Goal: Information Seeking & Learning: Learn about a topic

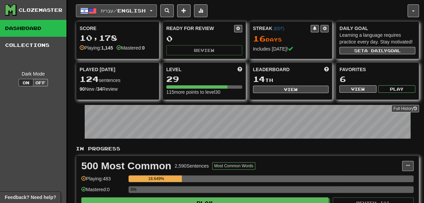
click at [114, 12] on span "עברית / English" at bounding box center [123, 11] width 45 height 6
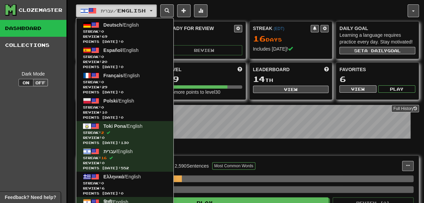
click at [113, 12] on span "עברית / English" at bounding box center [123, 11] width 45 height 6
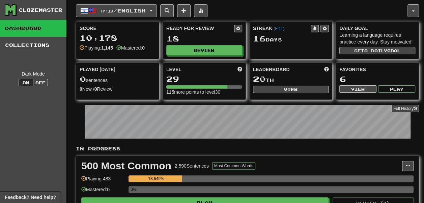
click at [124, 9] on span "עברית / English" at bounding box center [123, 11] width 45 height 6
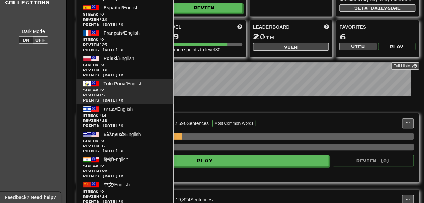
scroll to position [43, 0]
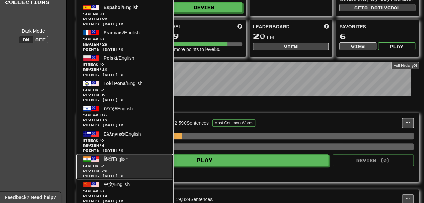
click at [129, 161] on span "हिन्दी / English" at bounding box center [116, 159] width 25 height 5
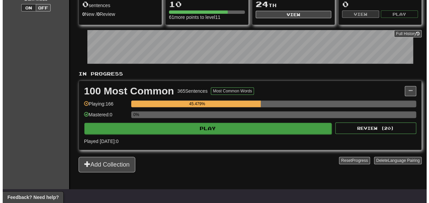
scroll to position [73, 0]
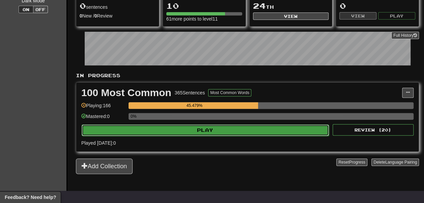
click at [193, 136] on button "Play" at bounding box center [205, 130] width 247 height 11
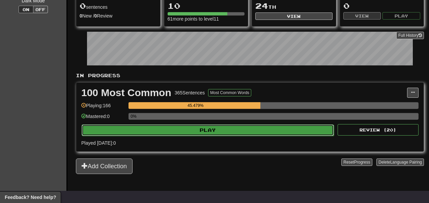
select select "**"
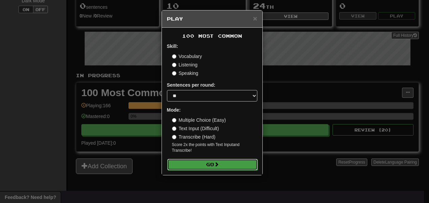
click at [205, 167] on button "Go" at bounding box center [212, 164] width 90 height 11
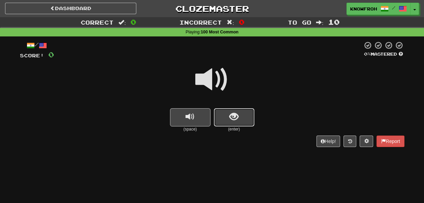
click at [227, 118] on button "show sentence" at bounding box center [234, 117] width 41 height 18
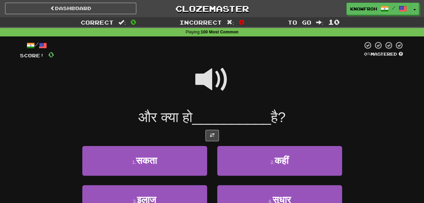
click at [209, 82] on span at bounding box center [212, 80] width 34 height 34
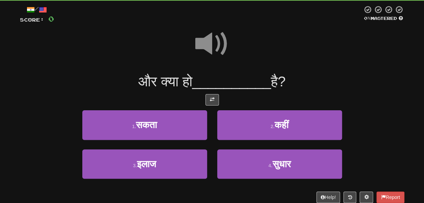
scroll to position [36, 0]
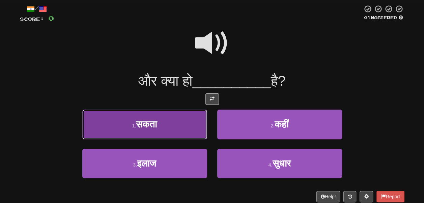
click at [195, 124] on button "1 . सकता" at bounding box center [144, 124] width 125 height 29
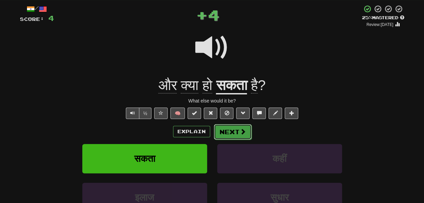
click at [238, 132] on button "Next" at bounding box center [233, 132] width 38 height 16
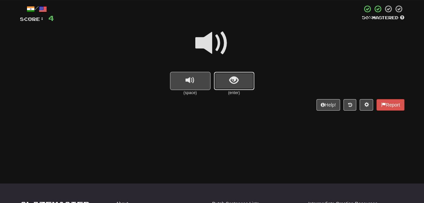
click at [216, 85] on button "show sentence" at bounding box center [234, 81] width 41 height 18
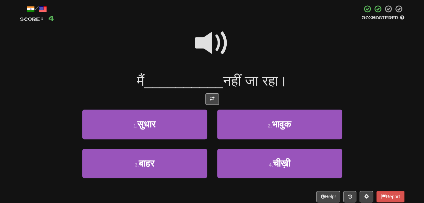
click at [204, 41] on span at bounding box center [212, 43] width 34 height 34
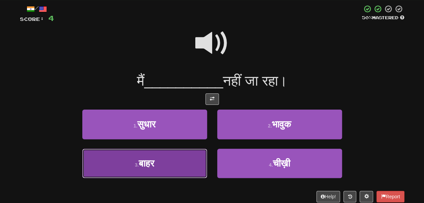
click at [202, 157] on button "3 . बाहर" at bounding box center [144, 163] width 125 height 29
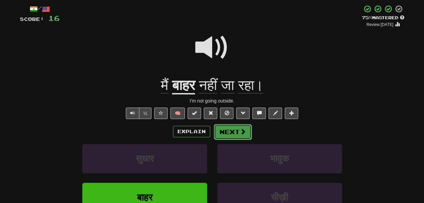
click at [221, 128] on button "Next" at bounding box center [233, 132] width 38 height 16
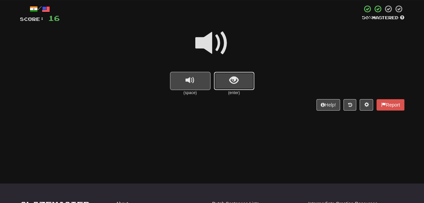
click at [229, 87] on button "show sentence" at bounding box center [234, 81] width 41 height 18
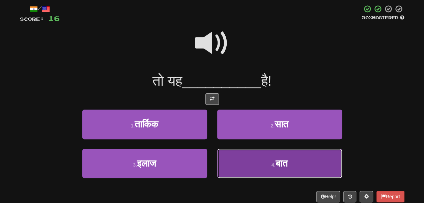
click at [242, 161] on button "4 . बात" at bounding box center [279, 163] width 125 height 29
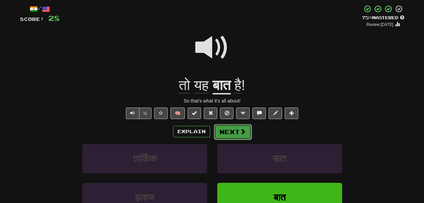
click at [227, 132] on button "Next" at bounding box center [233, 132] width 38 height 16
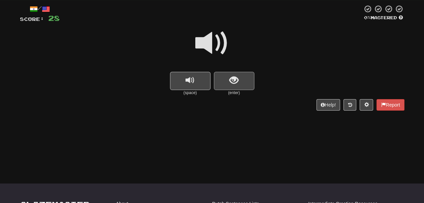
drag, startPoint x: 224, startPoint y: 94, endPoint x: 227, endPoint y: 78, distance: 16.2
click at [227, 78] on div "(enter)" at bounding box center [234, 84] width 41 height 24
click at [227, 78] on button "show sentence" at bounding box center [234, 81] width 41 height 18
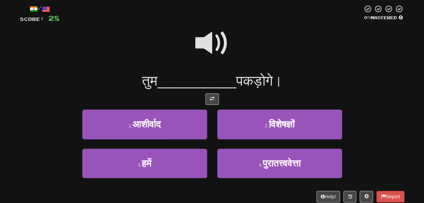
click at [207, 48] on span at bounding box center [212, 43] width 34 height 34
click at [215, 49] on span at bounding box center [212, 43] width 34 height 34
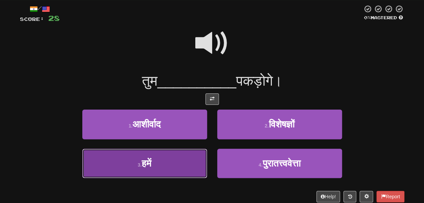
click at [182, 159] on button "3 . हमें" at bounding box center [144, 163] width 125 height 29
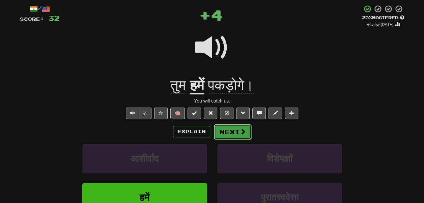
click at [227, 134] on button "Next" at bounding box center [233, 132] width 38 height 16
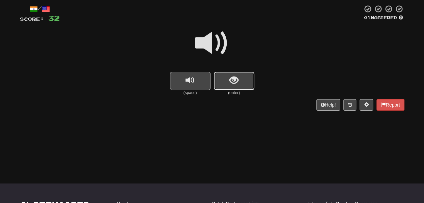
click at [229, 82] on button "show sentence" at bounding box center [234, 81] width 41 height 18
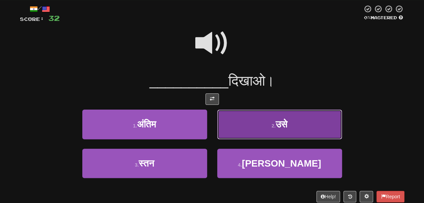
click at [246, 126] on button "2 . उसे" at bounding box center [279, 124] width 125 height 29
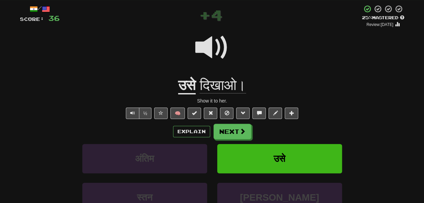
click at [210, 48] on span at bounding box center [212, 48] width 34 height 34
click at [221, 47] on span at bounding box center [212, 48] width 34 height 34
click at [240, 134] on span at bounding box center [243, 132] width 6 height 6
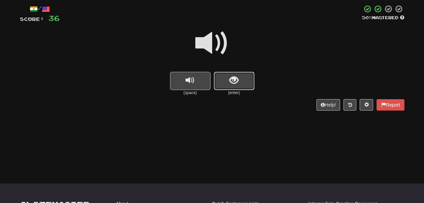
click at [224, 80] on button "show sentence" at bounding box center [234, 81] width 41 height 18
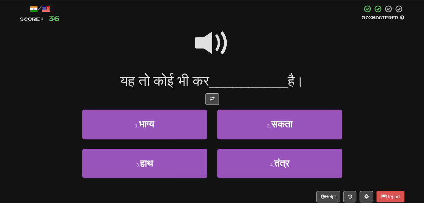
click at [203, 32] on span at bounding box center [212, 43] width 34 height 34
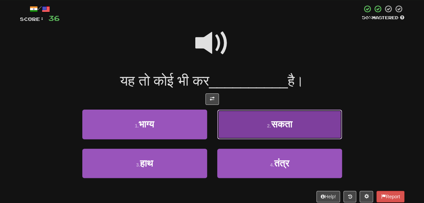
click at [244, 123] on button "2 . सकता" at bounding box center [279, 124] width 125 height 29
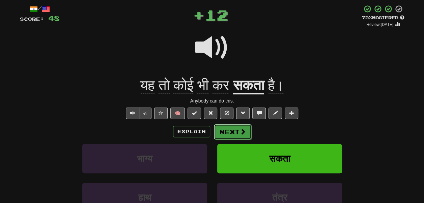
click at [236, 129] on button "Next" at bounding box center [233, 132] width 38 height 16
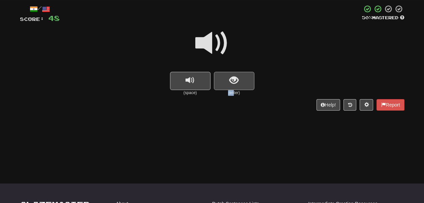
drag, startPoint x: 233, startPoint y: 91, endPoint x: 233, endPoint y: 84, distance: 7.4
click at [233, 84] on div "(enter)" at bounding box center [234, 84] width 41 height 24
click at [233, 84] on span "show sentence" at bounding box center [234, 80] width 9 height 9
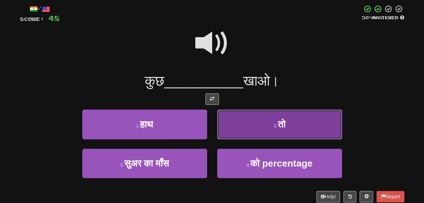
click at [256, 127] on button "2 . तो" at bounding box center [279, 124] width 125 height 29
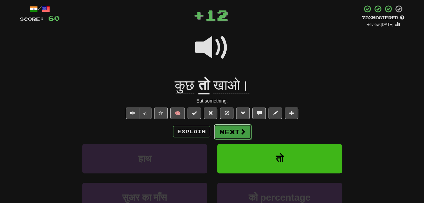
click at [240, 130] on span at bounding box center [243, 132] width 6 height 6
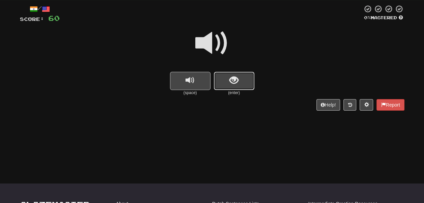
click at [230, 88] on button "show sentence" at bounding box center [234, 81] width 41 height 18
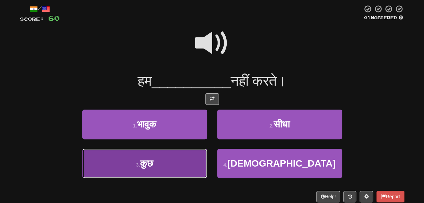
click at [184, 163] on button "3 . कुछ" at bounding box center [144, 163] width 125 height 29
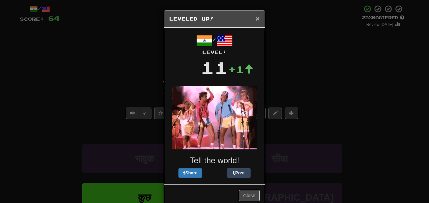
click at [256, 18] on span "×" at bounding box center [258, 19] width 4 height 8
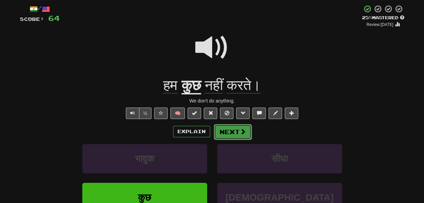
click at [233, 132] on button "Next" at bounding box center [233, 132] width 38 height 16
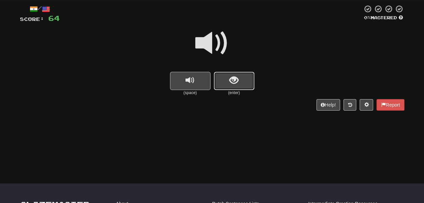
click at [231, 73] on button "show sentence" at bounding box center [234, 81] width 41 height 18
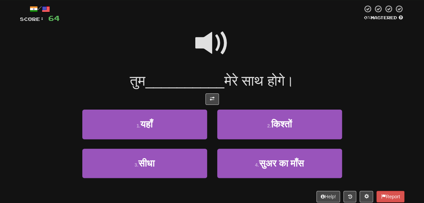
click at [215, 48] on span at bounding box center [212, 43] width 34 height 34
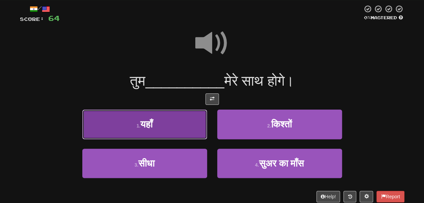
click at [178, 125] on button "1 . यहाँ" at bounding box center [144, 124] width 125 height 29
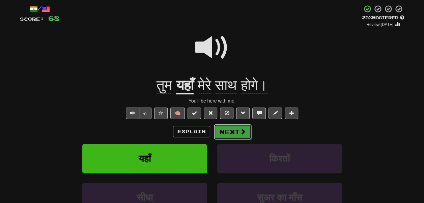
click at [223, 130] on button "Next" at bounding box center [233, 132] width 38 height 16
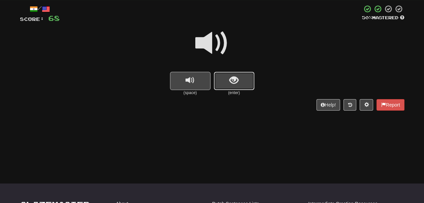
click at [229, 81] on button "show sentence" at bounding box center [234, 81] width 41 height 18
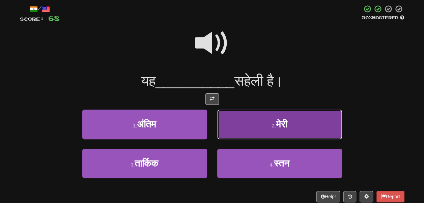
click at [231, 126] on button "2 . मेरी" at bounding box center [279, 124] width 125 height 29
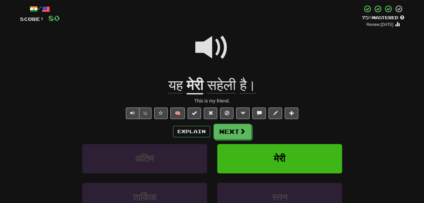
click at [236, 93] on span "सहेली" at bounding box center [221, 85] width 29 height 16
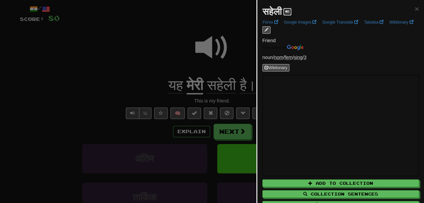
click at [290, 9] on span at bounding box center [288, 11] width 4 height 4
click at [415, 7] on span "×" at bounding box center [417, 9] width 4 height 8
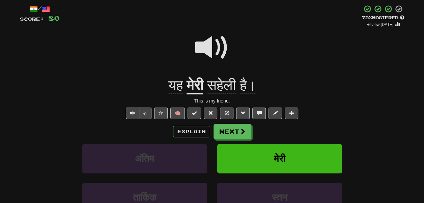
click at [208, 38] on span at bounding box center [212, 48] width 34 height 34
click at [229, 126] on button "Next" at bounding box center [233, 132] width 38 height 16
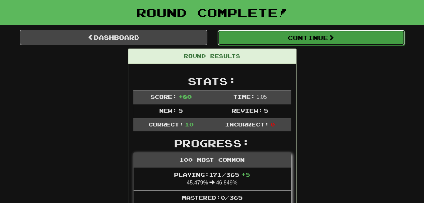
click at [237, 39] on button "Continue" at bounding box center [311, 38] width 187 height 16
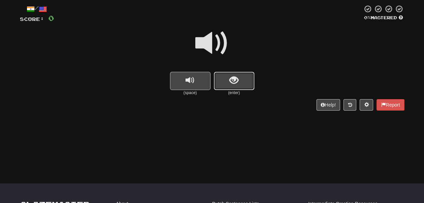
click at [244, 79] on button "show sentence" at bounding box center [234, 81] width 41 height 18
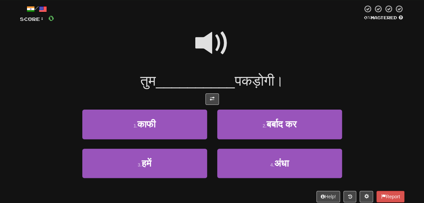
click at [208, 54] on span at bounding box center [212, 43] width 34 height 34
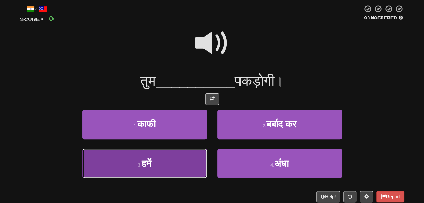
click at [185, 162] on button "3 . हमें" at bounding box center [144, 163] width 125 height 29
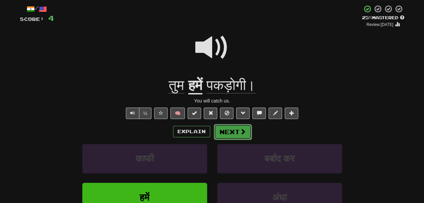
click at [227, 136] on button "Next" at bounding box center [233, 132] width 38 height 16
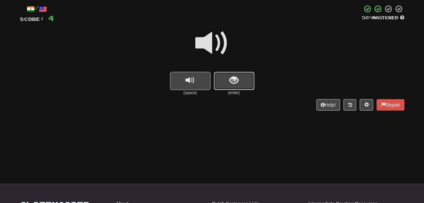
click at [225, 84] on button "show sentence" at bounding box center [234, 81] width 41 height 18
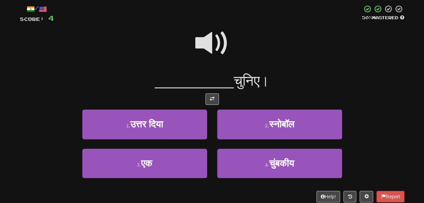
click at [214, 42] on span at bounding box center [212, 43] width 34 height 34
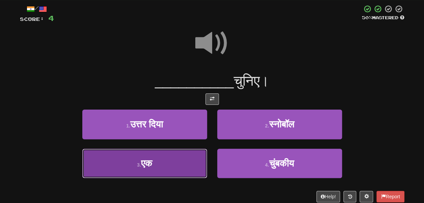
click at [191, 167] on button "3 . एक" at bounding box center [144, 163] width 125 height 29
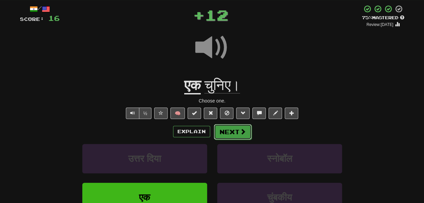
click at [224, 134] on button "Next" at bounding box center [233, 132] width 38 height 16
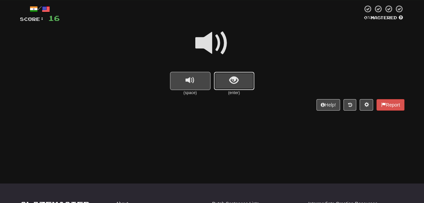
click at [227, 86] on button "show sentence" at bounding box center [234, 81] width 41 height 18
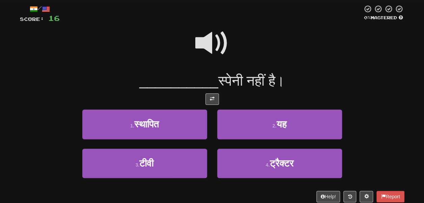
click at [214, 39] on span at bounding box center [212, 43] width 34 height 34
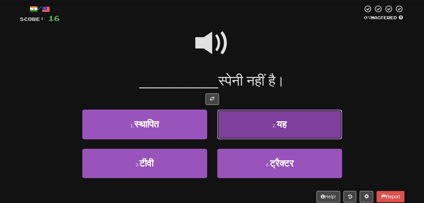
click at [238, 120] on button "2 . यह" at bounding box center [279, 124] width 125 height 29
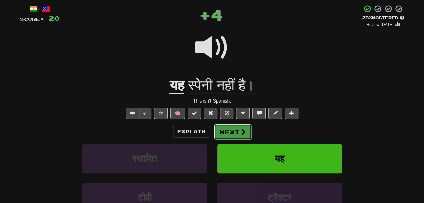
click at [230, 135] on button "Next" at bounding box center [233, 132] width 38 height 16
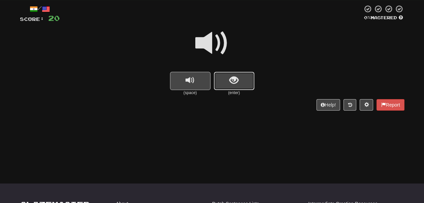
click at [234, 81] on span "show sentence" at bounding box center [234, 80] width 9 height 9
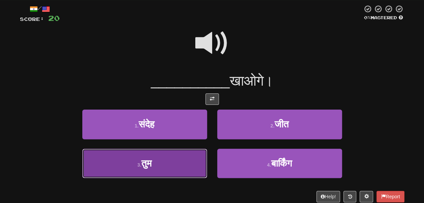
click at [188, 153] on button "3 . तुम" at bounding box center [144, 163] width 125 height 29
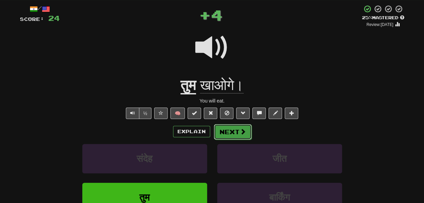
click at [229, 133] on button "Next" at bounding box center [233, 132] width 38 height 16
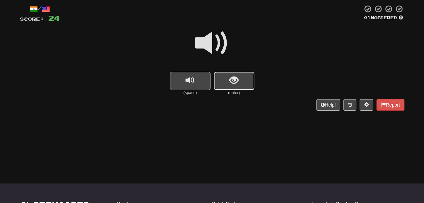
click at [220, 84] on button "show sentence" at bounding box center [234, 81] width 41 height 18
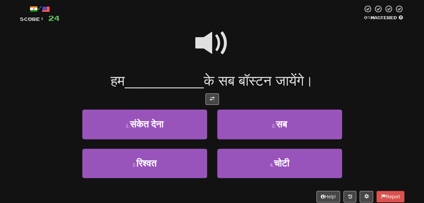
click at [212, 44] on span at bounding box center [212, 43] width 34 height 34
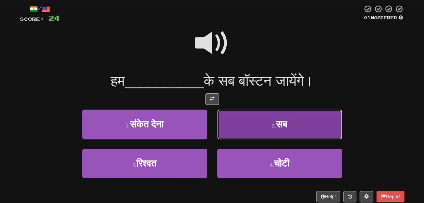
click at [241, 129] on button "2 . सब" at bounding box center [279, 124] width 125 height 29
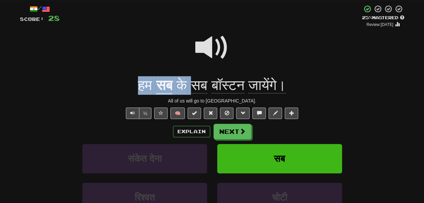
drag, startPoint x: 193, startPoint y: 86, endPoint x: 191, endPoint y: 34, distance: 51.7
click at [191, 34] on div "/ Score: 28 + 4 25 % Mastered Review: 2025-09-14 हम सब के सब बॉस्टन जायेंगे। Al…" at bounding box center [212, 131] width 385 height 253
click at [211, 45] on span at bounding box center [212, 48] width 34 height 34
drag, startPoint x: 121, startPoint y: 81, endPoint x: 150, endPoint y: 67, distance: 32.2
click at [150, 67] on div "/ Score: 28 + 4 25 % Mastered Review: 2025-09-14 हम सब के सब बॉस्टन जायेंगे। Al…" at bounding box center [212, 131] width 385 height 253
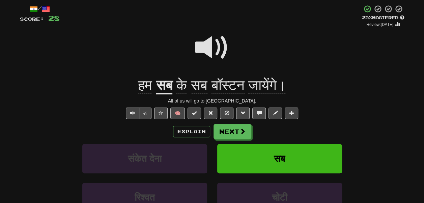
click at [206, 41] on span at bounding box center [212, 48] width 34 height 34
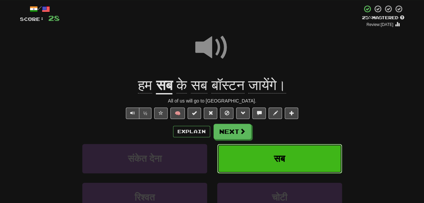
click at [278, 157] on span "सब" at bounding box center [279, 159] width 11 height 10
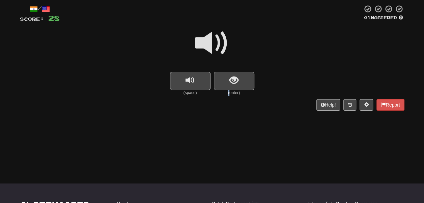
drag, startPoint x: 227, startPoint y: 92, endPoint x: 228, endPoint y: 87, distance: 5.1
click at [228, 87] on div "(enter)" at bounding box center [234, 84] width 41 height 24
click at [228, 87] on button "show sentence" at bounding box center [234, 81] width 41 height 18
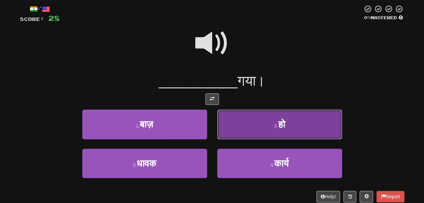
click at [250, 131] on button "2 . हो" at bounding box center [279, 124] width 125 height 29
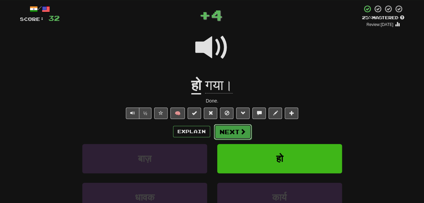
click at [235, 130] on button "Next" at bounding box center [233, 132] width 38 height 16
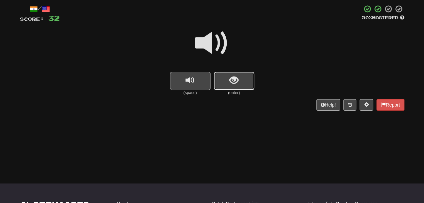
click at [238, 84] on span "show sentence" at bounding box center [234, 80] width 9 height 9
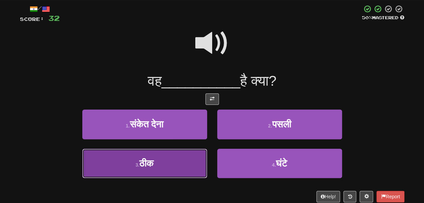
click at [193, 150] on button "3 . ठीक" at bounding box center [144, 163] width 125 height 29
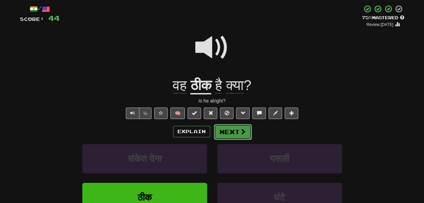
click at [235, 133] on button "Next" at bounding box center [233, 132] width 38 height 16
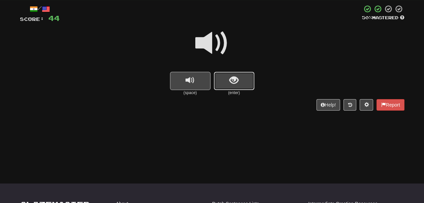
click at [232, 87] on button "show sentence" at bounding box center [234, 81] width 41 height 18
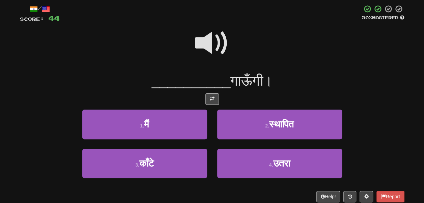
click at [216, 42] on span at bounding box center [212, 43] width 34 height 34
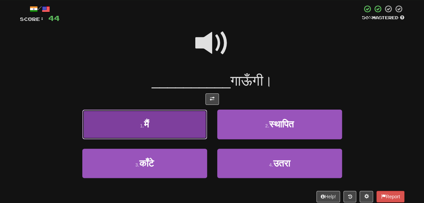
click at [169, 129] on button "1 . मैं" at bounding box center [144, 124] width 125 height 29
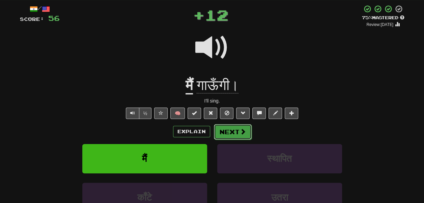
click at [227, 135] on button "Next" at bounding box center [233, 132] width 38 height 16
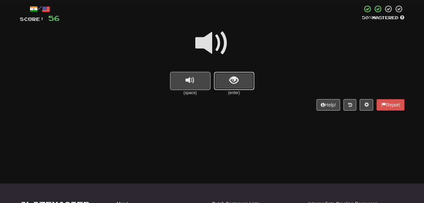
click at [236, 82] on span "show sentence" at bounding box center [234, 80] width 9 height 9
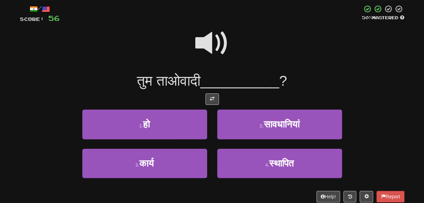
click at [213, 32] on span at bounding box center [212, 43] width 34 height 34
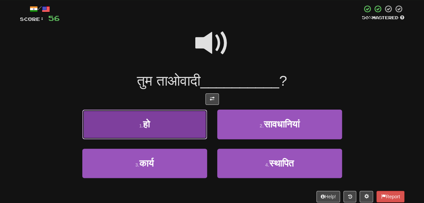
click at [173, 126] on button "1 . हो" at bounding box center [144, 124] width 125 height 29
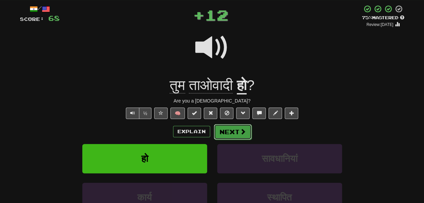
click at [232, 132] on button "Next" at bounding box center [233, 132] width 38 height 16
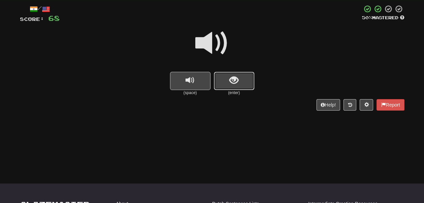
click at [227, 82] on button "show sentence" at bounding box center [234, 81] width 41 height 18
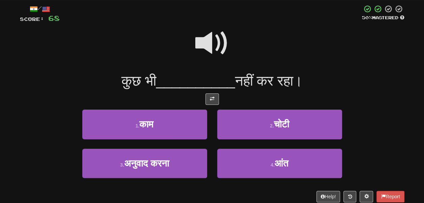
click at [207, 47] on span at bounding box center [212, 43] width 34 height 34
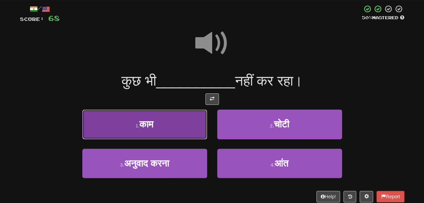
click at [184, 122] on button "1 . काम" at bounding box center [144, 124] width 125 height 29
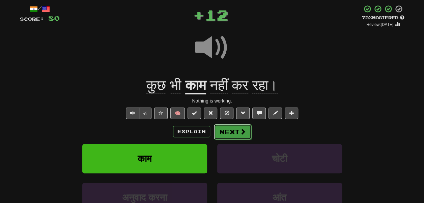
click at [232, 132] on button "Next" at bounding box center [233, 132] width 38 height 16
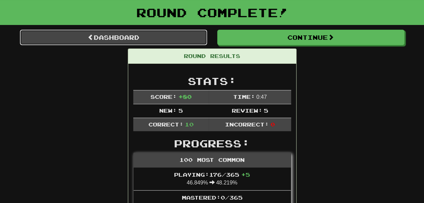
click at [175, 36] on link "Dashboard" at bounding box center [113, 38] width 187 height 16
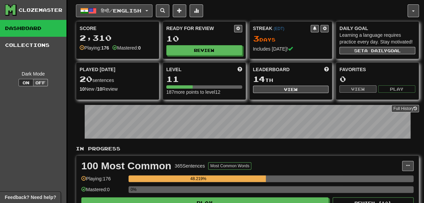
click at [113, 16] on button "हिन्दी / English" at bounding box center [114, 10] width 77 height 13
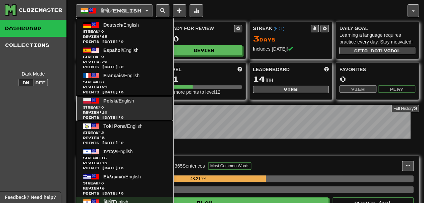
click at [138, 104] on link "Polski / English Streak: 0 Review: 10 Points [DATE]: 0" at bounding box center [124, 108] width 97 height 25
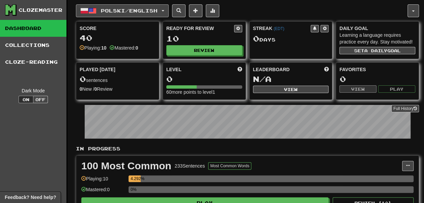
click at [130, 10] on span "Polski / English" at bounding box center [129, 11] width 57 height 6
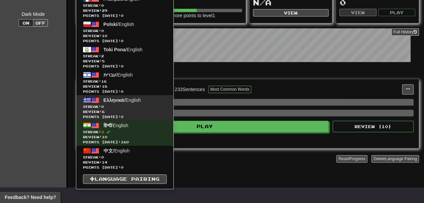
scroll to position [77, 0]
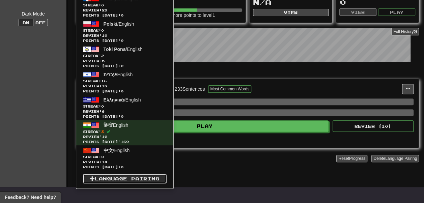
click at [129, 178] on link "Language Pairing" at bounding box center [125, 178] width 84 height 9
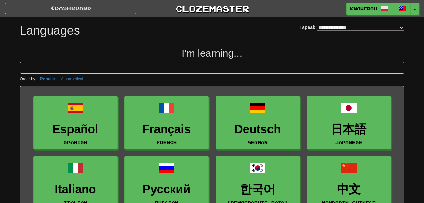
select select "*******"
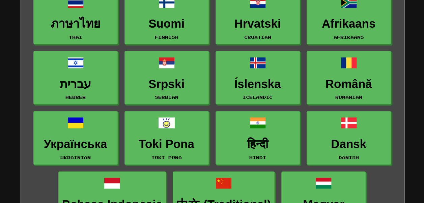
scroll to position [407, 0]
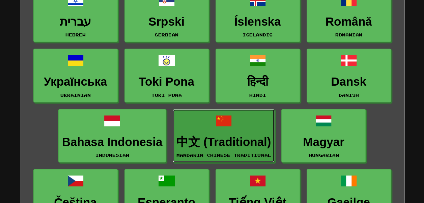
click at [188, 141] on h3 "中文 (Traditional)" at bounding box center [224, 142] width 95 height 13
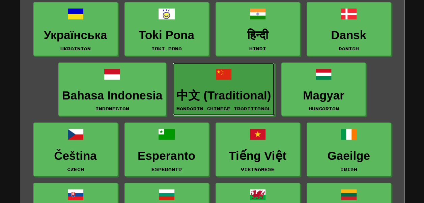
scroll to position [518, 0]
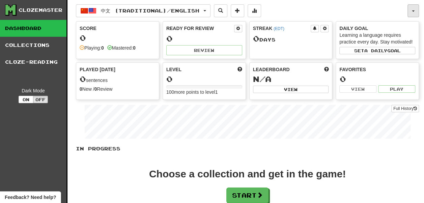
click at [410, 11] on button "button" at bounding box center [413, 10] width 11 height 13
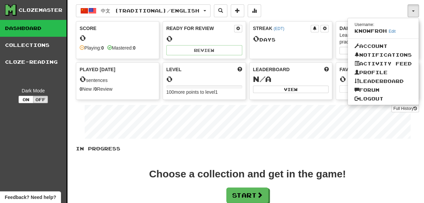
click at [337, 12] on div "中文 (Traditional) / English Deutsch / English Streak: 0 Review: 69 Points today:…" at bounding box center [242, 10] width 332 height 13
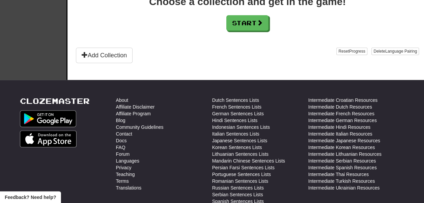
scroll to position [174, 0]
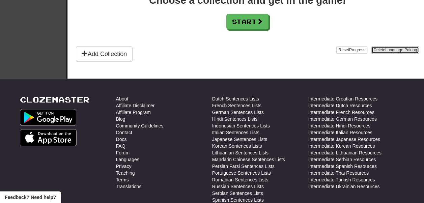
click at [372, 54] on button "Delete Language Pairing" at bounding box center [396, 49] width 48 height 7
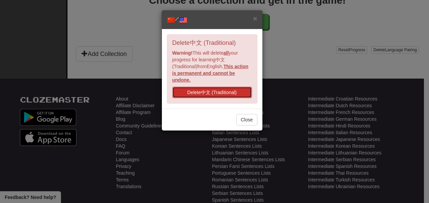
click at [227, 93] on button "Delete 中文 (Traditional)" at bounding box center [212, 92] width 80 height 11
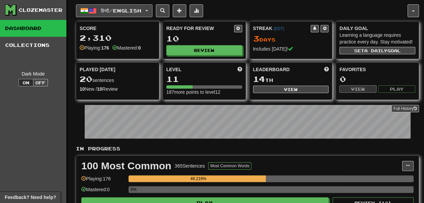
click at [111, 8] on span "हिन्दी / English" at bounding box center [121, 11] width 41 height 6
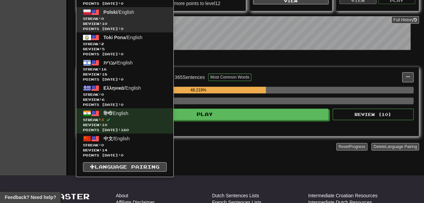
scroll to position [89, 0]
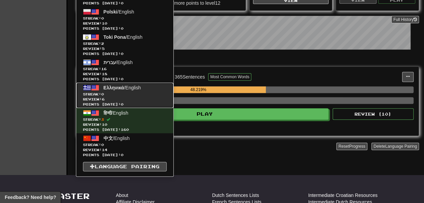
click at [130, 94] on span "Streak: 0" at bounding box center [125, 94] width 84 height 5
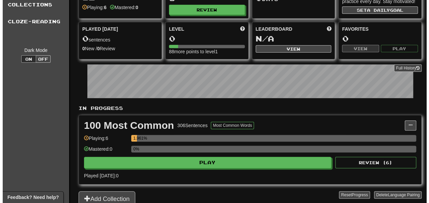
scroll to position [41, 0]
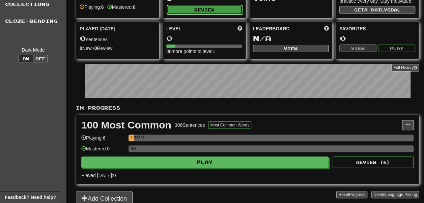
click at [186, 5] on button "Review" at bounding box center [205, 10] width 76 height 10
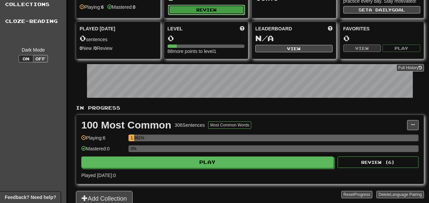
select select "**"
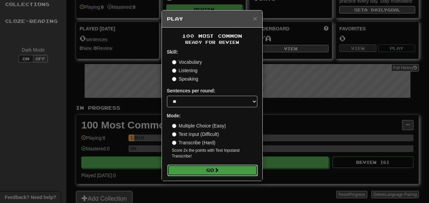
click at [202, 169] on button "Go" at bounding box center [212, 170] width 90 height 11
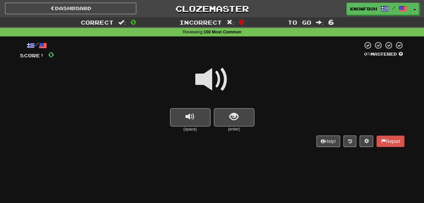
click at [236, 105] on div at bounding box center [212, 84] width 385 height 48
click at [238, 114] on span "show sentence" at bounding box center [234, 116] width 9 height 9
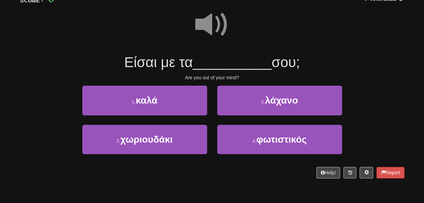
scroll to position [55, 0]
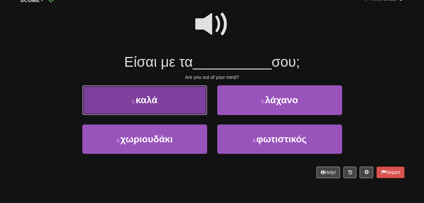
click at [190, 103] on button "1 . καλά" at bounding box center [144, 99] width 125 height 29
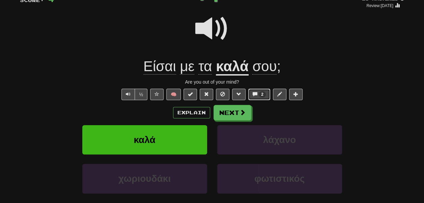
click at [254, 93] on span at bounding box center [255, 94] width 5 height 5
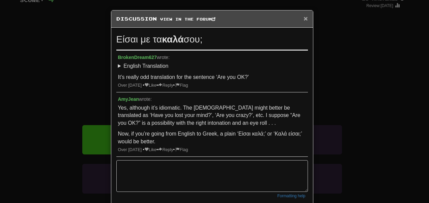
click at [305, 19] on span "×" at bounding box center [306, 19] width 4 height 8
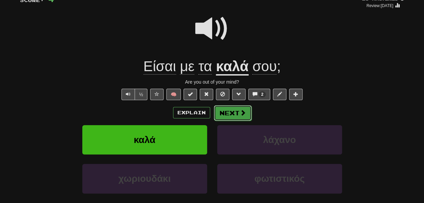
click at [240, 114] on span at bounding box center [243, 113] width 6 height 6
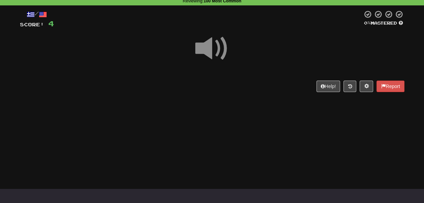
scroll to position [31, 0]
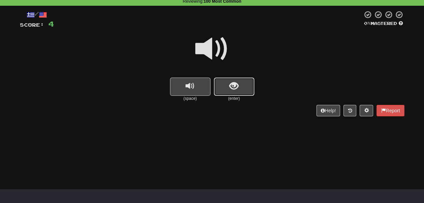
click at [230, 90] on span "show sentence" at bounding box center [234, 86] width 9 height 9
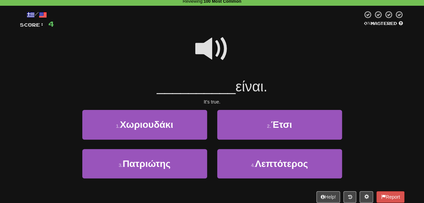
click at [209, 42] on span at bounding box center [212, 49] width 34 height 34
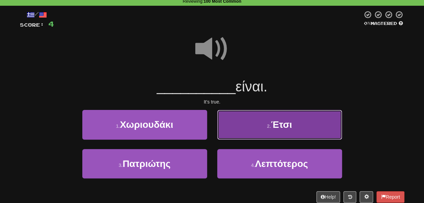
click at [273, 138] on button "2 . Έτσι" at bounding box center [279, 124] width 125 height 29
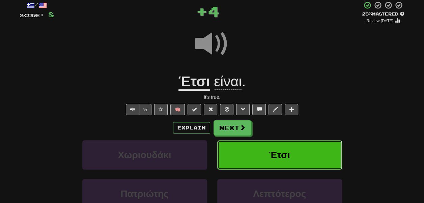
scroll to position [41, 0]
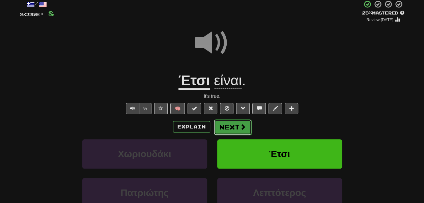
click at [241, 130] on span at bounding box center [243, 127] width 6 height 6
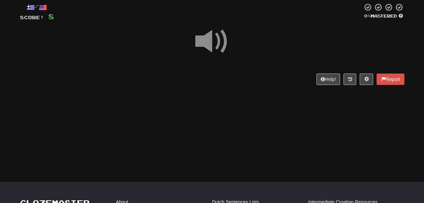
scroll to position [37, 0]
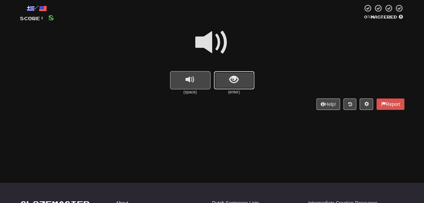
click at [229, 88] on button "show sentence" at bounding box center [234, 80] width 41 height 18
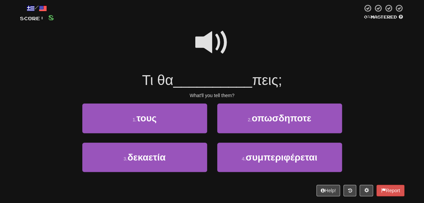
click at [201, 29] on span at bounding box center [212, 43] width 34 height 34
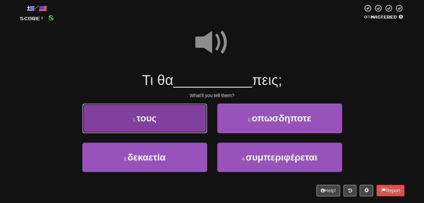
click at [181, 122] on button "1 . τους" at bounding box center [144, 118] width 125 height 29
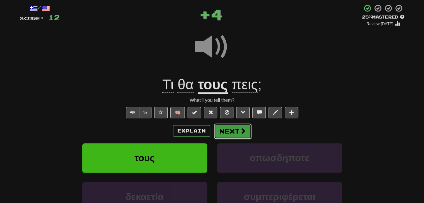
click at [240, 132] on span at bounding box center [243, 131] width 6 height 6
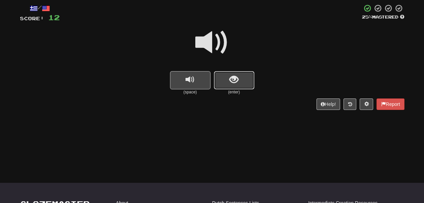
click at [237, 84] on span "show sentence" at bounding box center [234, 79] width 9 height 9
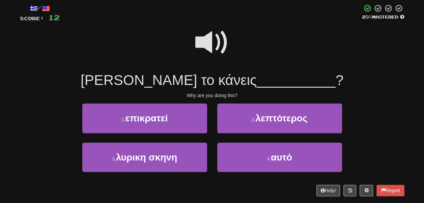
click at [206, 41] on span at bounding box center [212, 43] width 34 height 34
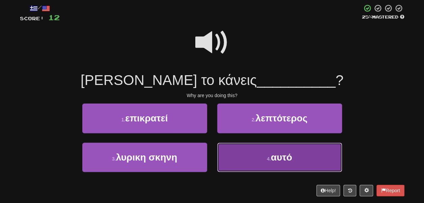
click at [225, 153] on button "4 . αυτό" at bounding box center [279, 157] width 125 height 29
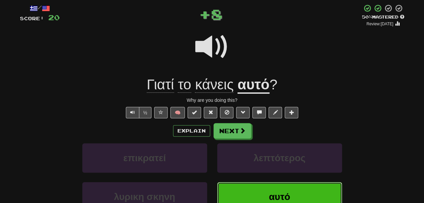
scroll to position [0, 0]
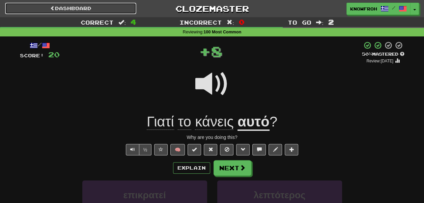
click at [79, 7] on link "Dashboard" at bounding box center [70, 8] width 131 height 11
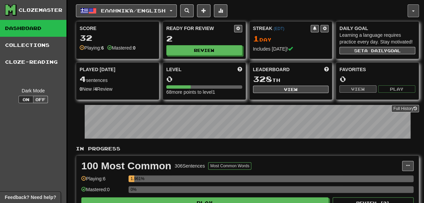
click at [412, 10] on span "button" at bounding box center [413, 10] width 3 height 1
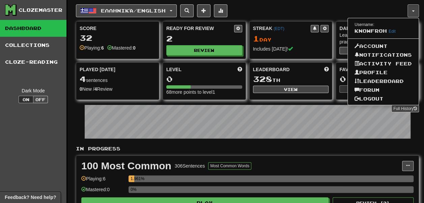
click at [330, 5] on div "Ελληνικά / English Deutsch / English Streak: 0 Review: 69 Points [DATE]: 0 Espa…" at bounding box center [242, 10] width 332 height 13
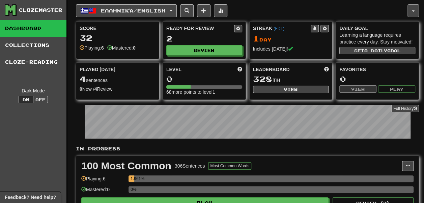
click at [410, 8] on button "button" at bounding box center [413, 10] width 11 height 13
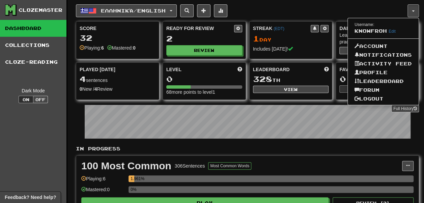
click at [320, 14] on div "Ελληνικά / English Deutsch / English Streak: 0 Review: 69 Points [DATE]: 0 Espa…" at bounding box center [242, 10] width 332 height 13
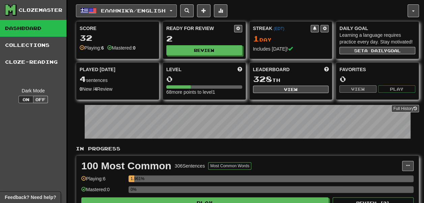
click at [158, 14] on button "Ελληνικά / English" at bounding box center [126, 10] width 101 height 13
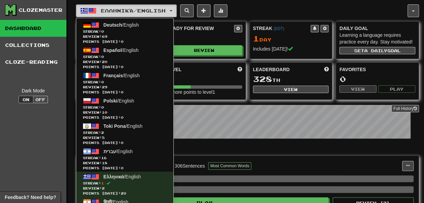
click at [158, 14] on button "Ελληνικά / English" at bounding box center [126, 10] width 101 height 13
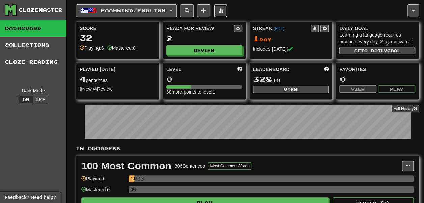
click at [218, 10] on span at bounding box center [220, 10] width 5 height 5
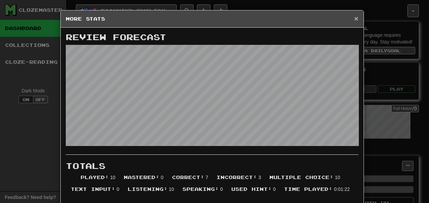
click at [355, 20] on span "×" at bounding box center [356, 19] width 4 height 8
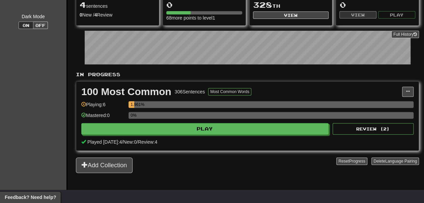
scroll to position [69, 0]
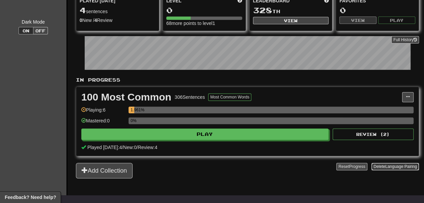
click at [385, 169] on span "Language Pairing" at bounding box center [401, 166] width 32 height 5
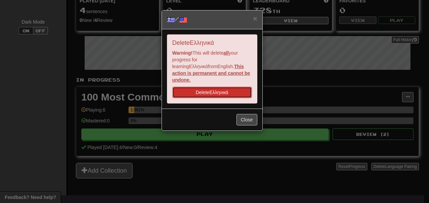
click at [224, 87] on button "Delete Ελληνικά" at bounding box center [212, 92] width 80 height 11
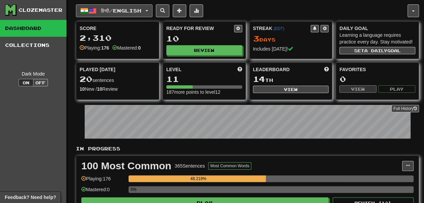
click at [120, 5] on button "हिन्दी / English" at bounding box center [114, 10] width 77 height 13
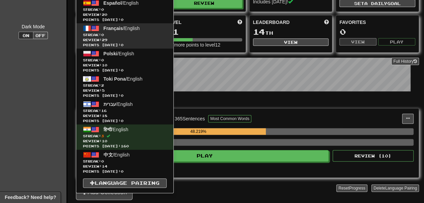
scroll to position [55, 0]
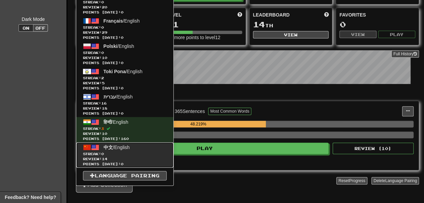
click at [136, 149] on link "中文 / English Streak: 0 Review: 14 Points [DATE]: 0" at bounding box center [124, 154] width 97 height 25
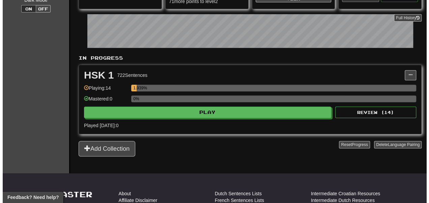
scroll to position [92, 0]
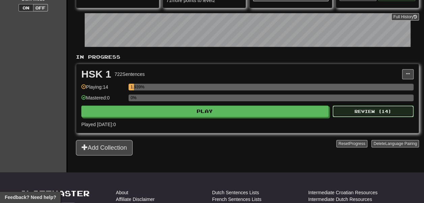
click at [352, 117] on button "Review ( 14 )" at bounding box center [373, 111] width 81 height 11
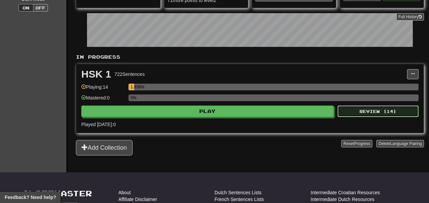
select select "**"
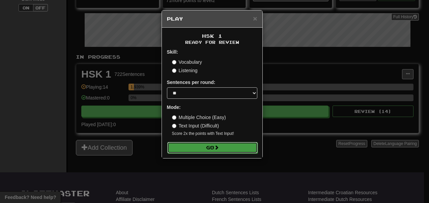
click at [230, 150] on button "Go" at bounding box center [212, 147] width 90 height 11
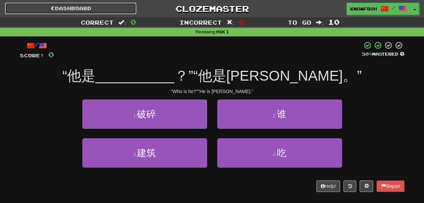
click at [87, 6] on link "Dashboard" at bounding box center [70, 8] width 131 height 11
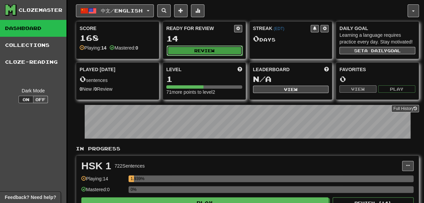
click at [182, 54] on button "Review" at bounding box center [205, 51] width 76 height 10
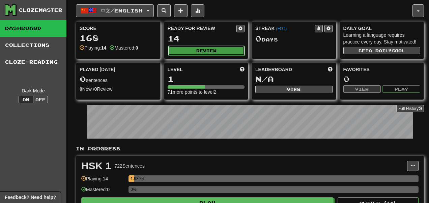
select select "**"
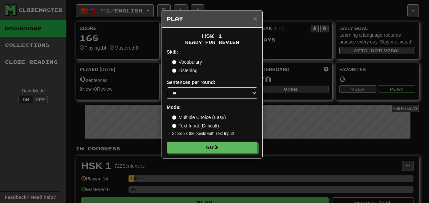
click at [187, 72] on label "Listening" at bounding box center [185, 70] width 26 height 7
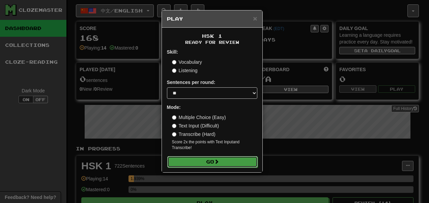
click at [198, 168] on button "Go" at bounding box center [212, 161] width 90 height 11
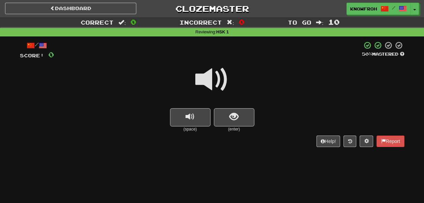
click at [230, 107] on div at bounding box center [212, 84] width 385 height 48
click at [229, 110] on button "show sentence" at bounding box center [234, 117] width 41 height 18
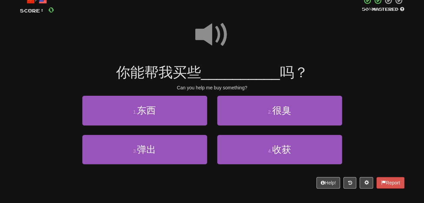
scroll to position [45, 0]
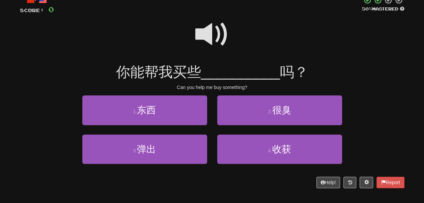
click at [209, 30] on span at bounding box center [212, 35] width 34 height 34
click at [208, 30] on span at bounding box center [212, 35] width 34 height 34
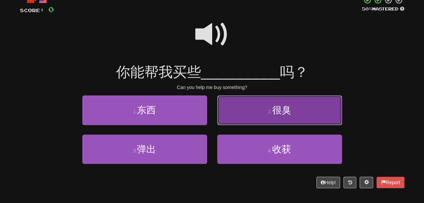
click at [230, 114] on button "2 . 很臭" at bounding box center [279, 110] width 125 height 29
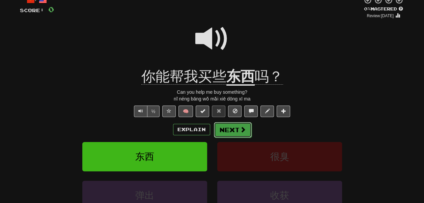
click at [224, 130] on button "Next" at bounding box center [233, 130] width 38 height 16
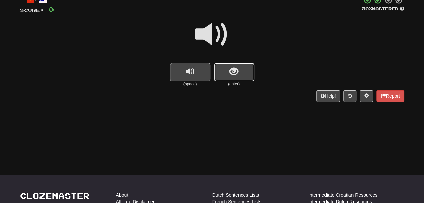
click at [231, 74] on span "show sentence" at bounding box center [234, 71] width 9 height 9
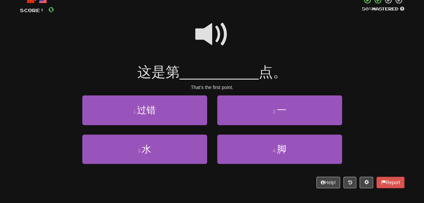
click at [213, 23] on span at bounding box center [212, 35] width 34 height 34
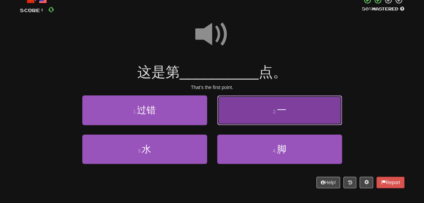
click at [234, 105] on button "2 . 一" at bounding box center [279, 110] width 125 height 29
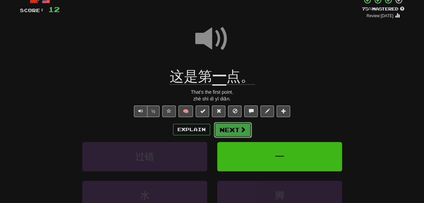
click at [238, 127] on button "Next" at bounding box center [233, 130] width 38 height 16
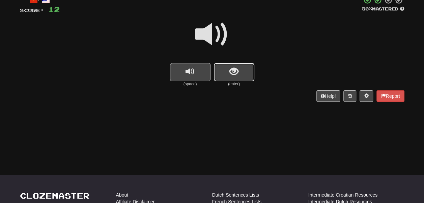
click at [225, 72] on button "show sentence" at bounding box center [234, 72] width 41 height 18
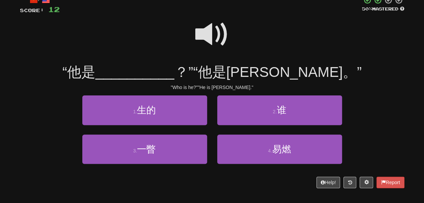
click at [204, 18] on span at bounding box center [212, 35] width 34 height 34
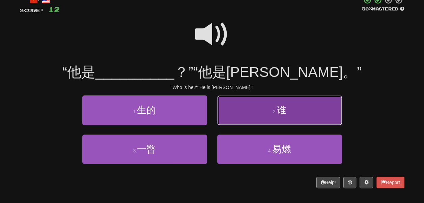
click at [240, 110] on button "2 . 谁" at bounding box center [279, 110] width 125 height 29
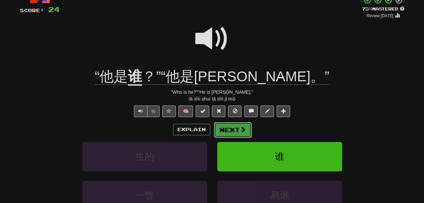
click at [240, 129] on span at bounding box center [243, 130] width 6 height 6
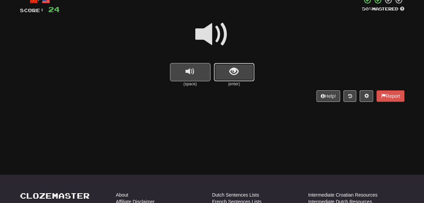
click at [232, 68] on span "show sentence" at bounding box center [234, 71] width 9 height 9
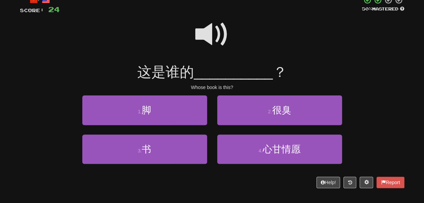
click at [212, 33] on span at bounding box center [212, 35] width 34 height 34
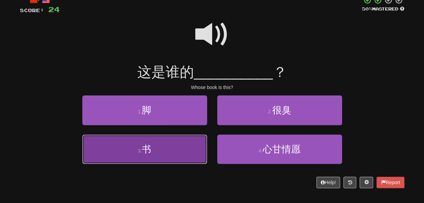
click at [185, 140] on button "3 . 书" at bounding box center [144, 149] width 125 height 29
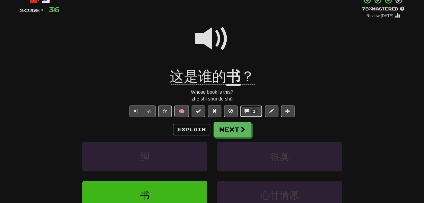
click at [257, 107] on button "1" at bounding box center [251, 111] width 22 height 11
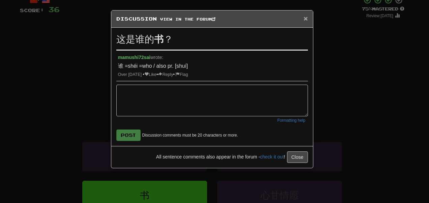
click at [305, 18] on span "×" at bounding box center [306, 19] width 4 height 8
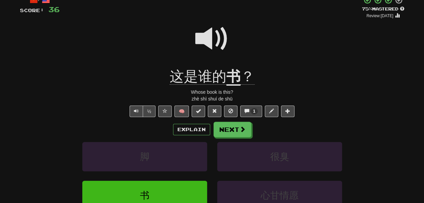
click at [208, 40] on span at bounding box center [212, 39] width 34 height 34
click at [230, 130] on button "Next" at bounding box center [233, 130] width 38 height 16
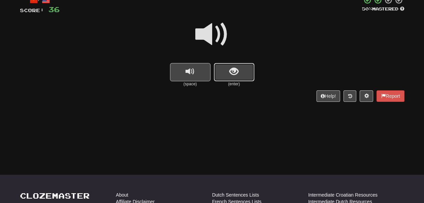
click at [227, 70] on button "show sentence" at bounding box center [234, 72] width 41 height 18
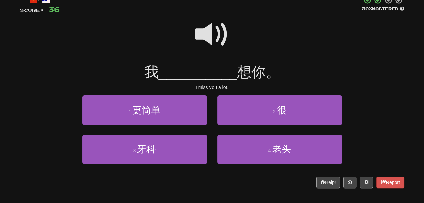
click at [205, 28] on span at bounding box center [212, 35] width 34 height 34
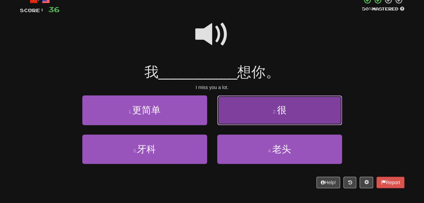
click at [247, 112] on button "2 . 很" at bounding box center [279, 110] width 125 height 29
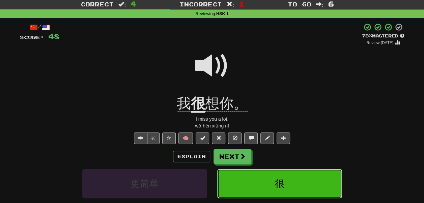
scroll to position [18, 0]
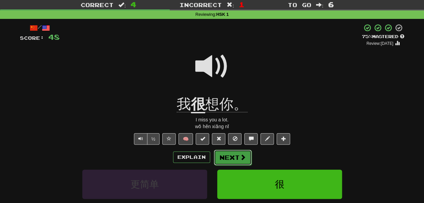
click at [244, 158] on span at bounding box center [243, 157] width 6 height 6
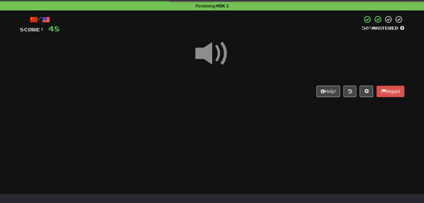
scroll to position [26, 0]
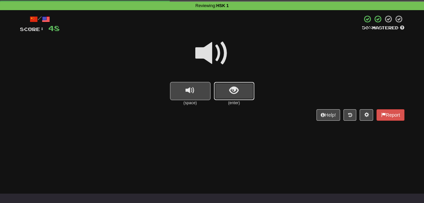
click at [226, 91] on button "show sentence" at bounding box center [234, 91] width 41 height 18
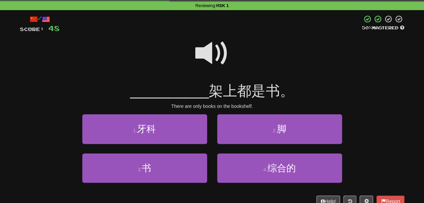
click at [213, 54] on span at bounding box center [212, 53] width 34 height 34
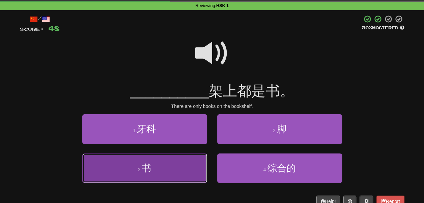
click at [186, 162] on button "3 . 书" at bounding box center [144, 168] width 125 height 29
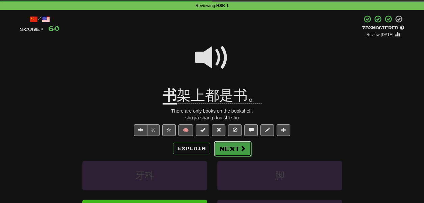
click at [240, 151] on span at bounding box center [243, 148] width 6 height 6
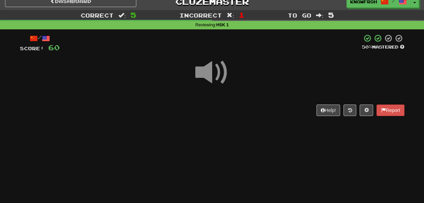
scroll to position [18, 0]
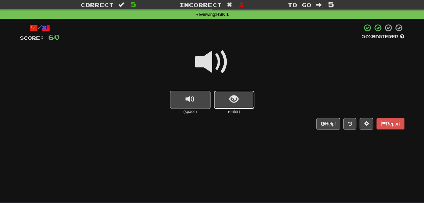
click at [221, 103] on button "show sentence" at bounding box center [234, 100] width 41 height 18
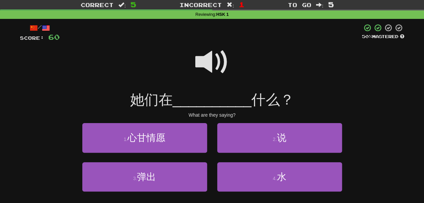
click at [204, 62] on span at bounding box center [212, 62] width 34 height 34
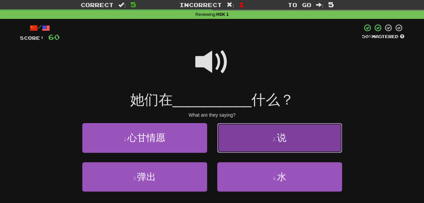
click at [234, 136] on button "2 . 说" at bounding box center [279, 137] width 125 height 29
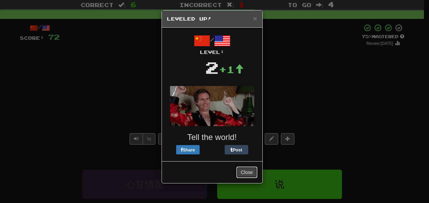
click at [250, 175] on button "Close" at bounding box center [247, 172] width 21 height 11
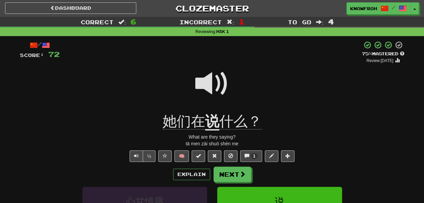
scroll to position [0, 0]
click at [113, 10] on link "Dashboard" at bounding box center [70, 8] width 131 height 11
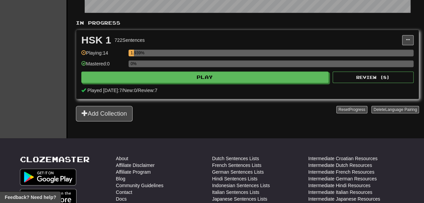
scroll to position [126, 0]
click at [373, 114] on button "Delete Language Pairing" at bounding box center [396, 109] width 48 height 7
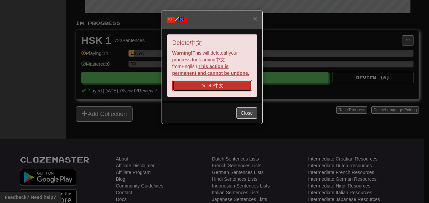
click at [246, 90] on button "Delete 中文" at bounding box center [212, 85] width 80 height 11
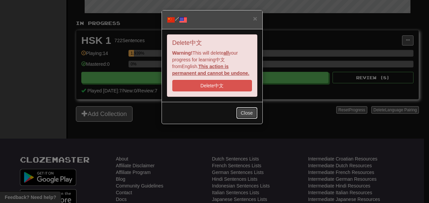
click at [253, 111] on button "Close" at bounding box center [247, 112] width 21 height 11
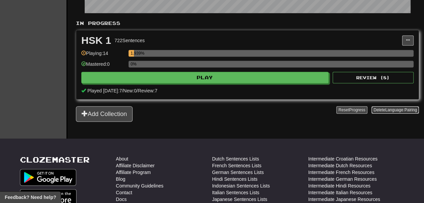
scroll to position [0, 0]
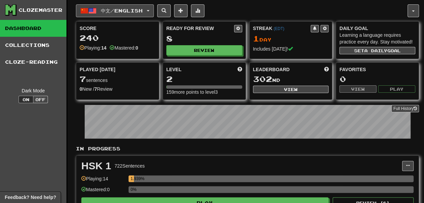
click at [106, 10] on span "中文 / English" at bounding box center [122, 11] width 42 height 6
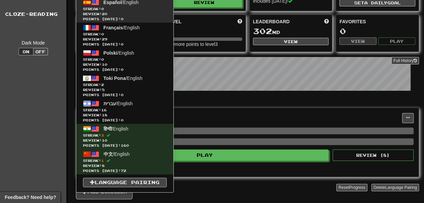
scroll to position [66, 0]
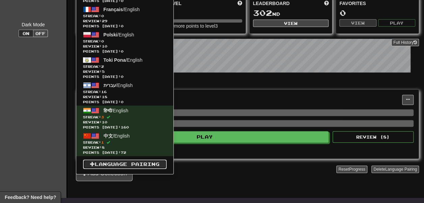
click at [134, 160] on link "Language Pairing" at bounding box center [125, 164] width 84 height 9
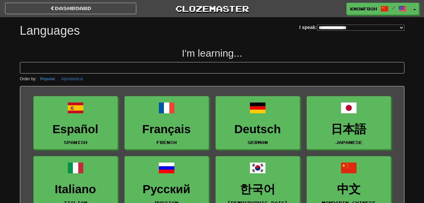
select select "*******"
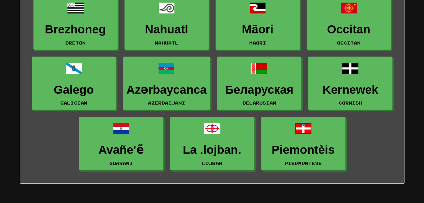
scroll to position [1004, 0]
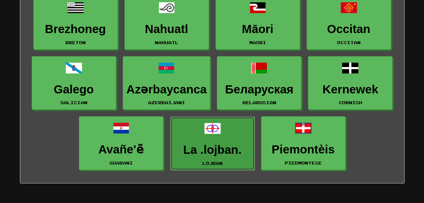
click at [204, 145] on h3 "La .lojban." at bounding box center [212, 149] width 77 height 13
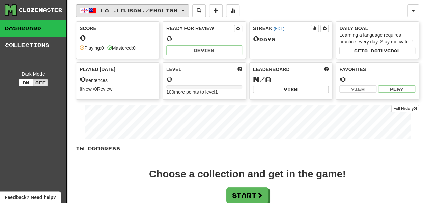
click at [132, 11] on span "La .lojban. / English" at bounding box center [139, 11] width 77 height 6
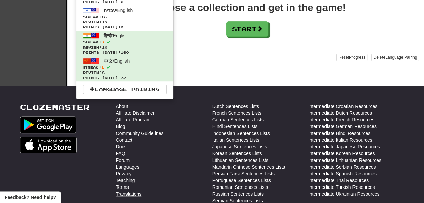
scroll to position [165, 0]
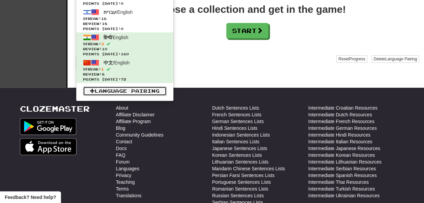
click at [127, 88] on link "Language Pairing" at bounding box center [125, 90] width 84 height 9
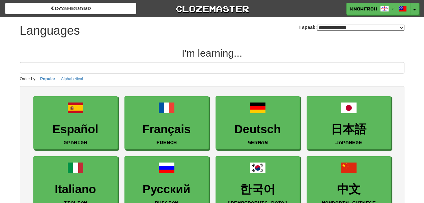
select select "*******"
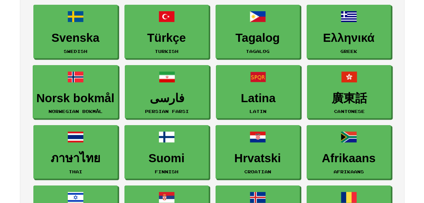
scroll to position [271, 0]
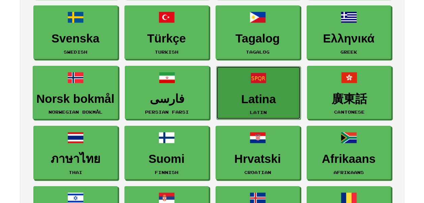
click at [242, 89] on link "Latina Latin" at bounding box center [258, 93] width 84 height 54
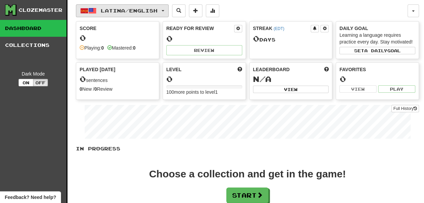
click at [121, 11] on span "Latina / English" at bounding box center [129, 11] width 57 height 6
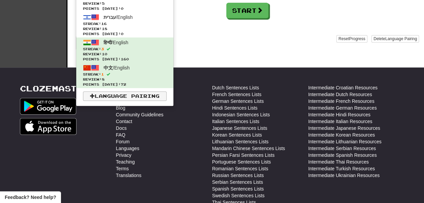
scroll to position [185, 0]
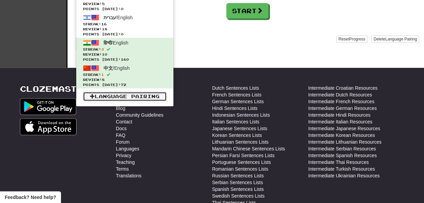
click at [130, 97] on link "Language Pairing" at bounding box center [125, 96] width 84 height 9
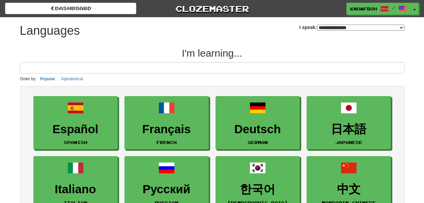
select select "*******"
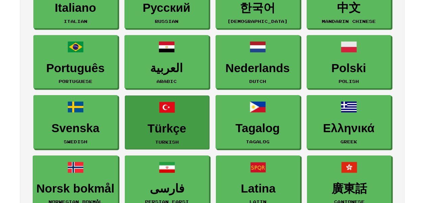
scroll to position [183, 0]
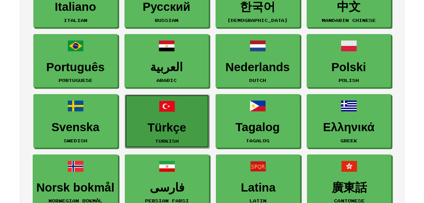
click at [147, 120] on link "Türkçe Turkish" at bounding box center [167, 122] width 84 height 54
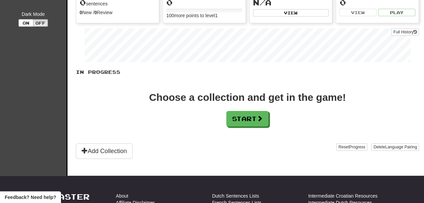
scroll to position [77, 0]
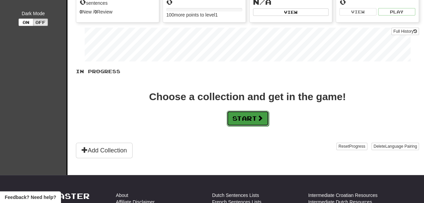
click at [239, 126] on button "Start" at bounding box center [248, 119] width 42 height 16
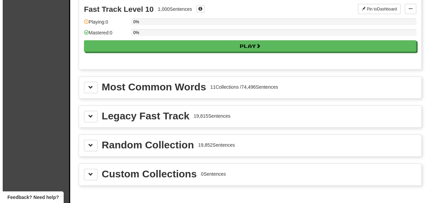
scroll to position [698, 0]
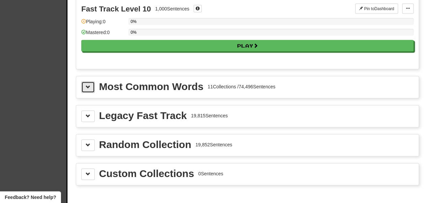
click at [86, 89] on span at bounding box center [88, 87] width 5 height 5
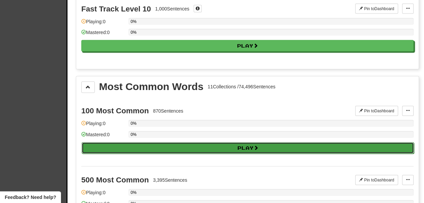
click at [146, 152] on button "Play" at bounding box center [248, 147] width 332 height 11
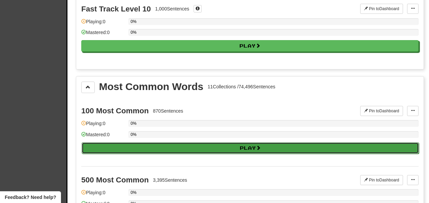
select select "**"
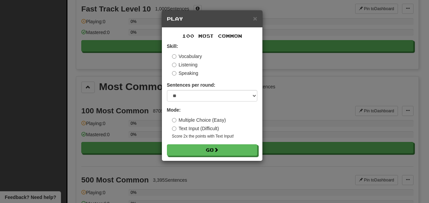
click at [180, 63] on label "Listening" at bounding box center [185, 64] width 26 height 7
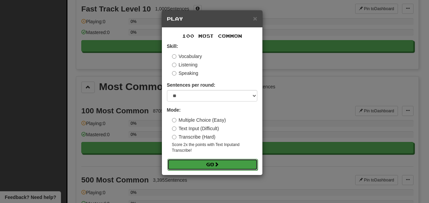
click at [187, 167] on button "Go" at bounding box center [212, 164] width 90 height 11
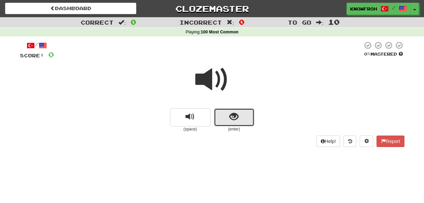
click at [234, 114] on span "show sentence" at bounding box center [234, 116] width 9 height 9
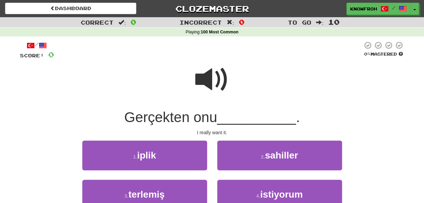
click at [215, 76] on span at bounding box center [212, 80] width 34 height 34
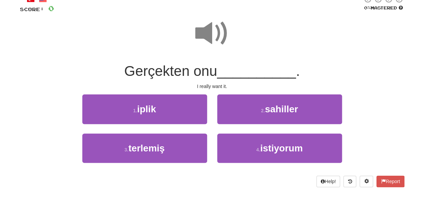
scroll to position [50, 0]
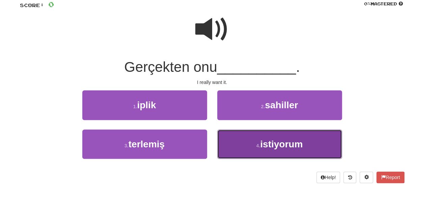
click at [238, 140] on button "4 . istiyorum" at bounding box center [279, 144] width 125 height 29
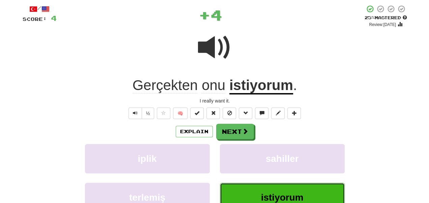
scroll to position [36, 0]
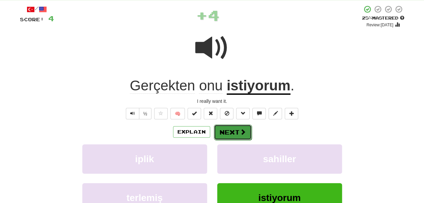
click at [234, 130] on button "Next" at bounding box center [233, 133] width 38 height 16
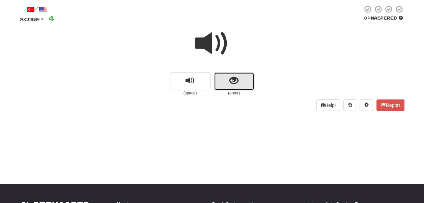
click at [224, 79] on button "show sentence" at bounding box center [234, 81] width 41 height 18
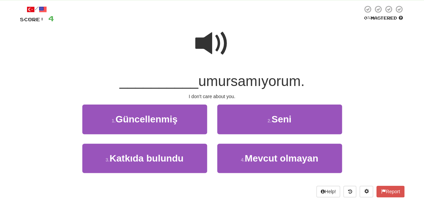
click at [217, 42] on span at bounding box center [212, 44] width 34 height 34
click at [210, 43] on span at bounding box center [212, 44] width 34 height 34
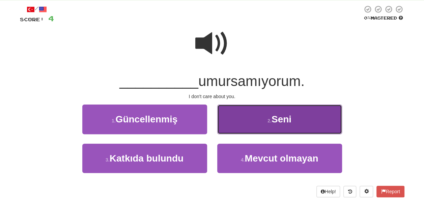
click at [242, 117] on button "2 . Seni" at bounding box center [279, 119] width 125 height 29
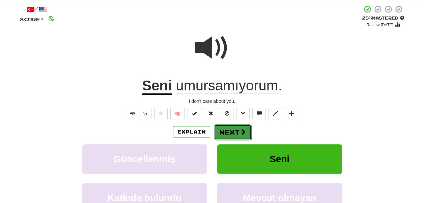
click at [230, 135] on button "Next" at bounding box center [233, 133] width 38 height 16
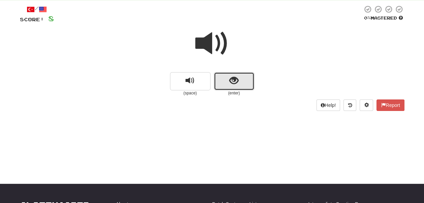
click at [230, 80] on span "show sentence" at bounding box center [234, 80] width 9 height 9
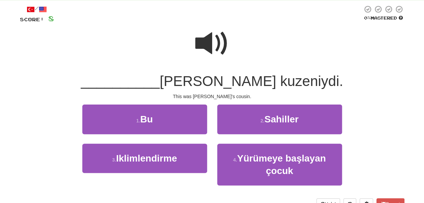
click at [211, 43] on span at bounding box center [212, 44] width 34 height 34
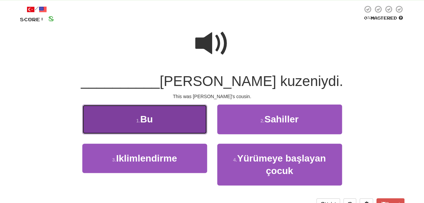
click at [190, 113] on button "1 . Bu" at bounding box center [144, 119] width 125 height 29
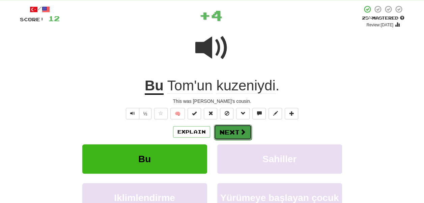
click at [233, 135] on button "Next" at bounding box center [233, 133] width 38 height 16
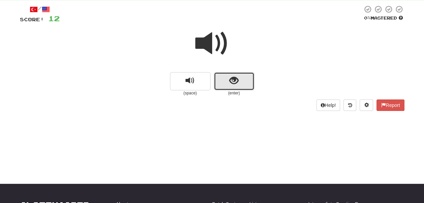
click at [233, 78] on span "show sentence" at bounding box center [234, 80] width 9 height 9
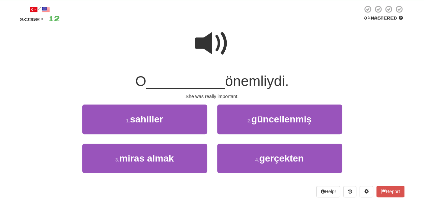
click at [217, 36] on span at bounding box center [212, 44] width 34 height 34
click at [211, 50] on span at bounding box center [212, 44] width 34 height 34
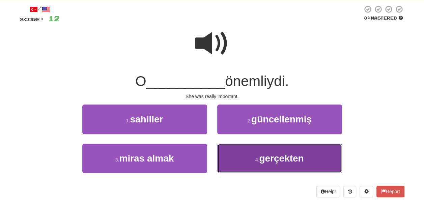
click at [263, 147] on button "4 . gerçekten" at bounding box center [279, 158] width 125 height 29
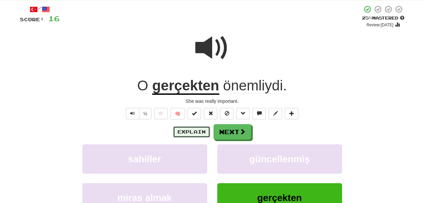
click at [202, 132] on button "Explain" at bounding box center [191, 131] width 37 height 11
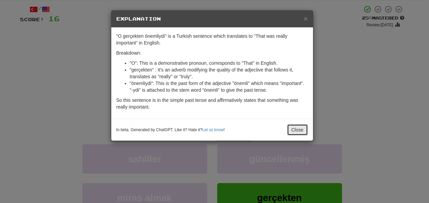
click at [300, 130] on button "Close" at bounding box center [297, 129] width 21 height 11
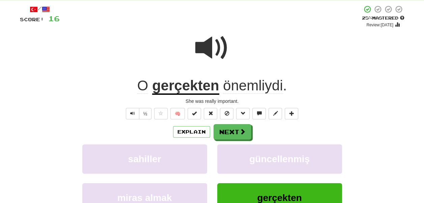
click at [206, 48] on span at bounding box center [212, 48] width 34 height 34
click at [222, 129] on button "Next" at bounding box center [233, 133] width 38 height 16
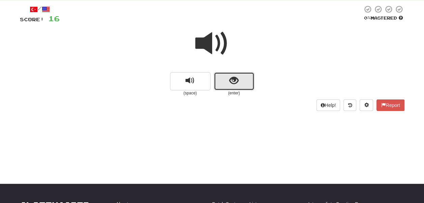
click at [234, 85] on span "show sentence" at bounding box center [234, 80] width 9 height 9
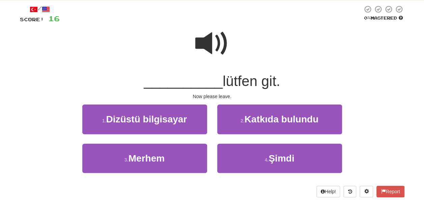
click at [208, 41] on span at bounding box center [212, 44] width 34 height 34
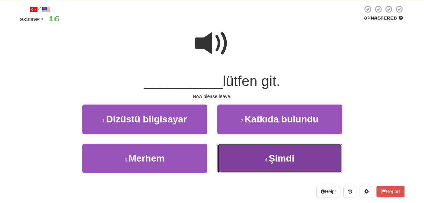
click at [237, 151] on button "4 . Şimdi" at bounding box center [279, 158] width 125 height 29
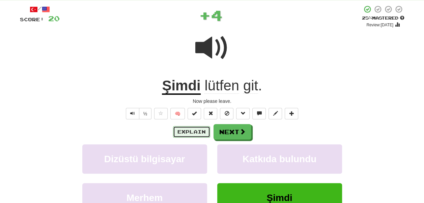
click at [195, 132] on button "Explain" at bounding box center [191, 131] width 37 height 11
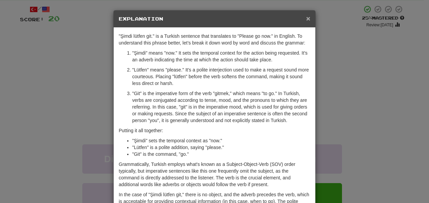
click at [306, 19] on span "×" at bounding box center [308, 19] width 4 height 8
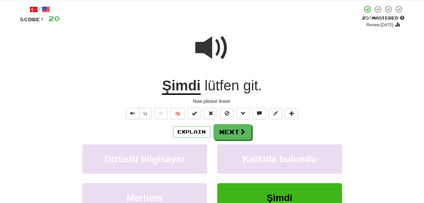
click at [219, 51] on span at bounding box center [212, 48] width 34 height 34
click at [199, 132] on button "Explain" at bounding box center [191, 131] width 37 height 11
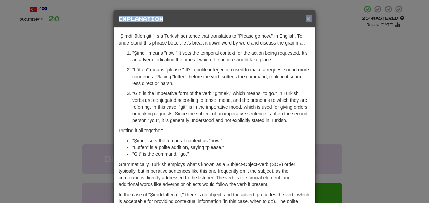
click at [304, 18] on div "× Explanation" at bounding box center [215, 18] width 202 height 17
click at [306, 18] on span "×" at bounding box center [308, 19] width 4 height 8
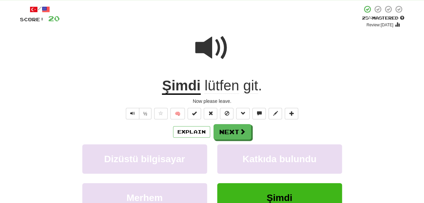
click at [216, 45] on span at bounding box center [212, 48] width 34 height 34
click at [214, 41] on span at bounding box center [212, 48] width 34 height 34
click at [226, 129] on button "Next" at bounding box center [233, 133] width 38 height 16
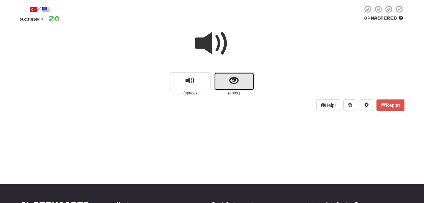
click at [230, 87] on button "show sentence" at bounding box center [234, 81] width 41 height 18
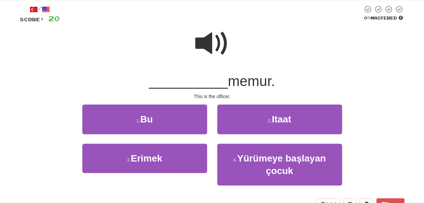
click at [211, 45] on span at bounding box center [212, 44] width 34 height 34
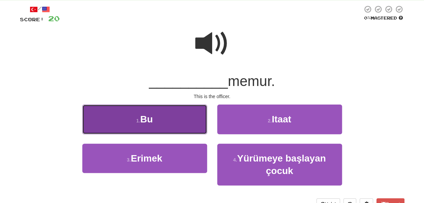
click at [176, 117] on button "1 . Bu" at bounding box center [144, 119] width 125 height 29
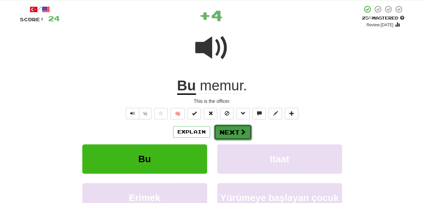
click at [220, 132] on button "Next" at bounding box center [233, 133] width 38 height 16
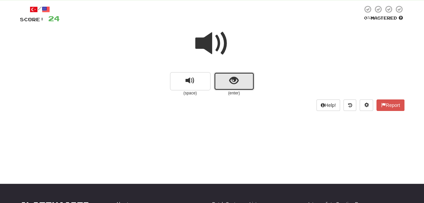
click at [226, 82] on button "show sentence" at bounding box center [234, 81] width 41 height 18
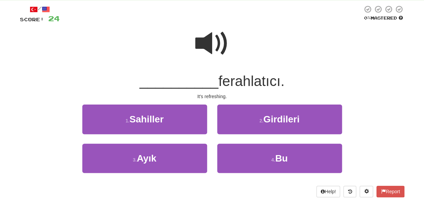
click at [213, 45] on span at bounding box center [212, 44] width 34 height 34
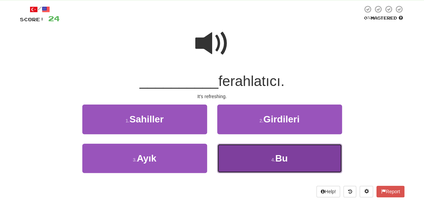
click at [244, 157] on button "4 . Bu" at bounding box center [279, 158] width 125 height 29
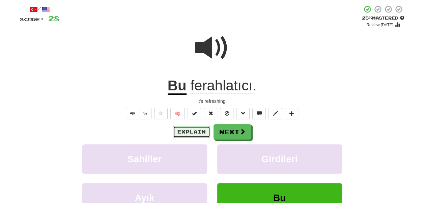
click at [203, 130] on button "Explain" at bounding box center [191, 131] width 37 height 11
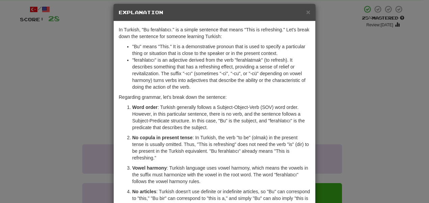
scroll to position [7, 0]
click at [306, 13] on span "×" at bounding box center [308, 12] width 4 height 8
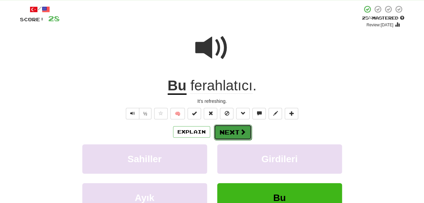
click at [221, 132] on button "Next" at bounding box center [233, 133] width 38 height 16
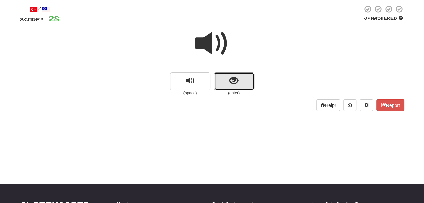
click at [231, 78] on span "show sentence" at bounding box center [234, 80] width 9 height 9
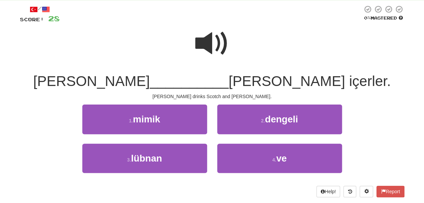
click at [213, 42] on span at bounding box center [212, 44] width 34 height 34
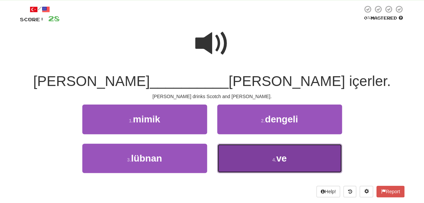
click at [252, 151] on button "4 . ve" at bounding box center [279, 158] width 125 height 29
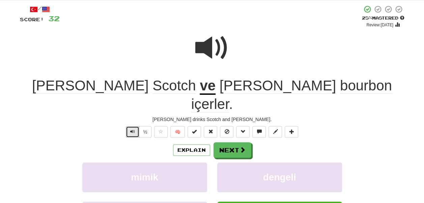
click at [135, 126] on button "Text-to-speech controls" at bounding box center [133, 131] width 14 height 11
click at [191, 144] on button "Explain" at bounding box center [191, 149] width 37 height 11
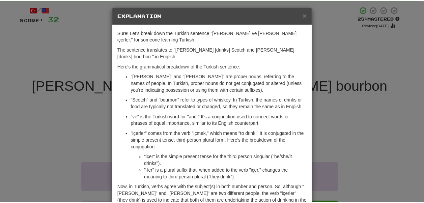
scroll to position [0, 0]
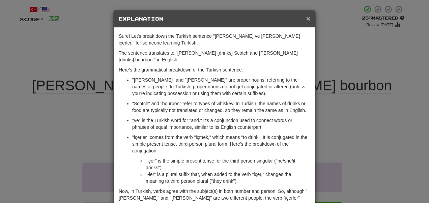
click at [306, 16] on span "×" at bounding box center [308, 19] width 4 height 8
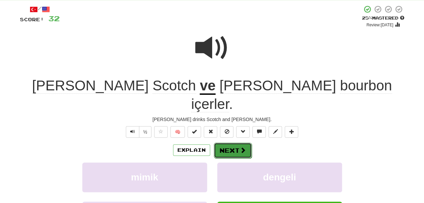
click at [235, 143] on button "Next" at bounding box center [233, 151] width 38 height 16
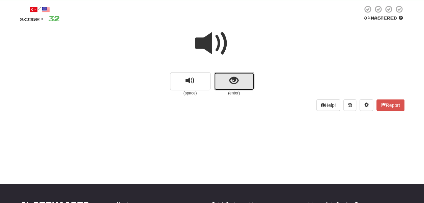
click at [226, 88] on button "show sentence" at bounding box center [234, 81] width 41 height 18
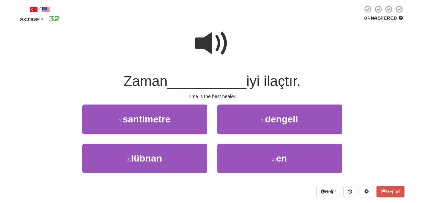
click at [212, 45] on span at bounding box center [212, 44] width 34 height 34
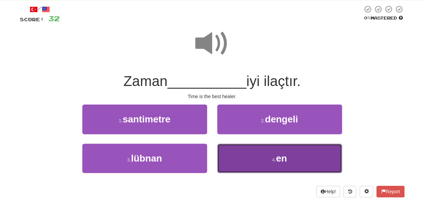
click at [231, 144] on button "4 . en" at bounding box center [279, 158] width 125 height 29
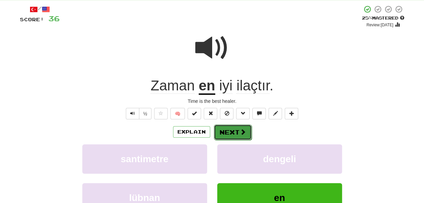
click at [226, 135] on button "Next" at bounding box center [233, 133] width 38 height 16
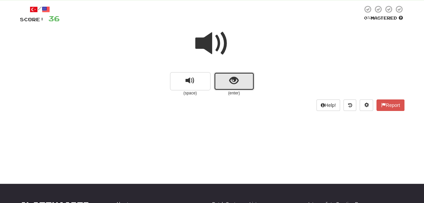
click at [226, 90] on button "show sentence" at bounding box center [234, 81] width 41 height 18
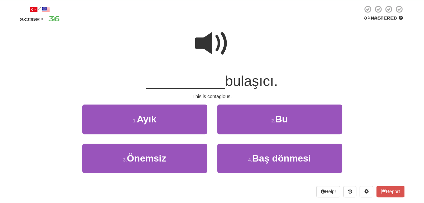
click at [208, 38] on span at bounding box center [212, 44] width 34 height 34
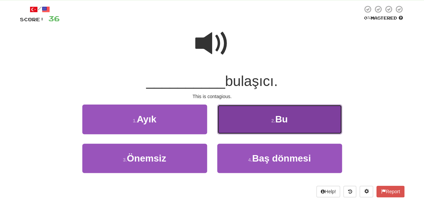
click at [245, 123] on button "2 . Bu" at bounding box center [279, 119] width 125 height 29
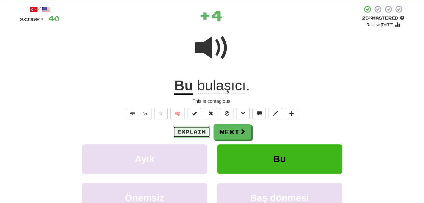
click at [198, 131] on button "Explain" at bounding box center [191, 131] width 37 height 11
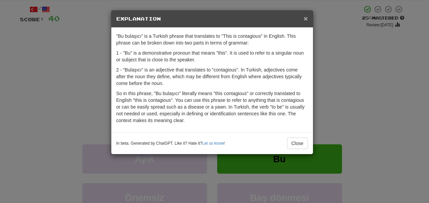
click at [307, 19] on span "×" at bounding box center [306, 19] width 4 height 8
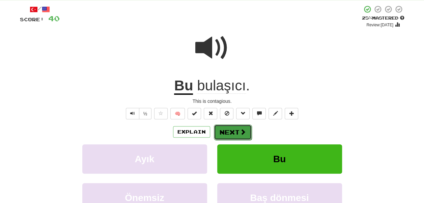
click at [229, 132] on button "Next" at bounding box center [233, 133] width 38 height 16
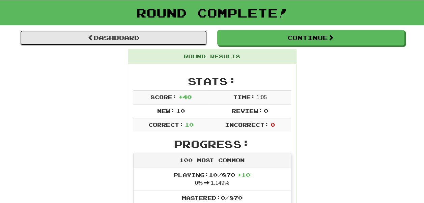
click at [180, 38] on link "Dashboard" at bounding box center [113, 38] width 187 height 16
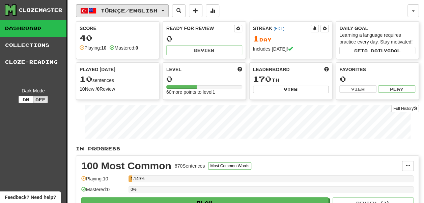
click at [130, 12] on span "Türkçe / English" at bounding box center [129, 11] width 57 height 6
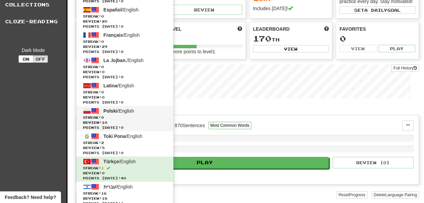
scroll to position [40, 0]
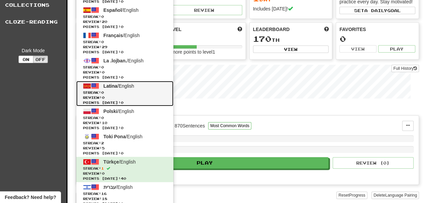
click at [121, 90] on span "Streak: 0" at bounding box center [125, 92] width 84 height 5
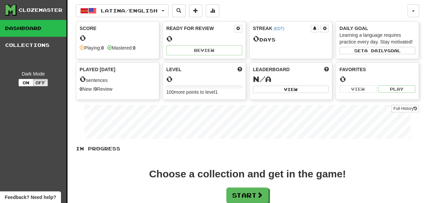
scroll to position [64, 0]
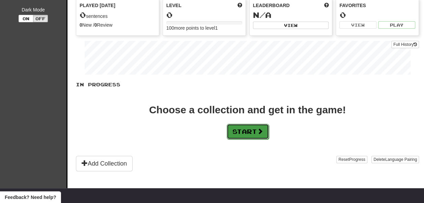
click at [248, 139] on button "Start" at bounding box center [248, 132] width 42 height 16
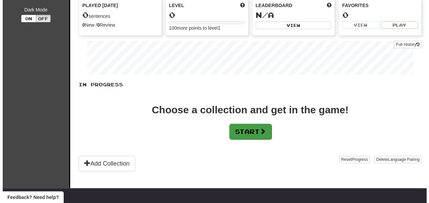
scroll to position [0, 0]
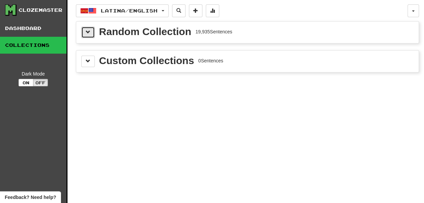
click at [81, 33] on button at bounding box center [88, 32] width 14 height 11
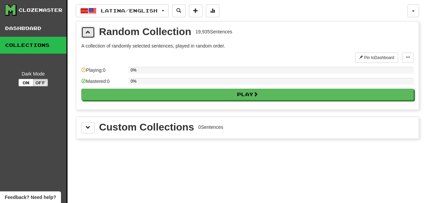
click at [84, 33] on button at bounding box center [88, 32] width 14 height 11
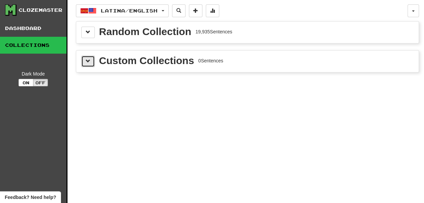
click at [87, 60] on span at bounding box center [88, 61] width 5 height 5
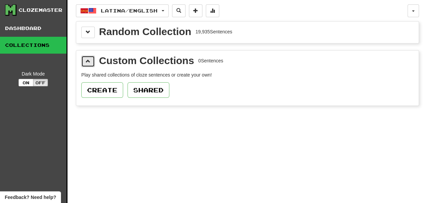
click at [87, 60] on span at bounding box center [88, 61] width 5 height 5
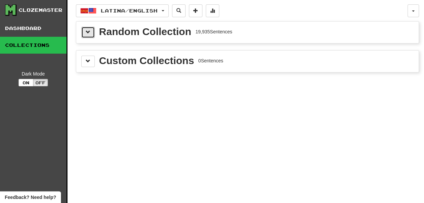
click at [86, 33] on span at bounding box center [88, 32] width 5 height 5
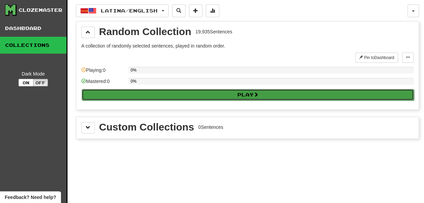
click at [157, 94] on button "Play" at bounding box center [248, 94] width 332 height 11
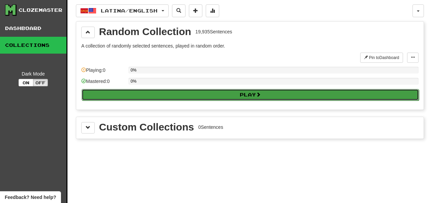
select select "**"
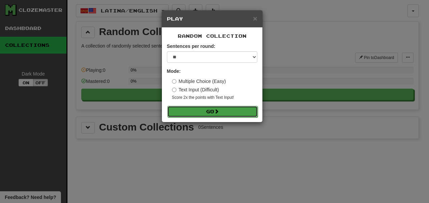
click at [194, 114] on button "Go" at bounding box center [212, 111] width 90 height 11
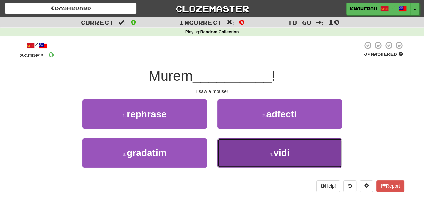
click at [226, 140] on button "4 . vidi" at bounding box center [279, 152] width 125 height 29
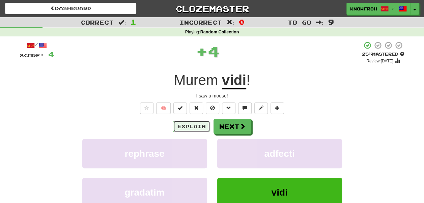
click at [193, 124] on button "Explain" at bounding box center [191, 126] width 37 height 11
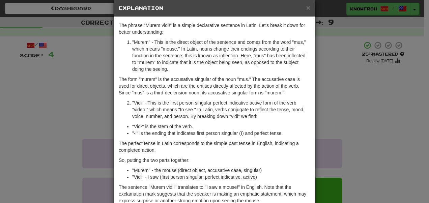
scroll to position [15, 0]
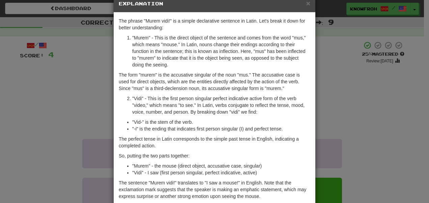
click at [308, 5] on div "× Explanation" at bounding box center [215, 3] width 202 height 17
click at [306, 3] on span "×" at bounding box center [308, 3] width 4 height 8
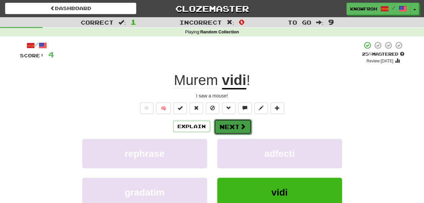
click at [234, 133] on button "Next" at bounding box center [233, 127] width 38 height 16
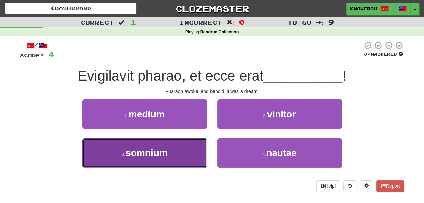
click at [203, 154] on button "3 . [GEOGRAPHIC_DATA]" at bounding box center [144, 152] width 125 height 29
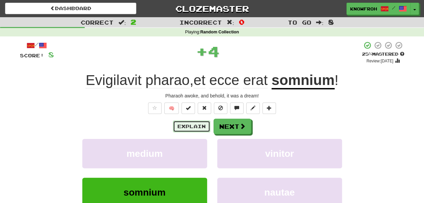
click at [196, 132] on button "Explain" at bounding box center [191, 126] width 37 height 11
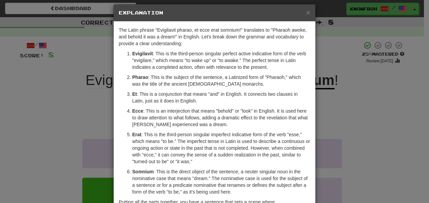
scroll to position [0, 0]
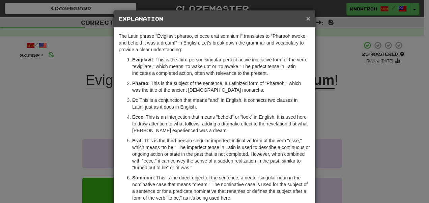
click at [306, 19] on span "×" at bounding box center [308, 19] width 4 height 8
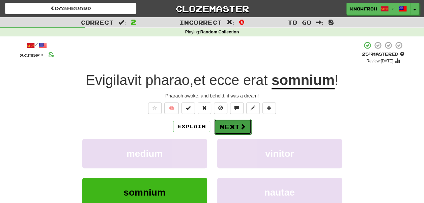
click at [240, 125] on span at bounding box center [243, 127] width 6 height 6
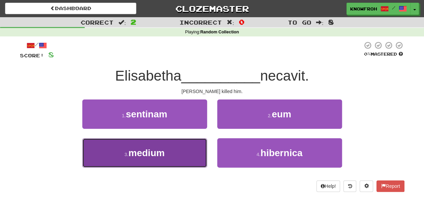
click at [191, 149] on button "3 . medium" at bounding box center [144, 152] width 125 height 29
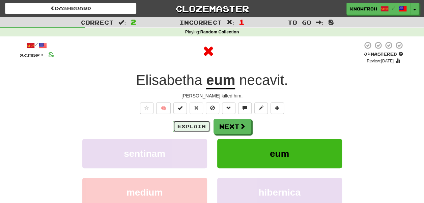
click at [198, 128] on button "Explain" at bounding box center [191, 126] width 37 height 11
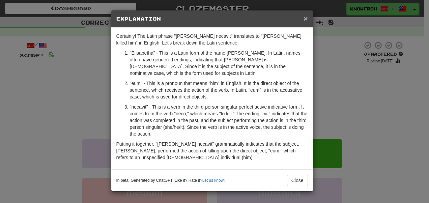
click at [305, 19] on span "×" at bounding box center [306, 19] width 4 height 8
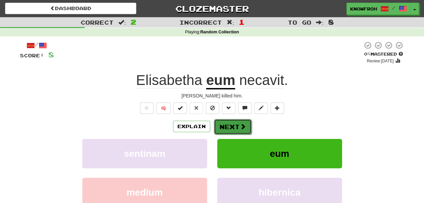
click at [227, 126] on button "Next" at bounding box center [233, 127] width 38 height 16
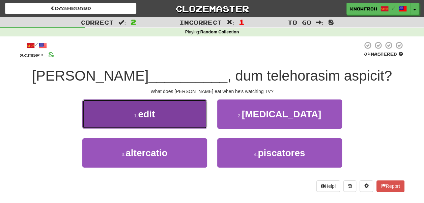
click at [183, 118] on button "1 . edit" at bounding box center [144, 114] width 125 height 29
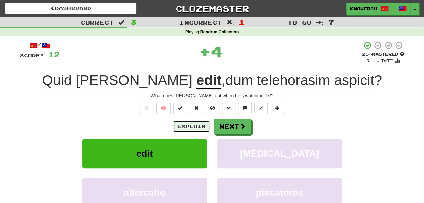
click at [196, 129] on button "Explain" at bounding box center [191, 126] width 37 height 11
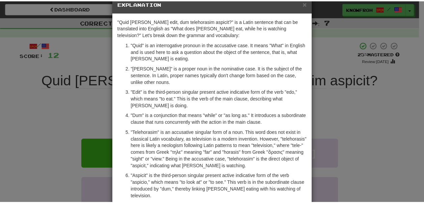
scroll to position [15, 0]
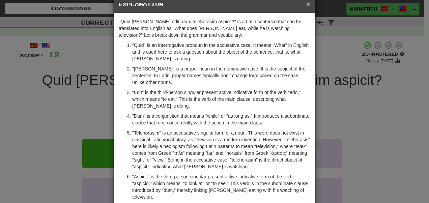
click at [306, 6] on span "×" at bounding box center [308, 4] width 4 height 8
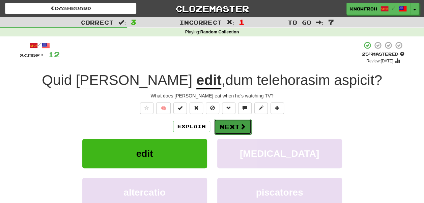
click at [231, 129] on button "Next" at bounding box center [233, 127] width 38 height 16
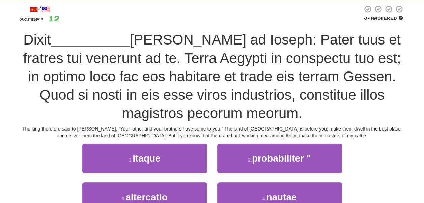
scroll to position [38, 0]
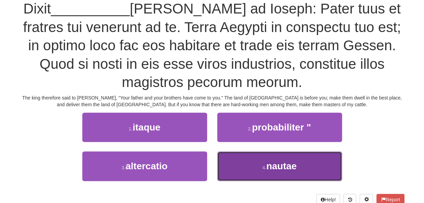
click at [240, 168] on button "4 . nautae" at bounding box center [279, 166] width 125 height 29
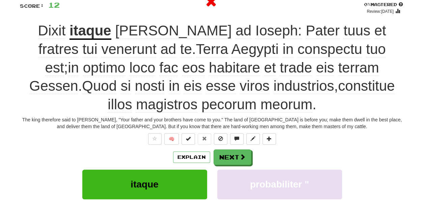
scroll to position [47, 0]
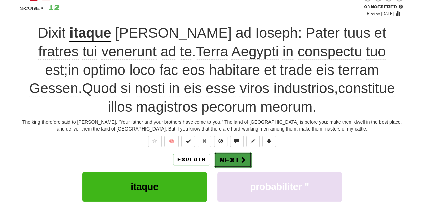
click at [224, 160] on button "Next" at bounding box center [233, 160] width 38 height 16
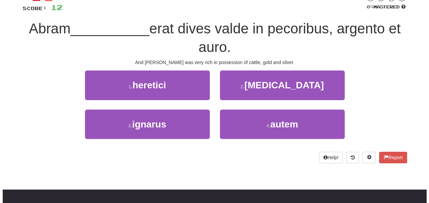
scroll to position [36, 0]
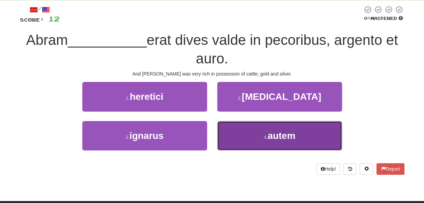
click at [225, 130] on button "4 . autem" at bounding box center [279, 135] width 125 height 29
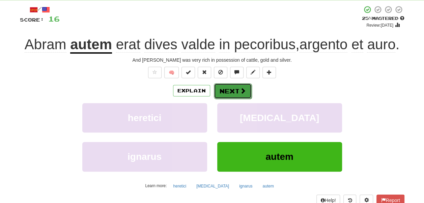
click at [223, 99] on button "Next" at bounding box center [233, 91] width 38 height 16
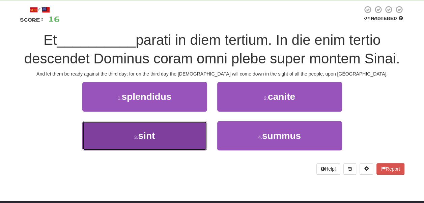
click at [194, 141] on button "3 . sint" at bounding box center [144, 135] width 125 height 29
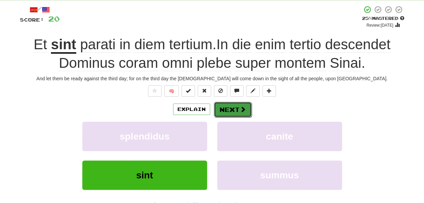
click at [224, 117] on button "Next" at bounding box center [233, 110] width 38 height 16
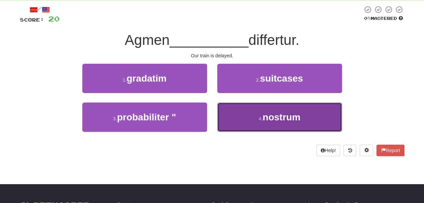
click at [230, 119] on button "4 . nostrum" at bounding box center [279, 117] width 125 height 29
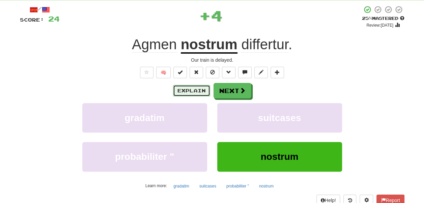
click at [199, 91] on button "Explain" at bounding box center [191, 90] width 37 height 11
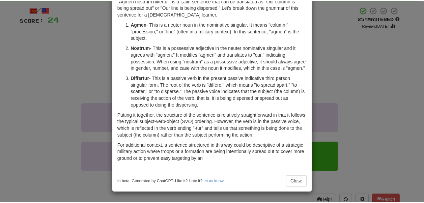
scroll to position [0, 0]
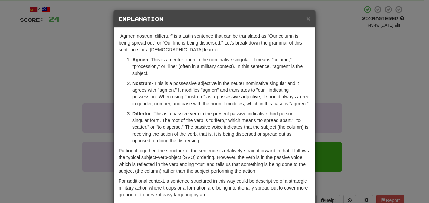
click at [308, 18] on div "× Explanation" at bounding box center [215, 18] width 202 height 17
click at [306, 16] on span "×" at bounding box center [308, 19] width 4 height 8
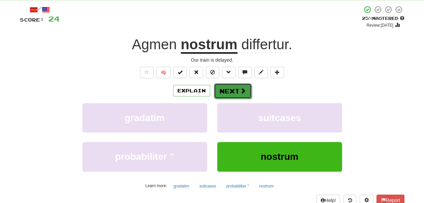
click at [243, 92] on span at bounding box center [243, 91] width 6 height 6
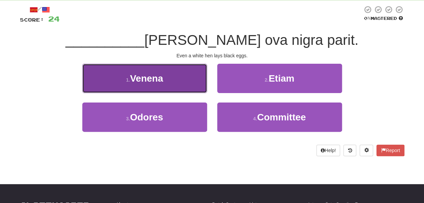
click at [187, 84] on button "1 . Venena" at bounding box center [144, 78] width 125 height 29
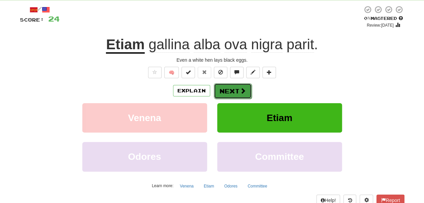
click at [225, 94] on button "Next" at bounding box center [233, 91] width 38 height 16
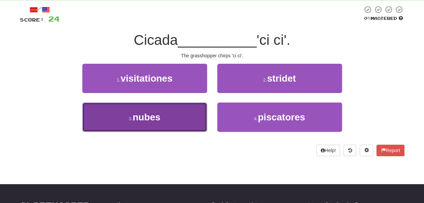
click at [193, 113] on button "3 . nubes" at bounding box center [144, 117] width 125 height 29
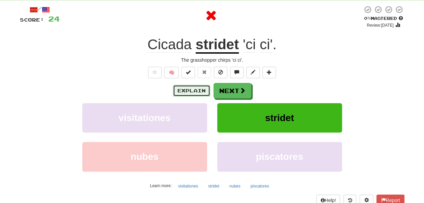
click at [202, 92] on button "Explain" at bounding box center [191, 90] width 37 height 11
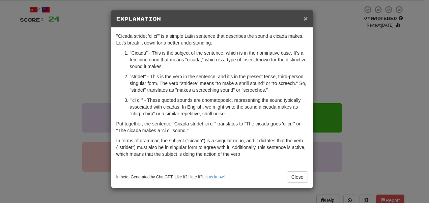
click at [306, 18] on span "×" at bounding box center [306, 19] width 4 height 8
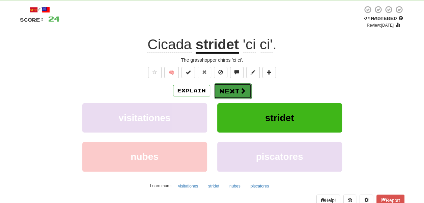
click at [238, 90] on button "Next" at bounding box center [233, 91] width 38 height 16
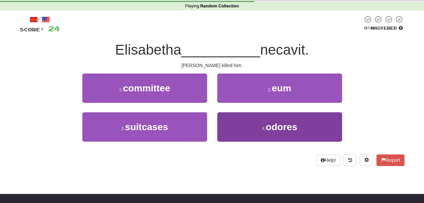
scroll to position [26, 0]
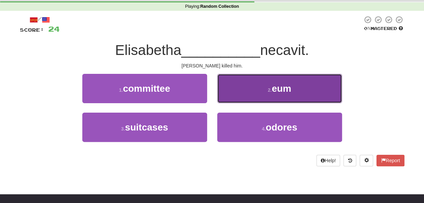
click at [223, 93] on button "2 . eum" at bounding box center [279, 88] width 125 height 29
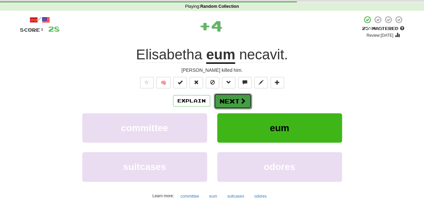
click at [229, 105] on button "Next" at bounding box center [233, 101] width 38 height 16
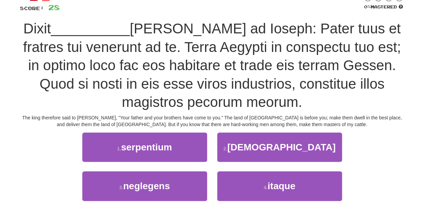
scroll to position [62, 0]
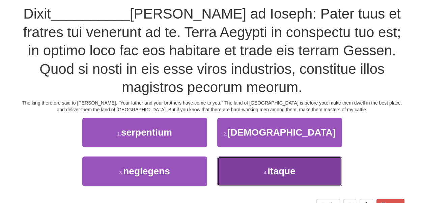
click at [243, 161] on button "4 . itaque" at bounding box center [279, 171] width 125 height 29
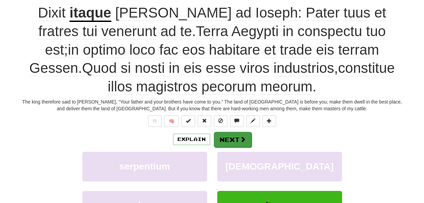
drag, startPoint x: 219, startPoint y: 131, endPoint x: 226, endPoint y: 139, distance: 11.0
click at [226, 139] on div "/ Score: 32 + 4 25 % Mastered Review: 2025-08-21 Dixit itaque rex ad Ioseph: Pa…" at bounding box center [212, 120] width 385 height 292
click at [226, 139] on button "Next" at bounding box center [233, 140] width 38 height 16
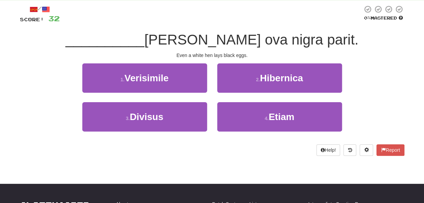
scroll to position [34, 0]
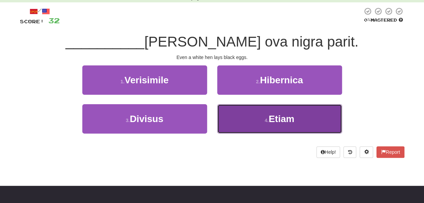
click at [239, 123] on button "4 . Etiam" at bounding box center [279, 118] width 125 height 29
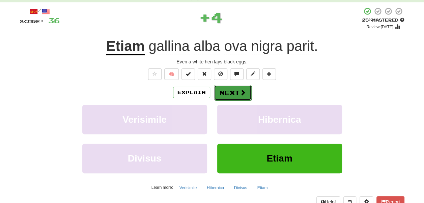
click at [219, 90] on button "Next" at bounding box center [233, 93] width 38 height 16
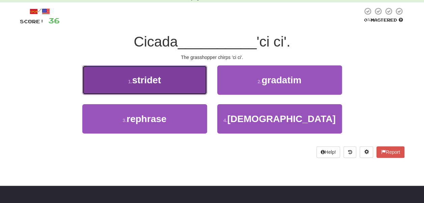
click at [199, 89] on button "1 . stridet" at bounding box center [144, 79] width 125 height 29
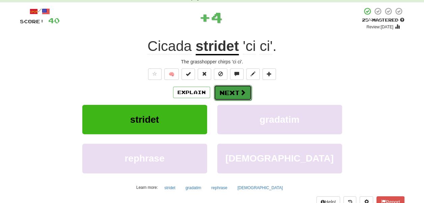
click at [225, 92] on button "Next" at bounding box center [233, 93] width 38 height 16
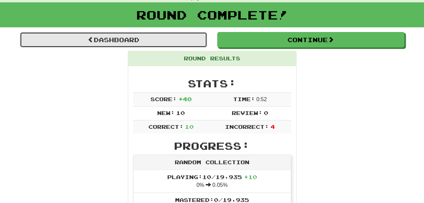
click at [154, 38] on link "Dashboard" at bounding box center [113, 40] width 187 height 16
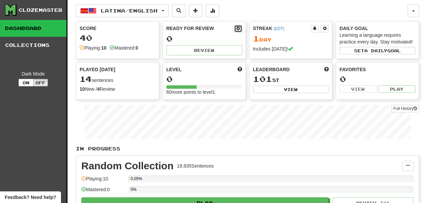
click at [236, 30] on span at bounding box center [238, 28] width 4 height 4
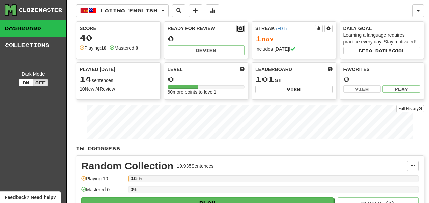
select select "*"
select select "**"
select select "***"
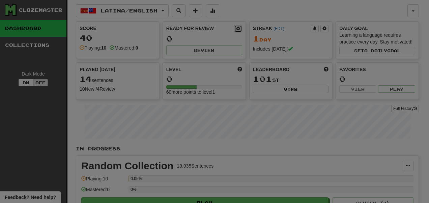
type input "**"
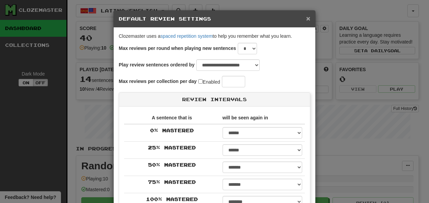
click at [306, 17] on span "×" at bounding box center [308, 19] width 4 height 8
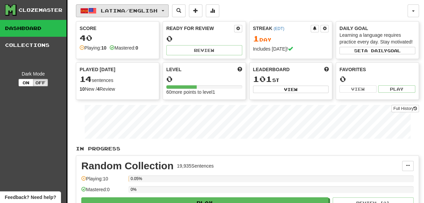
click at [122, 13] on span "Latina / English" at bounding box center [129, 11] width 57 height 6
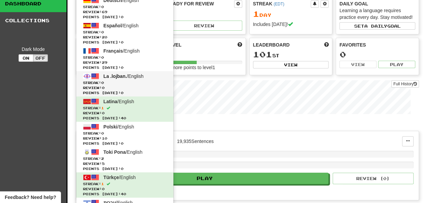
scroll to position [25, 0]
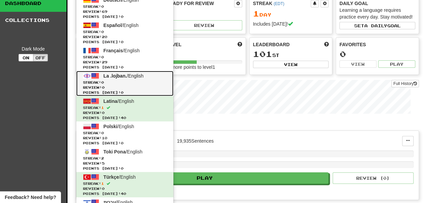
click at [135, 85] on span "Review: 0" at bounding box center [125, 87] width 84 height 5
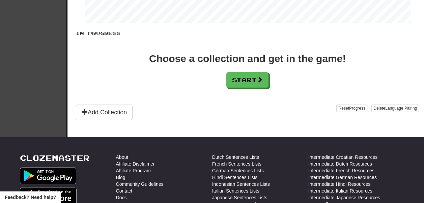
scroll to position [118, 0]
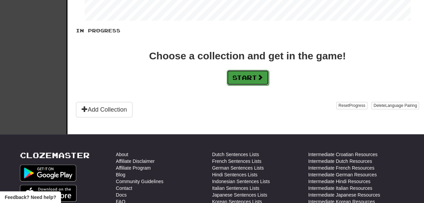
click at [251, 85] on button "Start" at bounding box center [248, 78] width 42 height 16
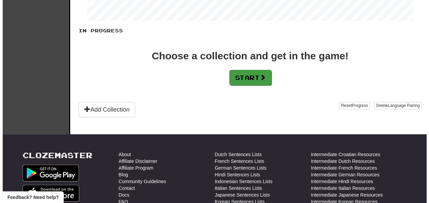
scroll to position [0, 0]
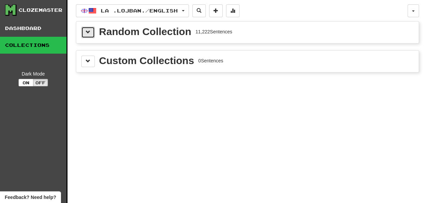
click at [87, 30] on span at bounding box center [88, 32] width 5 height 5
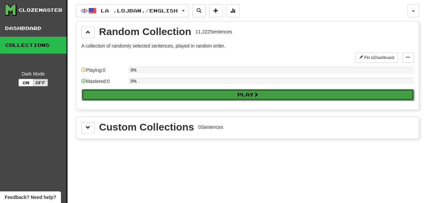
click at [153, 97] on button "Play" at bounding box center [248, 94] width 332 height 11
select select "**"
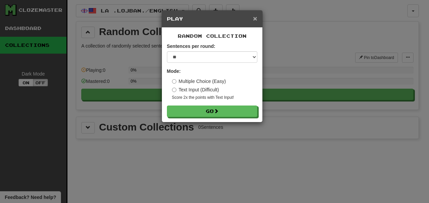
click at [256, 17] on span "×" at bounding box center [255, 19] width 4 height 8
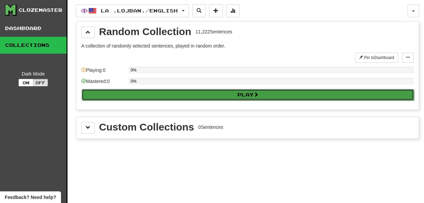
click at [211, 95] on button "Play" at bounding box center [248, 94] width 332 height 11
select select "**"
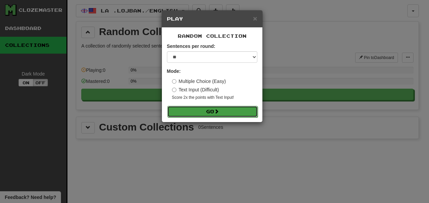
click at [219, 113] on span at bounding box center [216, 111] width 5 height 5
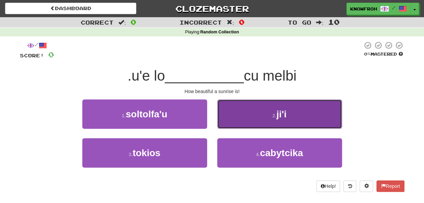
click at [223, 114] on button "2 . ji'i" at bounding box center [279, 114] width 125 height 29
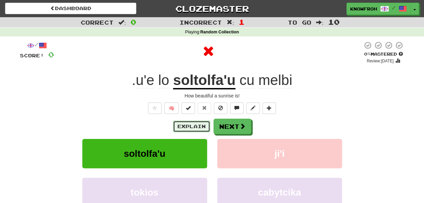
click at [205, 126] on button "Explain" at bounding box center [191, 126] width 37 height 11
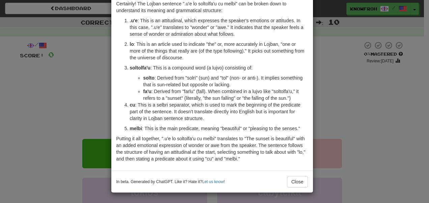
scroll to position [49, 0]
click at [291, 183] on button "Close" at bounding box center [297, 181] width 21 height 11
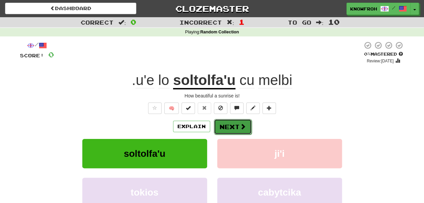
click at [222, 125] on button "Next" at bounding box center [233, 127] width 38 height 16
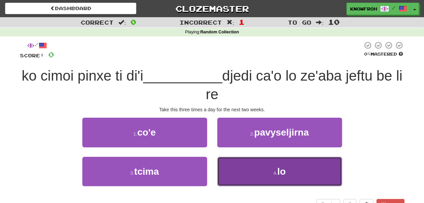
click at [247, 169] on button "4 . lo" at bounding box center [279, 171] width 125 height 29
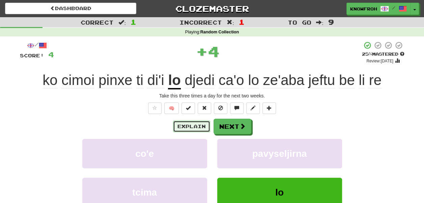
click at [195, 126] on button "Explain" at bounding box center [191, 126] width 37 height 11
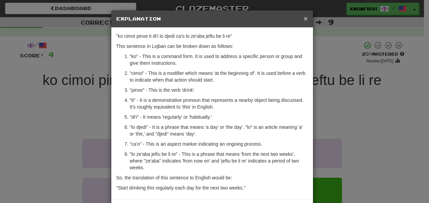
click at [304, 19] on span "×" at bounding box center [306, 19] width 4 height 8
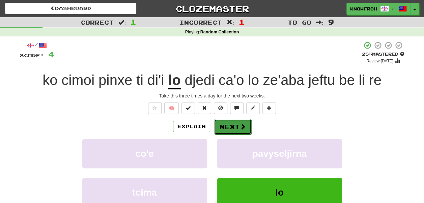
click at [222, 132] on button "Next" at bounding box center [233, 127] width 38 height 16
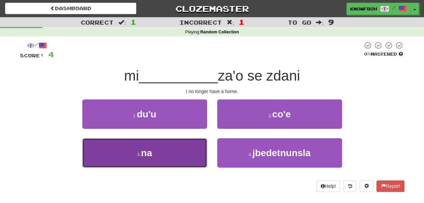
click at [193, 145] on button "3 . na" at bounding box center [144, 152] width 125 height 29
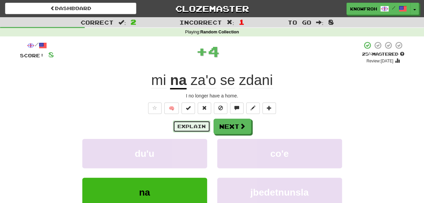
click at [193, 128] on button "Explain" at bounding box center [191, 126] width 37 height 11
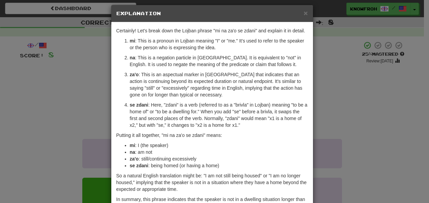
scroll to position [2, 0]
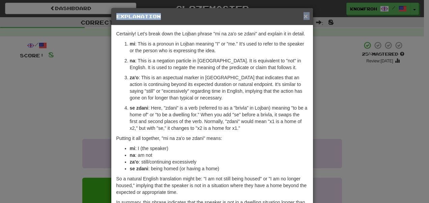
click at [302, 15] on div "× Explanation" at bounding box center [212, 16] width 202 height 17
click at [304, 15] on span "×" at bounding box center [306, 16] width 4 height 8
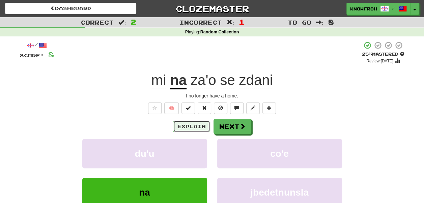
click at [194, 129] on button "Explain" at bounding box center [191, 126] width 37 height 11
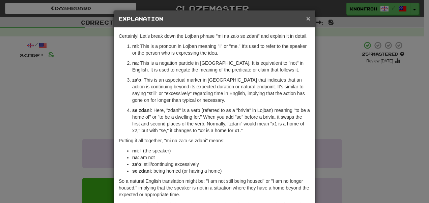
click at [307, 17] on span "×" at bounding box center [308, 19] width 4 height 8
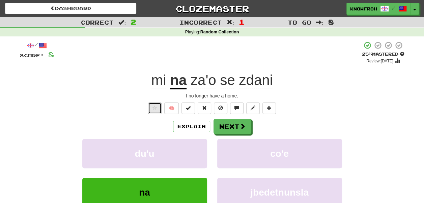
click at [156, 113] on button at bounding box center [155, 108] width 14 height 11
click at [229, 131] on button "Next" at bounding box center [233, 127] width 38 height 16
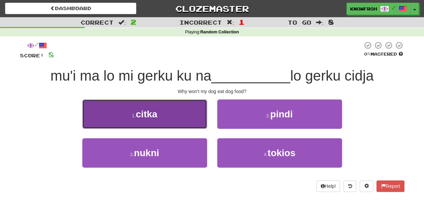
click at [185, 114] on button "1 . citka" at bounding box center [144, 114] width 125 height 29
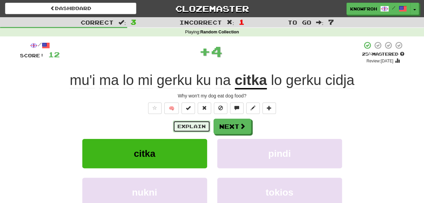
click at [194, 131] on button "Explain" at bounding box center [191, 126] width 37 height 11
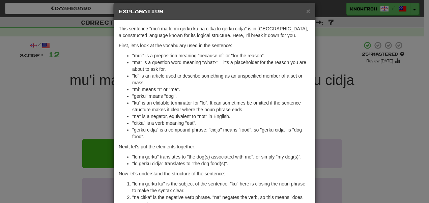
scroll to position [0, 0]
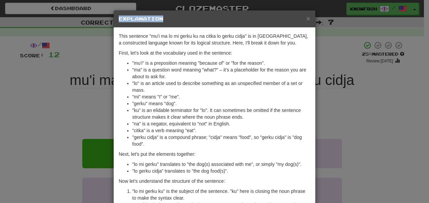
drag, startPoint x: 303, startPoint y: 17, endPoint x: 308, endPoint y: 19, distance: 4.9
click at [308, 19] on div "× Explanation" at bounding box center [215, 18] width 202 height 17
click at [306, 17] on span "×" at bounding box center [308, 19] width 4 height 8
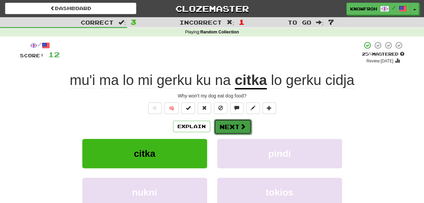
click at [238, 124] on button "Next" at bounding box center [233, 127] width 38 height 16
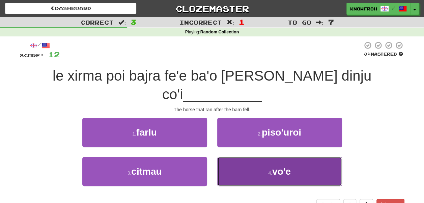
click at [231, 157] on button "4 . vo'e" at bounding box center [279, 171] width 125 height 29
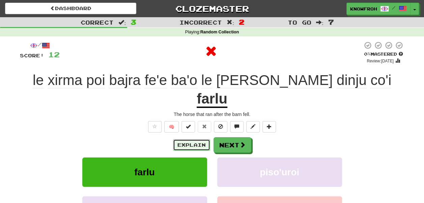
click at [200, 139] on button "Explain" at bounding box center [191, 144] width 37 height 11
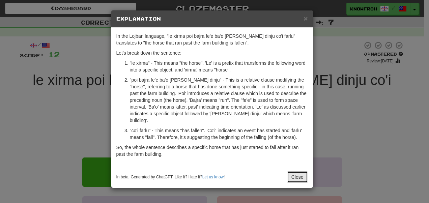
click at [290, 180] on button "Close" at bounding box center [297, 176] width 21 height 11
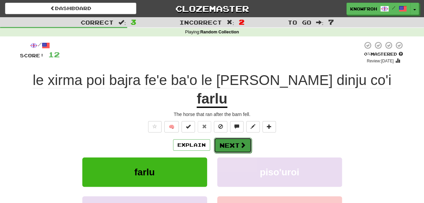
click at [229, 138] on button "Next" at bounding box center [233, 146] width 38 height 16
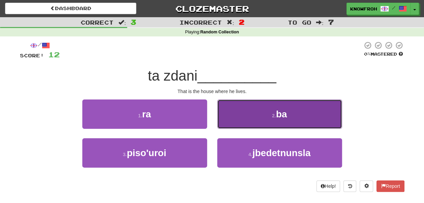
click at [232, 118] on button "2 . ba" at bounding box center [279, 114] width 125 height 29
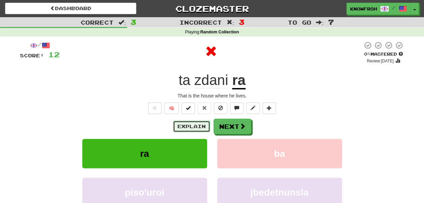
click at [194, 122] on button "Explain" at bounding box center [191, 126] width 37 height 11
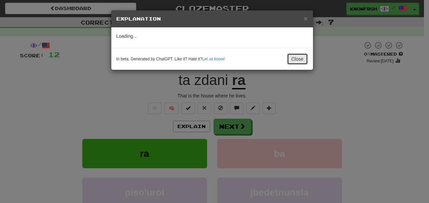
click at [297, 58] on button "Close" at bounding box center [297, 58] width 21 height 11
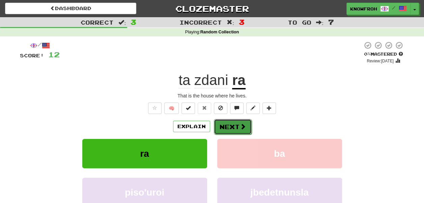
click at [240, 122] on button "Next" at bounding box center [233, 127] width 38 height 16
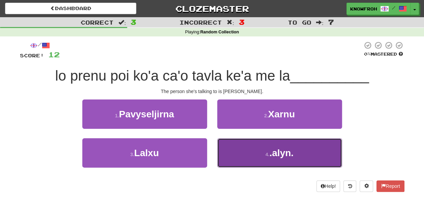
click at [246, 148] on button "4 . .alyn." at bounding box center [279, 152] width 125 height 29
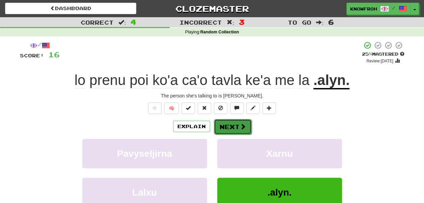
click at [227, 125] on button "Next" at bounding box center [233, 127] width 38 height 16
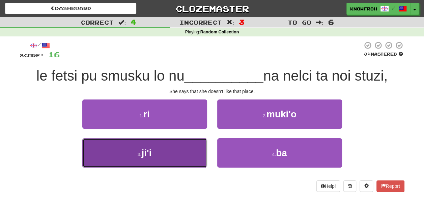
click at [174, 155] on button "3 . ji'i" at bounding box center [144, 152] width 125 height 29
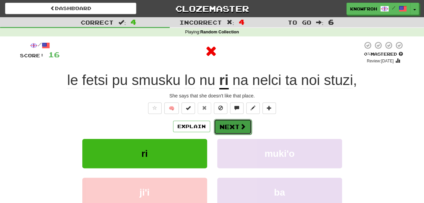
click at [224, 126] on button "Next" at bounding box center [233, 127] width 38 height 16
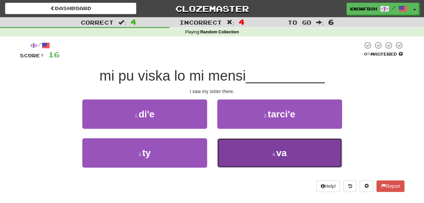
click at [242, 151] on button "4 . va" at bounding box center [279, 152] width 125 height 29
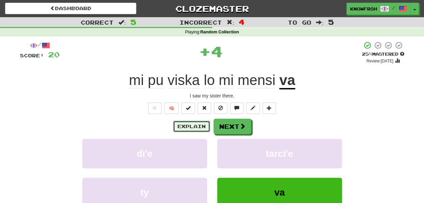
click at [200, 126] on button "Explain" at bounding box center [191, 126] width 37 height 11
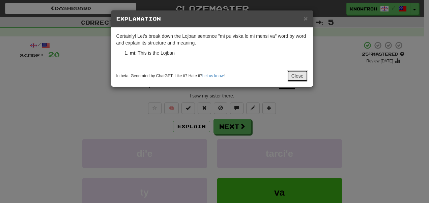
click at [294, 74] on button "Close" at bounding box center [297, 75] width 21 height 11
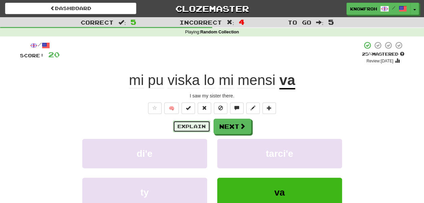
click at [202, 127] on button "Explain" at bounding box center [191, 126] width 37 height 11
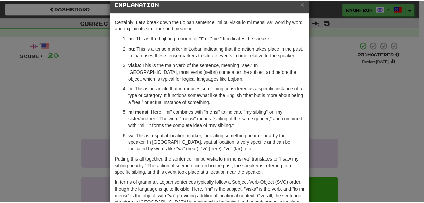
scroll to position [15, 0]
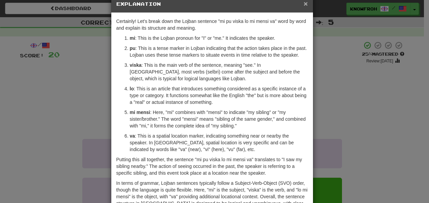
click at [304, 4] on span "×" at bounding box center [306, 4] width 4 height 8
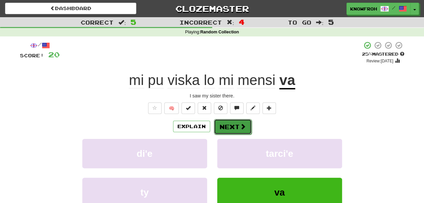
click at [238, 128] on button "Next" at bounding box center [233, 127] width 38 height 16
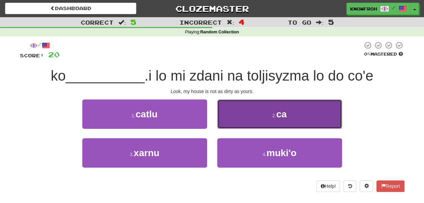
click at [247, 121] on button "2 . ca" at bounding box center [279, 114] width 125 height 29
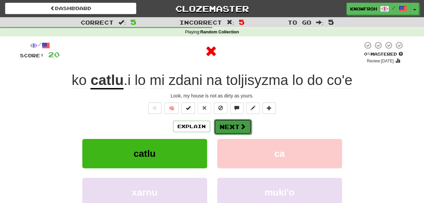
click at [236, 127] on button "Next" at bounding box center [233, 127] width 38 height 16
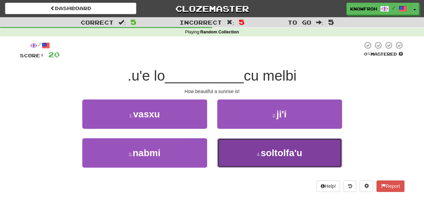
click at [232, 152] on button "4 . soltolfa'u" at bounding box center [279, 152] width 125 height 29
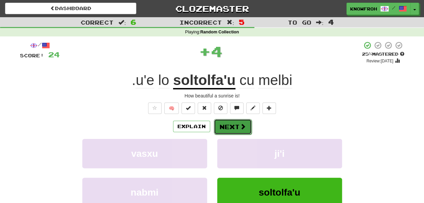
click at [234, 125] on button "Next" at bounding box center [233, 127] width 38 height 16
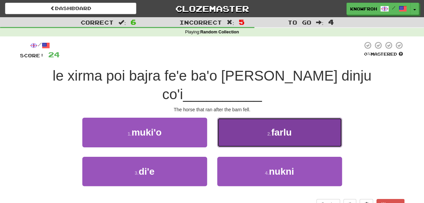
click at [233, 121] on button "2 . farlu" at bounding box center [279, 132] width 125 height 29
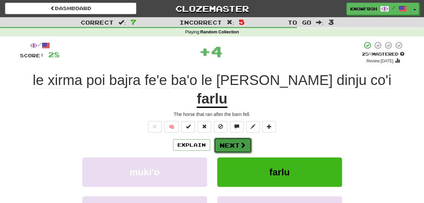
click at [242, 142] on span at bounding box center [243, 145] width 6 height 6
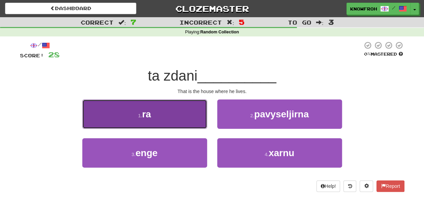
click at [183, 123] on button "1 . ra" at bounding box center [144, 114] width 125 height 29
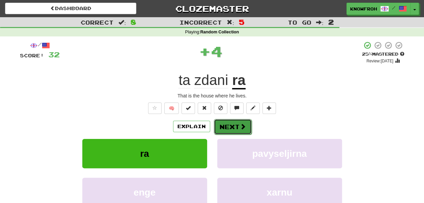
click at [226, 126] on button "Next" at bounding box center [233, 127] width 38 height 16
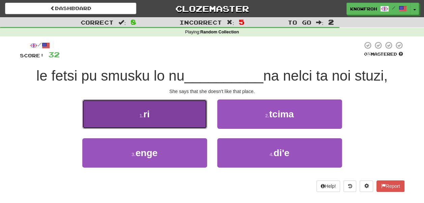
click at [189, 118] on button "1 . ri" at bounding box center [144, 114] width 125 height 29
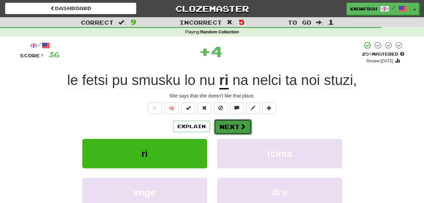
click at [227, 125] on button "Next" at bounding box center [233, 127] width 38 height 16
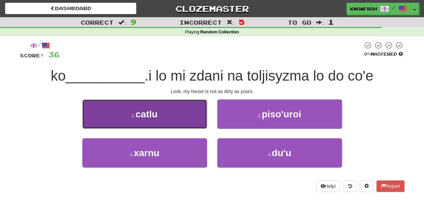
click at [197, 126] on button "1 . catlu" at bounding box center [144, 114] width 125 height 29
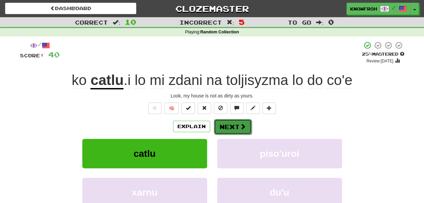
click at [232, 128] on button "Next" at bounding box center [233, 127] width 38 height 16
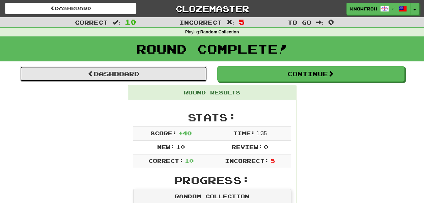
click at [169, 73] on link "Dashboard" at bounding box center [113, 74] width 187 height 16
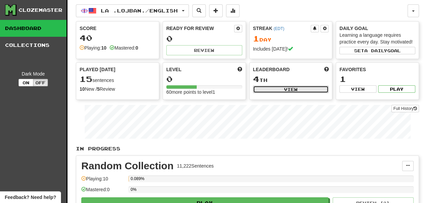
click at [264, 93] on button "View" at bounding box center [291, 89] width 76 height 7
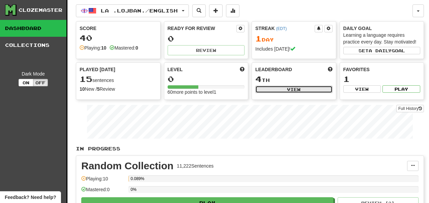
select select "**********"
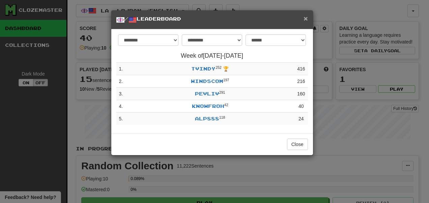
click at [305, 16] on span "×" at bounding box center [306, 19] width 4 height 8
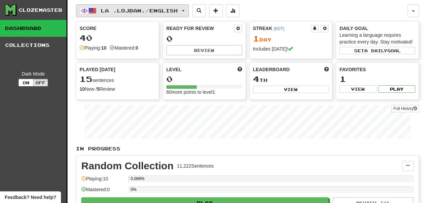
click at [120, 11] on span "La .lojban. / English" at bounding box center [139, 11] width 77 height 6
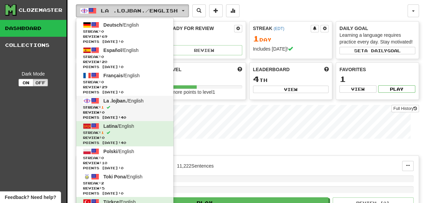
scroll to position [19, 0]
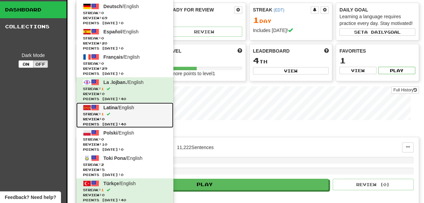
click at [126, 112] on span "Streak: 1" at bounding box center [125, 114] width 84 height 5
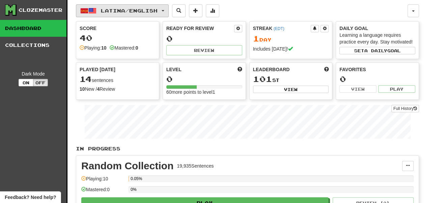
click at [120, 12] on span "Latina / English" at bounding box center [129, 11] width 57 height 6
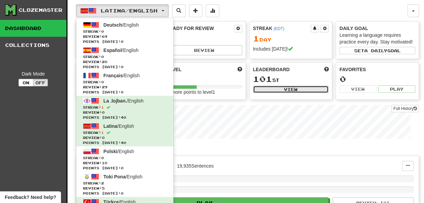
click at [266, 93] on button "View" at bounding box center [291, 89] width 76 height 7
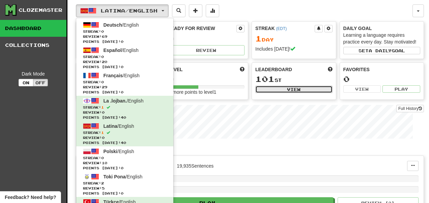
select select "**********"
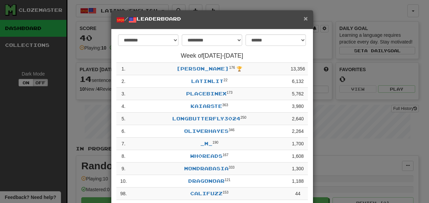
click at [304, 16] on span "×" at bounding box center [306, 19] width 4 height 8
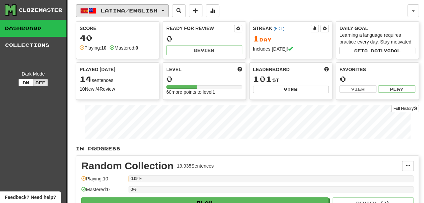
click at [119, 9] on span "Latina / English" at bounding box center [129, 11] width 57 height 6
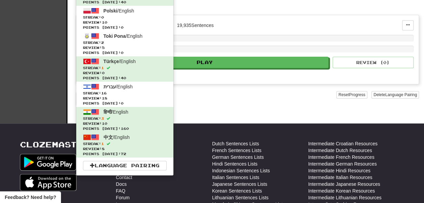
scroll to position [142, 0]
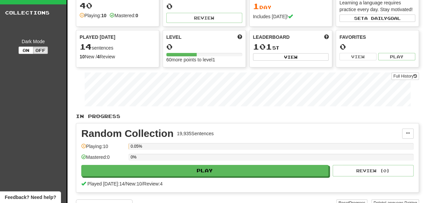
scroll to position [0, 0]
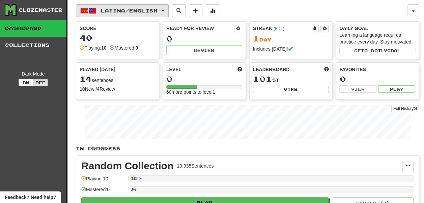
click at [124, 10] on span "Latina / English" at bounding box center [129, 11] width 57 height 6
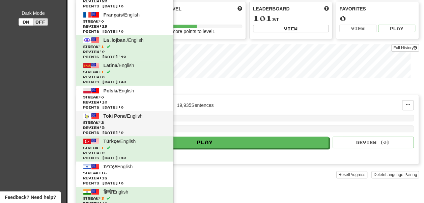
scroll to position [61, 0]
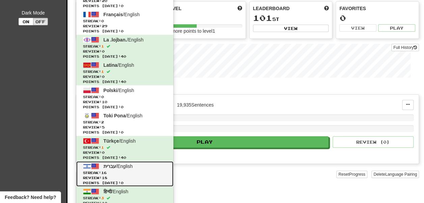
click at [126, 169] on link "עברית / English Streak: 16 Review: 18 Points today: 0" at bounding box center [124, 173] width 97 height 25
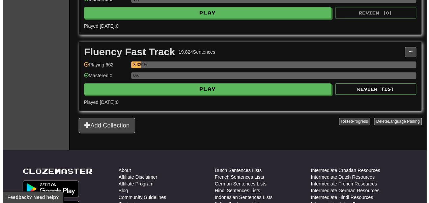
scroll to position [191, 0]
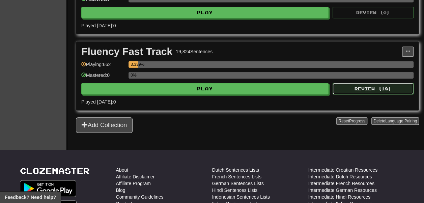
click at [345, 95] on button "Review ( 18 )" at bounding box center [373, 88] width 81 height 11
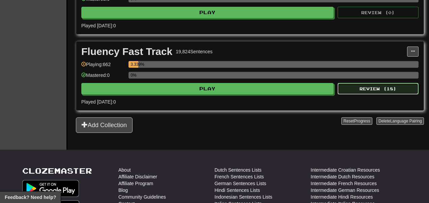
select select "**"
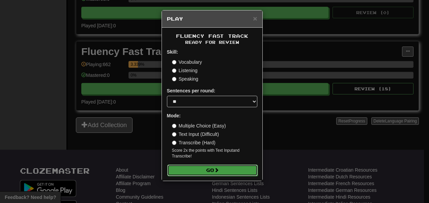
click at [230, 173] on button "Go" at bounding box center [212, 170] width 90 height 11
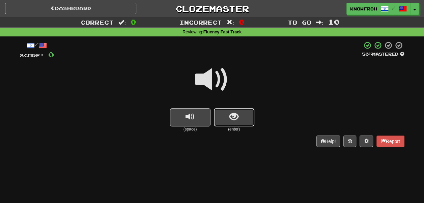
click at [238, 110] on button "show sentence" at bounding box center [234, 117] width 41 height 18
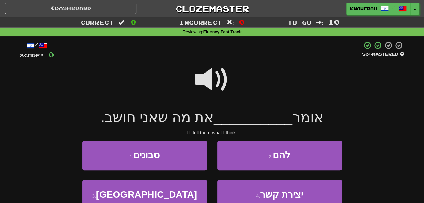
click at [207, 75] on span at bounding box center [212, 80] width 34 height 34
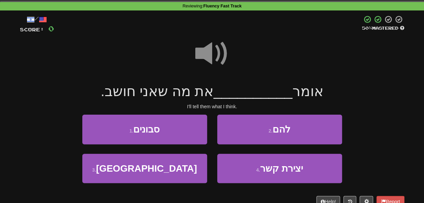
scroll to position [30, 0]
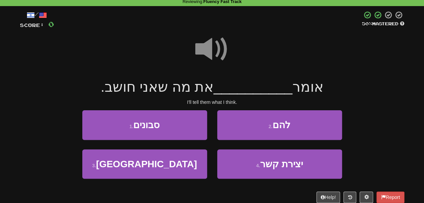
click at [215, 49] on span at bounding box center [212, 49] width 34 height 34
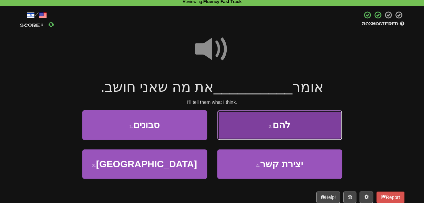
click at [252, 126] on button "2 . להם" at bounding box center [279, 124] width 125 height 29
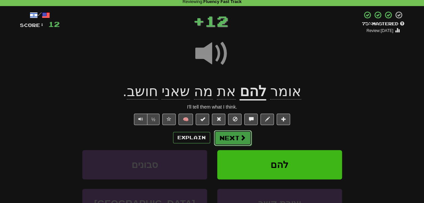
click at [230, 134] on button "Next" at bounding box center [233, 138] width 38 height 16
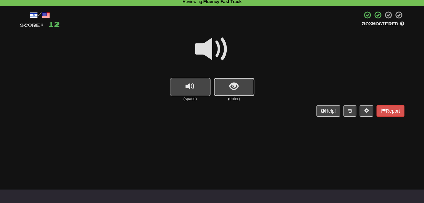
click at [230, 88] on span "show sentence" at bounding box center [234, 86] width 9 height 9
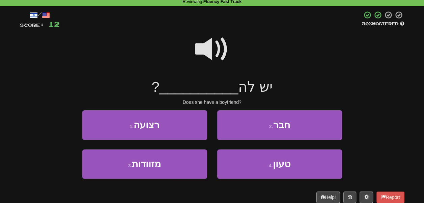
click at [214, 51] on span at bounding box center [212, 49] width 34 height 34
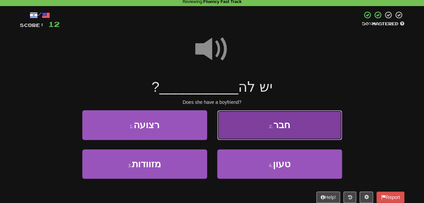
click at [254, 122] on button "2 . חבר" at bounding box center [279, 124] width 125 height 29
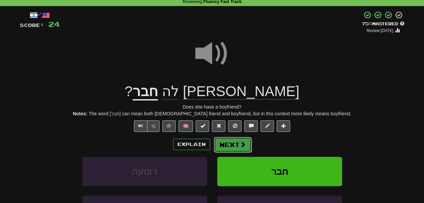
click at [240, 147] on span at bounding box center [243, 144] width 6 height 6
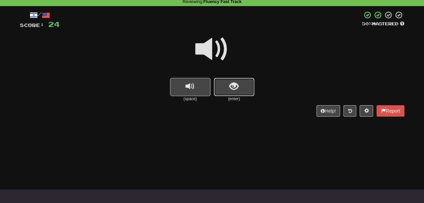
click at [234, 83] on span "show sentence" at bounding box center [234, 86] width 9 height 9
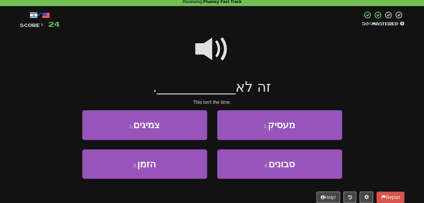
click at [211, 49] on span at bounding box center [212, 49] width 34 height 34
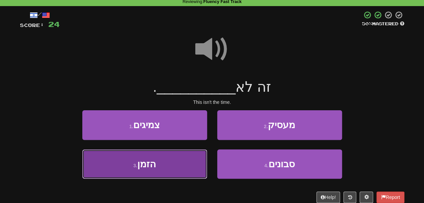
click at [196, 164] on button "3 . הזמן" at bounding box center [144, 164] width 125 height 29
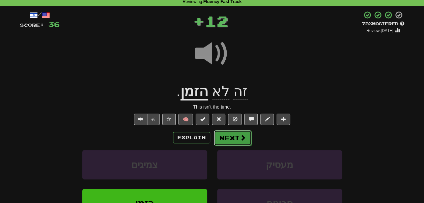
click at [228, 140] on button "Next" at bounding box center [233, 138] width 38 height 16
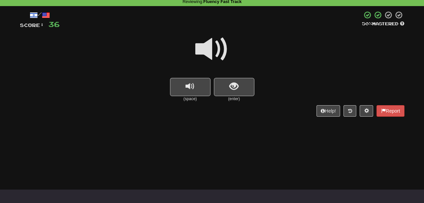
click at [233, 79] on button "show sentence" at bounding box center [234, 87] width 41 height 18
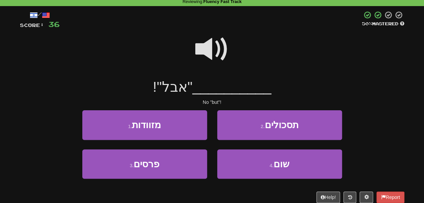
click at [211, 41] on span at bounding box center [212, 49] width 34 height 34
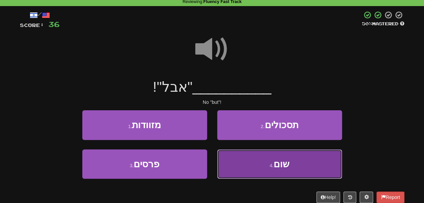
click at [240, 166] on button "4 . שום" at bounding box center [279, 164] width 125 height 29
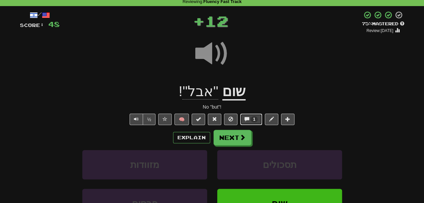
click at [254, 117] on span "1" at bounding box center [254, 119] width 2 height 5
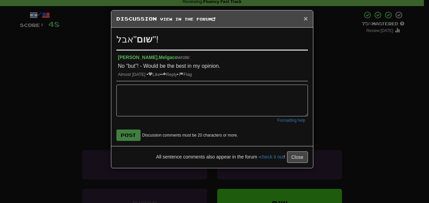
click at [306, 20] on span "×" at bounding box center [306, 19] width 4 height 8
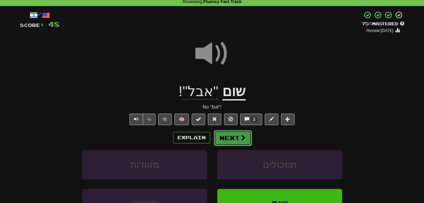
click at [243, 143] on button "Next" at bounding box center [233, 138] width 38 height 16
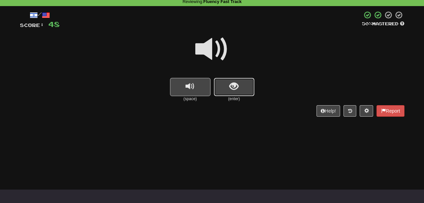
click at [234, 82] on span "show sentence" at bounding box center [234, 86] width 9 height 9
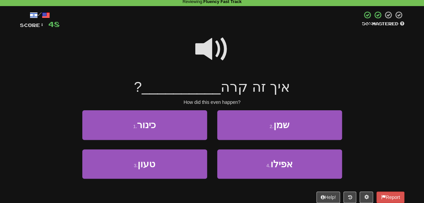
click at [209, 47] on span at bounding box center [212, 49] width 34 height 34
click at [214, 46] on span at bounding box center [212, 49] width 34 height 34
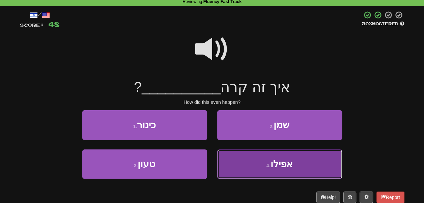
click at [236, 165] on button "4 . אפילו" at bounding box center [279, 164] width 125 height 29
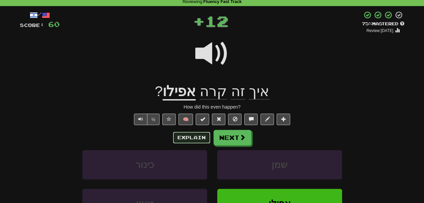
click at [199, 136] on button "Explain" at bounding box center [191, 137] width 37 height 11
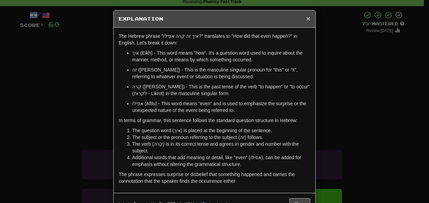
click at [306, 15] on span "×" at bounding box center [308, 19] width 4 height 8
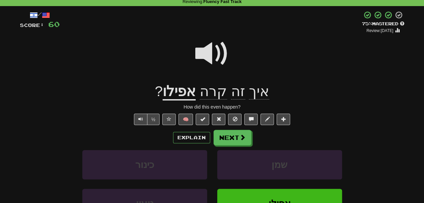
click at [225, 51] on span at bounding box center [212, 54] width 34 height 34
click at [194, 137] on button "Explain" at bounding box center [191, 137] width 37 height 11
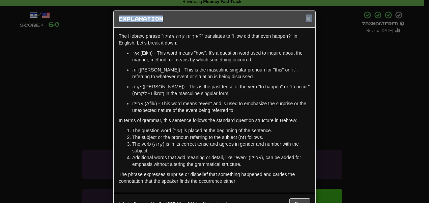
click at [305, 18] on div "× Explanation" at bounding box center [215, 18] width 202 height 17
click at [306, 18] on span "×" at bounding box center [308, 19] width 4 height 8
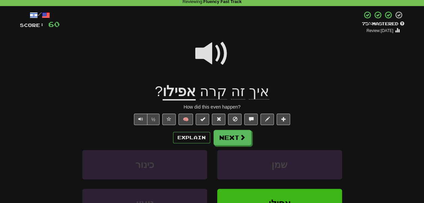
click at [210, 55] on span at bounding box center [212, 54] width 34 height 34
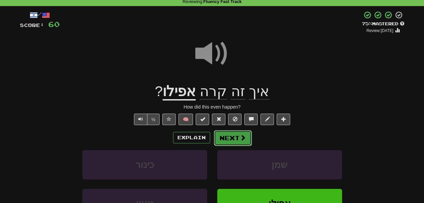
click at [237, 143] on button "Next" at bounding box center [233, 138] width 38 height 16
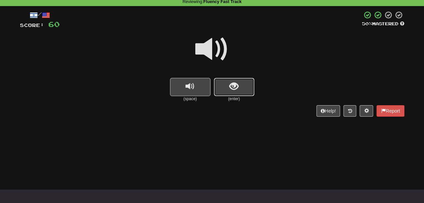
click at [238, 85] on span "show sentence" at bounding box center [234, 86] width 9 height 9
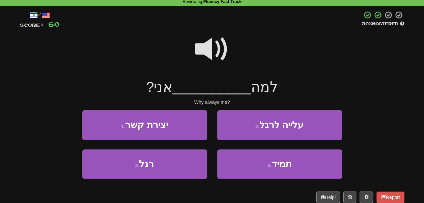
click at [214, 53] on span at bounding box center [212, 49] width 34 height 34
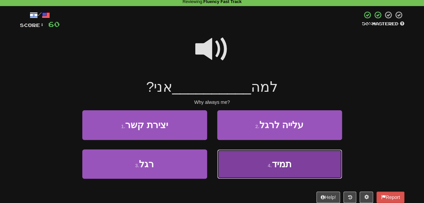
click at [233, 167] on button "4 . תמיד" at bounding box center [279, 164] width 125 height 29
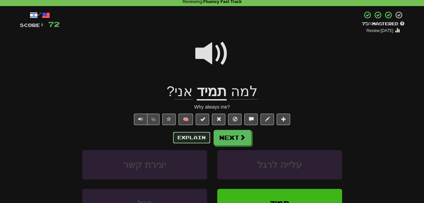
click at [206, 139] on button "Explain" at bounding box center [191, 137] width 37 height 11
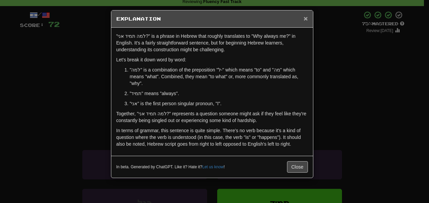
click at [306, 18] on span "×" at bounding box center [306, 19] width 4 height 8
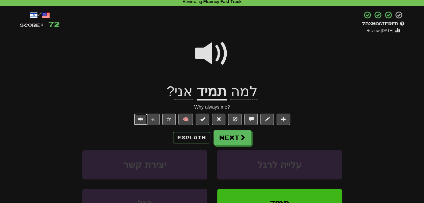
click at [146, 122] on button "Text-to-speech controls" at bounding box center [141, 119] width 14 height 11
click at [130, 135] on div "Explain Next" at bounding box center [212, 138] width 385 height 16
click at [220, 140] on button "Next" at bounding box center [233, 138] width 38 height 16
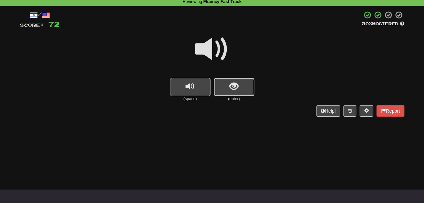
click at [227, 85] on button "show sentence" at bounding box center [234, 87] width 41 height 18
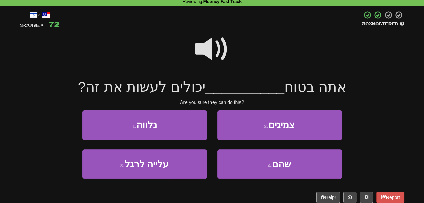
click at [216, 60] on span at bounding box center [212, 49] width 34 height 34
click at [214, 55] on span at bounding box center [212, 49] width 34 height 34
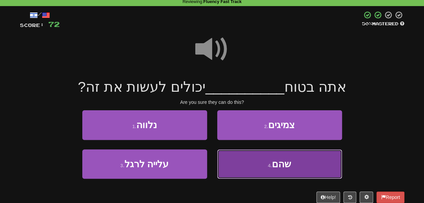
click at [252, 160] on button "4 . שהם" at bounding box center [279, 164] width 125 height 29
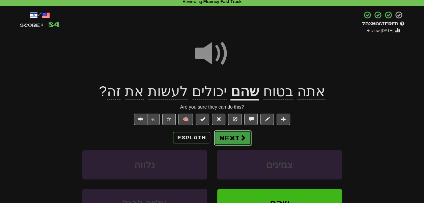
click at [230, 133] on button "Next" at bounding box center [233, 138] width 38 height 16
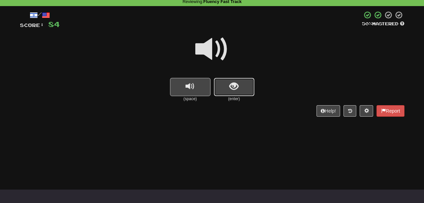
click at [230, 89] on span "show sentence" at bounding box center [234, 86] width 9 height 9
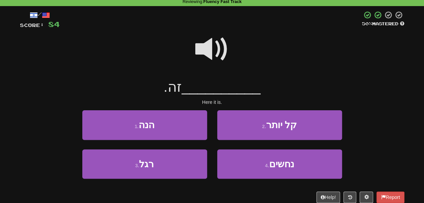
click at [205, 53] on span at bounding box center [212, 49] width 34 height 34
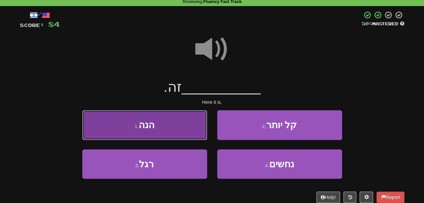
click at [182, 127] on button "1 . הנה" at bounding box center [144, 124] width 125 height 29
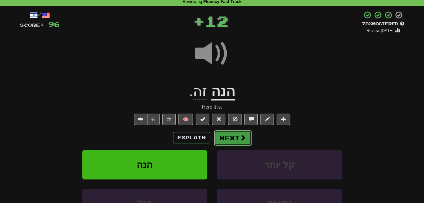
click at [227, 137] on button "Next" at bounding box center [233, 138] width 38 height 16
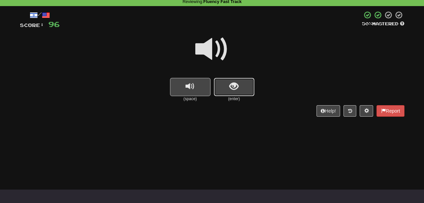
click at [227, 92] on button "show sentence" at bounding box center [234, 87] width 41 height 18
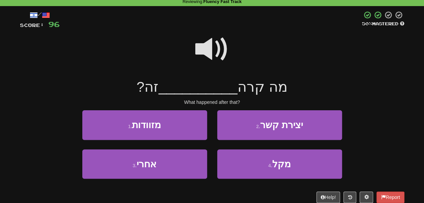
click at [215, 56] on span at bounding box center [212, 49] width 34 height 34
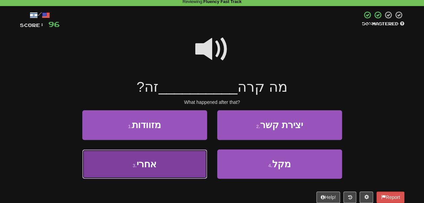
click at [188, 160] on button "3 . אחרי" at bounding box center [144, 164] width 125 height 29
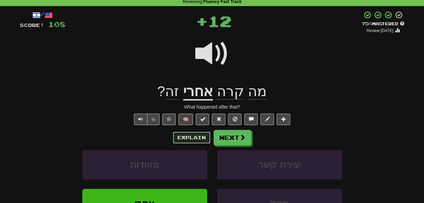
click at [192, 138] on button "Explain" at bounding box center [191, 137] width 37 height 11
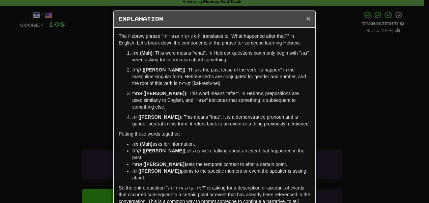
click at [307, 16] on span "×" at bounding box center [308, 19] width 4 height 8
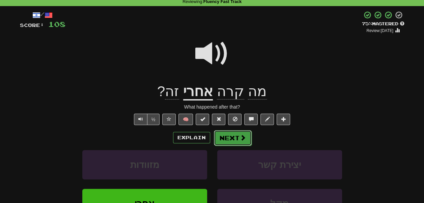
click at [242, 135] on button "Next" at bounding box center [233, 138] width 38 height 16
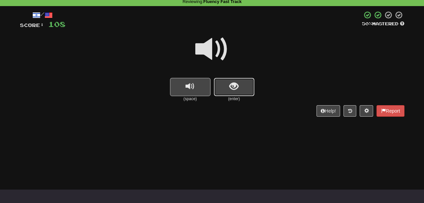
click at [221, 86] on button "show sentence" at bounding box center [234, 87] width 41 height 18
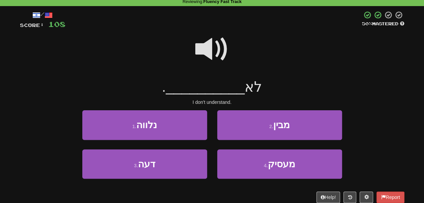
click at [217, 52] on span at bounding box center [212, 49] width 34 height 34
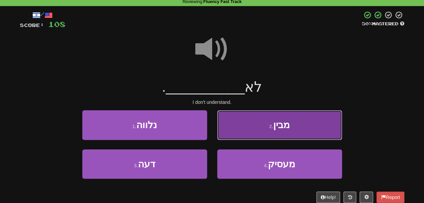
click at [236, 121] on button "2 . מבין" at bounding box center [279, 124] width 125 height 29
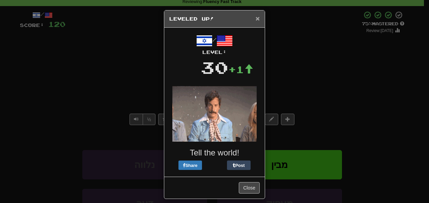
click at [257, 17] on span "×" at bounding box center [258, 19] width 4 height 8
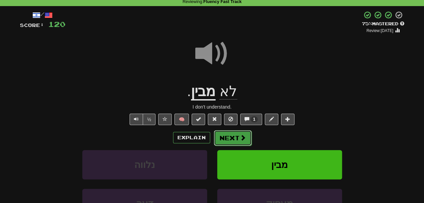
click at [232, 136] on button "Next" at bounding box center [233, 138] width 38 height 16
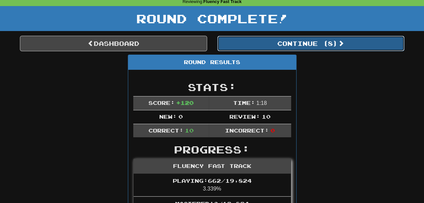
click at [246, 42] on button "Continue ( 8 )" at bounding box center [310, 44] width 187 height 16
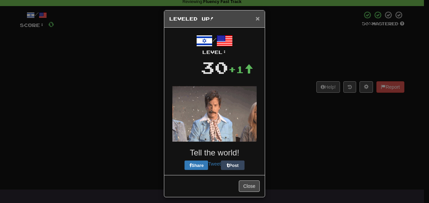
click at [256, 22] on span "×" at bounding box center [258, 19] width 4 height 8
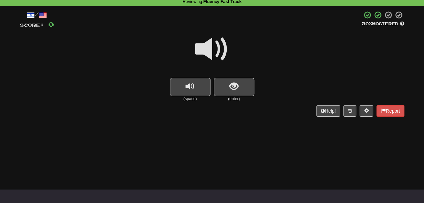
click at [236, 89] on div "/ Score: 0 50 % Mastered (space) (enter) Help! Report" at bounding box center [212, 64] width 385 height 106
click at [236, 89] on span "show sentence" at bounding box center [234, 86] width 9 height 9
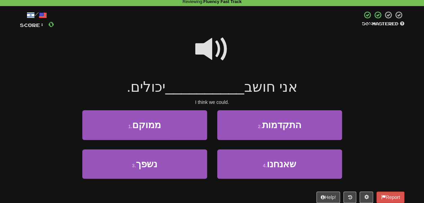
click at [211, 39] on span at bounding box center [212, 49] width 34 height 34
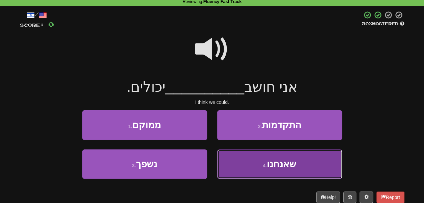
click at [246, 160] on button "4 . שאנחנו" at bounding box center [279, 164] width 125 height 29
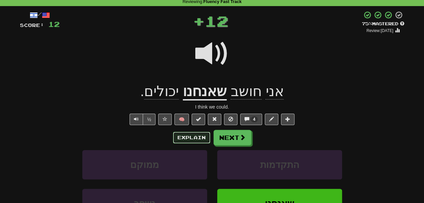
click at [191, 135] on button "Explain" at bounding box center [191, 137] width 37 height 11
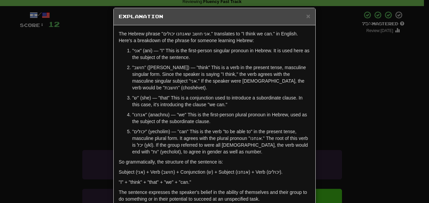
scroll to position [2, 0]
click at [306, 16] on span "×" at bounding box center [308, 17] width 4 height 8
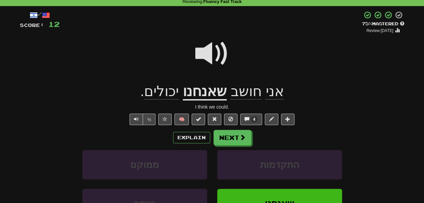
click at [211, 51] on span at bounding box center [212, 54] width 34 height 34
click at [194, 137] on button "Explain" at bounding box center [191, 137] width 37 height 11
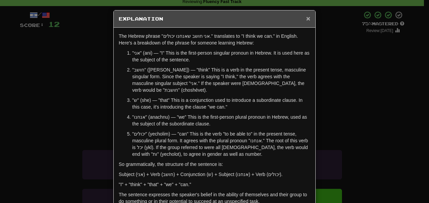
click at [306, 19] on span "×" at bounding box center [308, 19] width 4 height 8
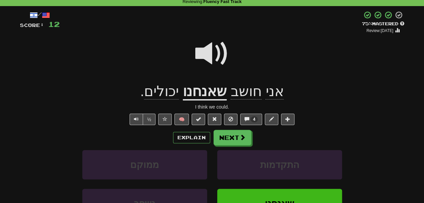
click at [215, 56] on span at bounding box center [212, 54] width 34 height 34
drag, startPoint x: 246, startPoint y: 114, endPoint x: 246, endPoint y: 118, distance: 3.7
click at [246, 118] on div "/ Score: 12 + 12 75 % Mastered Review: 2025-11-08 אני חושב שאנחנו יכולים . I th…" at bounding box center [212, 137] width 385 height 253
click at [246, 118] on span at bounding box center [247, 119] width 5 height 5
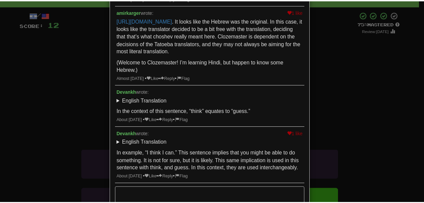
scroll to position [0, 0]
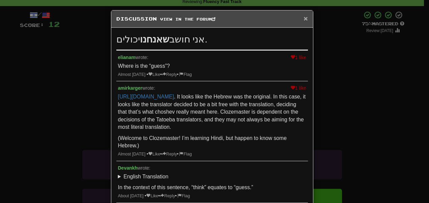
click at [304, 20] on span "×" at bounding box center [306, 19] width 4 height 8
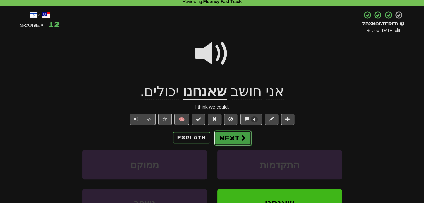
click at [238, 145] on button "Next" at bounding box center [233, 138] width 38 height 16
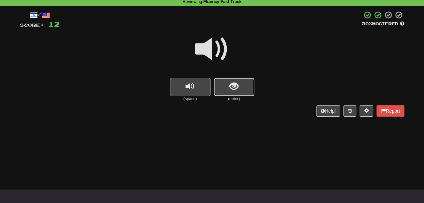
click at [236, 90] on span "show sentence" at bounding box center [234, 86] width 9 height 9
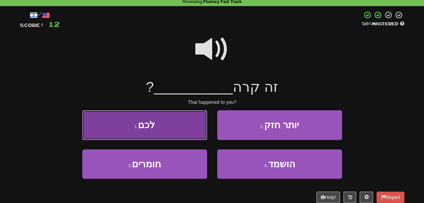
click at [193, 121] on button "1 . לכם" at bounding box center [144, 124] width 125 height 29
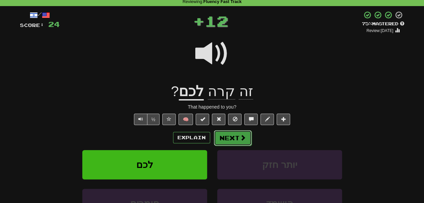
click at [230, 137] on button "Next" at bounding box center [233, 138] width 38 height 16
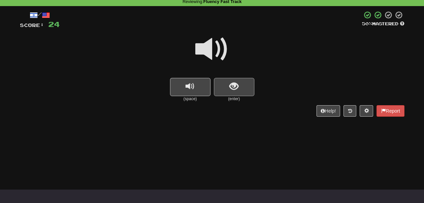
drag, startPoint x: 226, startPoint y: 101, endPoint x: 226, endPoint y: 90, distance: 11.1
click at [226, 90] on div "(enter)" at bounding box center [234, 90] width 41 height 24
click at [226, 90] on button "show sentence" at bounding box center [234, 87] width 41 height 18
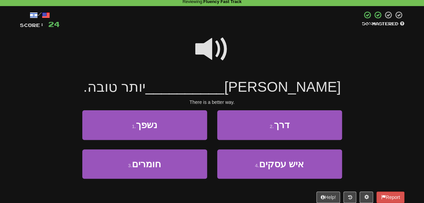
click at [211, 45] on span at bounding box center [212, 49] width 34 height 34
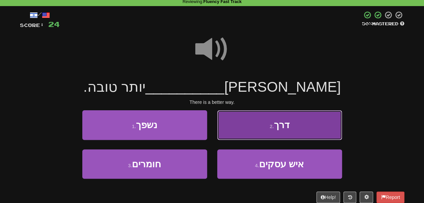
click at [236, 129] on button "2 . דרך" at bounding box center [279, 124] width 125 height 29
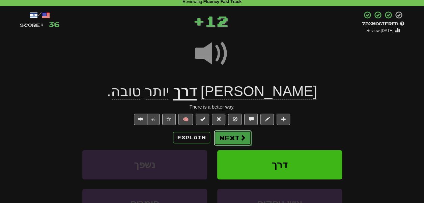
click at [240, 137] on span at bounding box center [243, 138] width 6 height 6
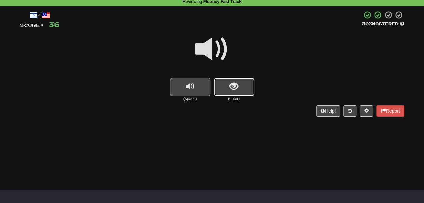
click at [238, 95] on button "show sentence" at bounding box center [234, 87] width 41 height 18
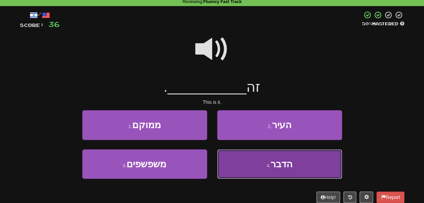
click at [238, 163] on button "4 . הדבר" at bounding box center [279, 164] width 125 height 29
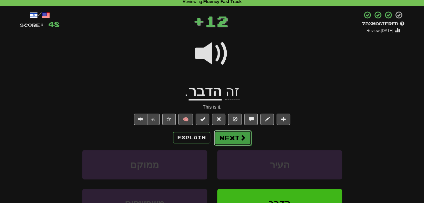
click at [240, 138] on span at bounding box center [243, 138] width 6 height 6
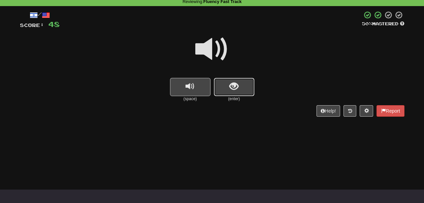
click at [230, 89] on span "show sentence" at bounding box center [234, 86] width 9 height 9
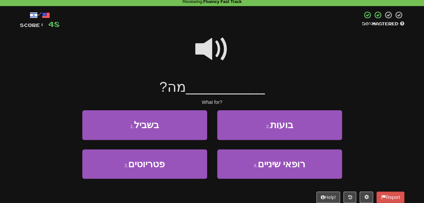
click at [212, 47] on span at bounding box center [212, 49] width 34 height 34
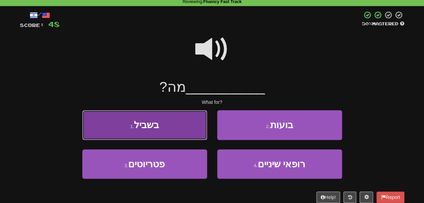
click at [203, 127] on button "1 . בשביל" at bounding box center [144, 124] width 125 height 29
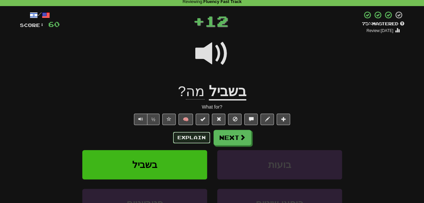
click at [202, 139] on button "Explain" at bounding box center [191, 137] width 37 height 11
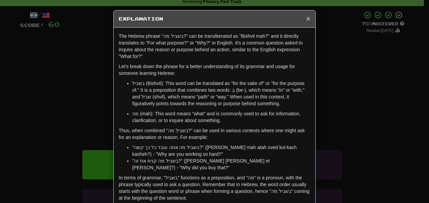
click at [306, 19] on span "×" at bounding box center [308, 19] width 4 height 8
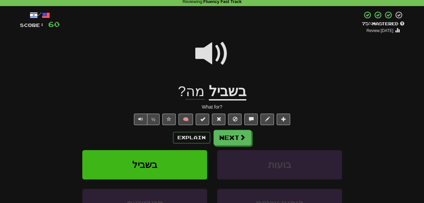
click at [213, 54] on span at bounding box center [212, 54] width 34 height 34
click at [230, 139] on button "Next" at bounding box center [233, 138] width 38 height 16
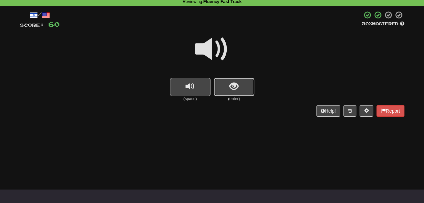
click at [223, 85] on button "show sentence" at bounding box center [234, 87] width 41 height 18
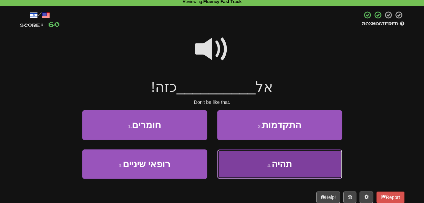
click at [229, 166] on button "4 . תהיה" at bounding box center [279, 164] width 125 height 29
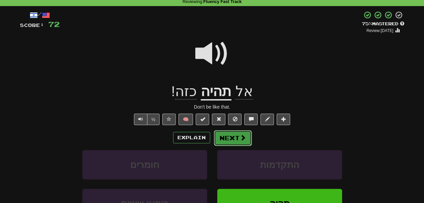
click at [232, 142] on button "Next" at bounding box center [233, 138] width 38 height 16
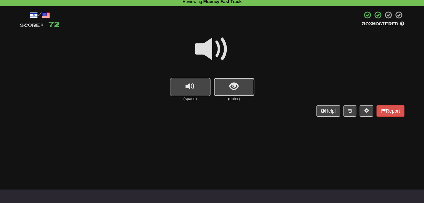
click at [227, 89] on button "show sentence" at bounding box center [234, 87] width 41 height 18
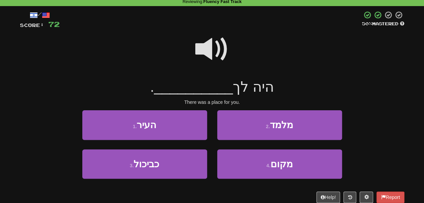
click at [211, 45] on span at bounding box center [212, 49] width 34 height 34
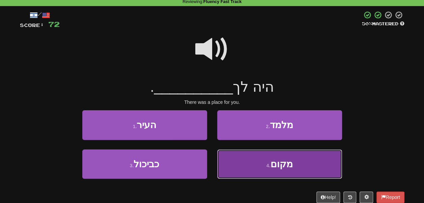
click at [249, 167] on button "4 . מקום" at bounding box center [279, 164] width 125 height 29
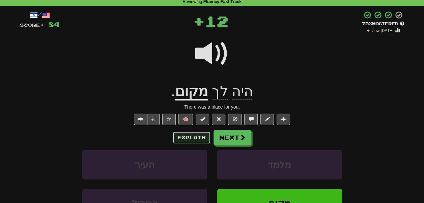
click at [203, 137] on button "Explain" at bounding box center [191, 137] width 37 height 11
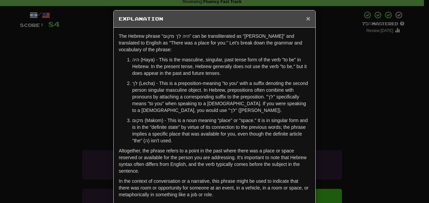
click at [307, 17] on span "×" at bounding box center [308, 19] width 4 height 8
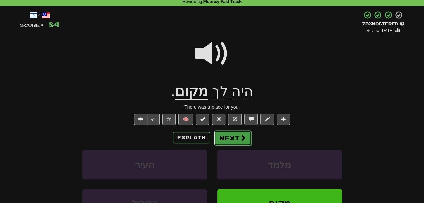
click at [247, 131] on button "Next" at bounding box center [233, 138] width 38 height 16
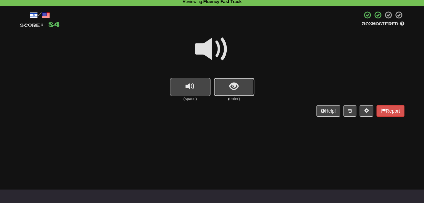
click at [233, 85] on span "show sentence" at bounding box center [234, 86] width 9 height 9
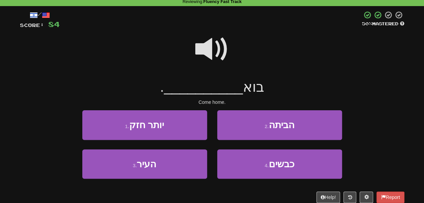
click at [208, 47] on span at bounding box center [212, 49] width 34 height 34
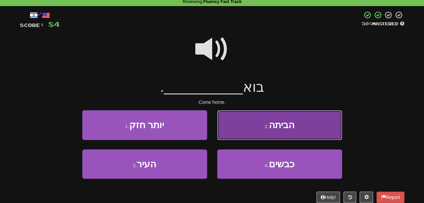
click at [242, 128] on button "2 . הביתה" at bounding box center [279, 124] width 125 height 29
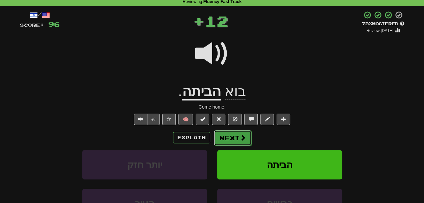
click at [237, 135] on button "Next" at bounding box center [233, 138] width 38 height 16
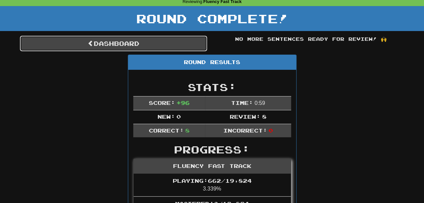
click at [164, 45] on link "Dashboard" at bounding box center [113, 44] width 187 height 16
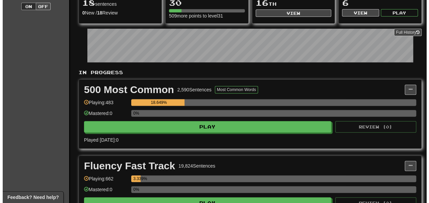
scroll to position [112, 0]
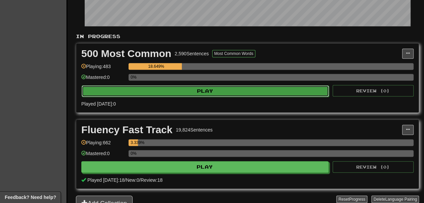
click at [173, 97] on button "Play" at bounding box center [205, 90] width 247 height 11
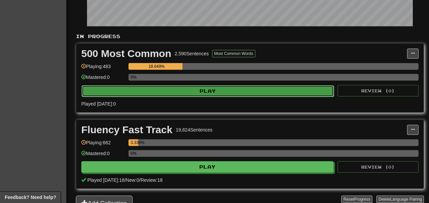
select select "**"
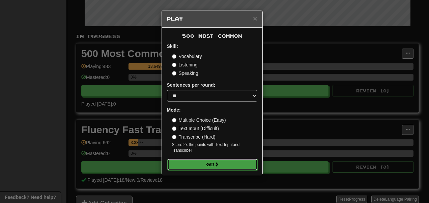
click at [197, 168] on button "Go" at bounding box center [212, 164] width 90 height 11
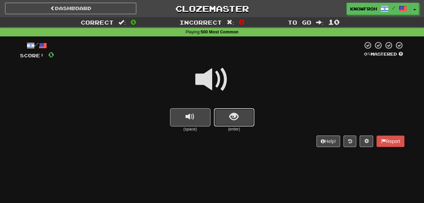
click at [233, 115] on span "show sentence" at bounding box center [234, 116] width 9 height 9
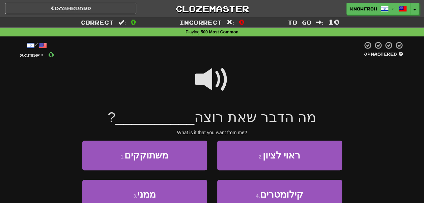
click at [209, 80] on span at bounding box center [212, 80] width 34 height 34
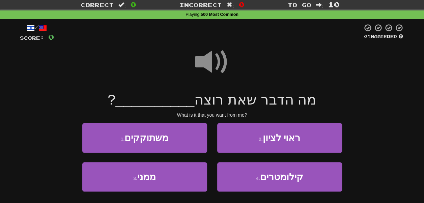
scroll to position [22, 0]
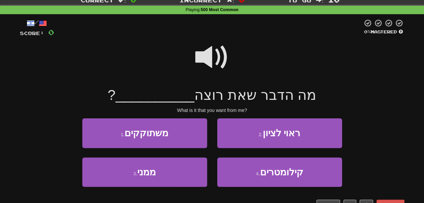
click at [216, 58] on span at bounding box center [212, 58] width 34 height 34
click at [193, 47] on div at bounding box center [212, 62] width 385 height 48
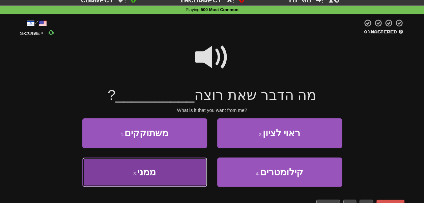
click at [181, 169] on button "3 . ממני" at bounding box center [144, 172] width 125 height 29
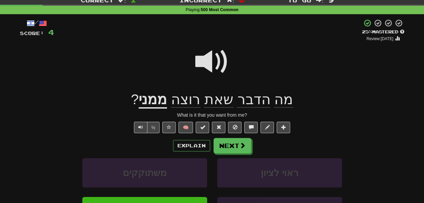
drag, startPoint x: 211, startPoint y: 54, endPoint x: 212, endPoint y: 58, distance: 3.7
click at [212, 55] on span at bounding box center [212, 62] width 34 height 34
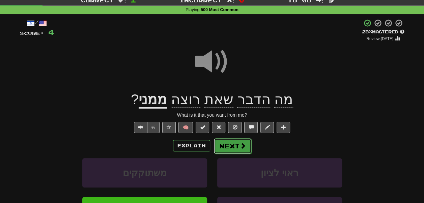
click at [240, 148] on span at bounding box center [243, 146] width 6 height 6
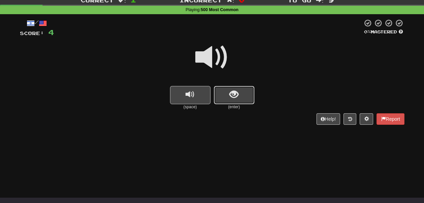
click at [230, 93] on span "show sentence" at bounding box center [234, 94] width 9 height 9
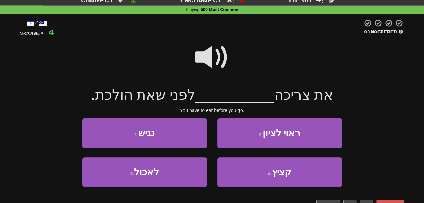
click at [213, 51] on span at bounding box center [212, 58] width 34 height 34
click at [211, 50] on span at bounding box center [212, 58] width 34 height 34
click at [207, 53] on span at bounding box center [212, 58] width 34 height 34
click at [207, 57] on span at bounding box center [212, 58] width 34 height 34
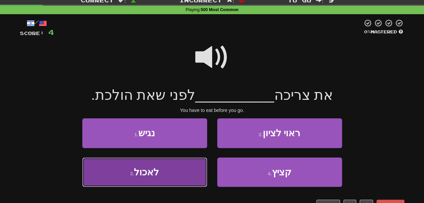
click at [171, 176] on button "3 . לאכול" at bounding box center [144, 172] width 125 height 29
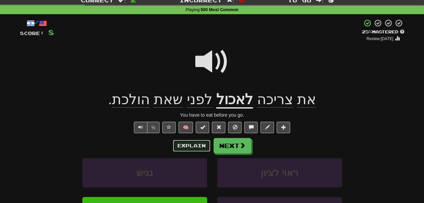
click at [188, 146] on button "Explain" at bounding box center [191, 145] width 37 height 11
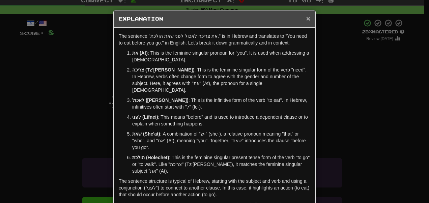
click at [307, 19] on span "×" at bounding box center [308, 19] width 4 height 8
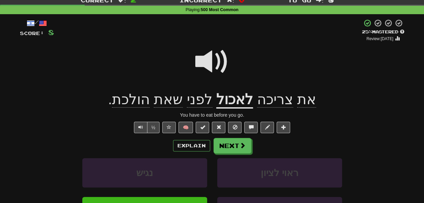
click at [211, 60] on span at bounding box center [212, 62] width 34 height 34
click at [211, 55] on span at bounding box center [212, 62] width 34 height 34
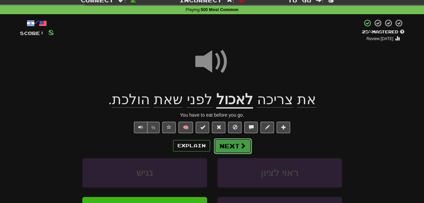
click at [226, 143] on button "Next" at bounding box center [233, 146] width 38 height 16
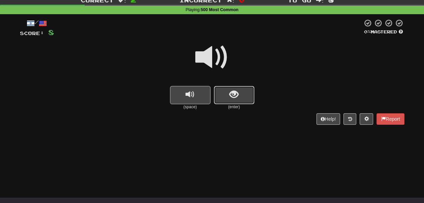
click at [232, 91] on span "show sentence" at bounding box center [234, 94] width 9 height 9
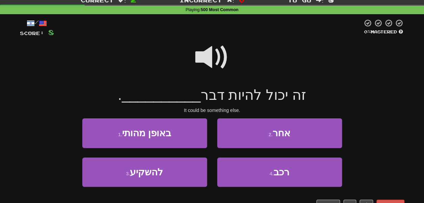
click at [215, 44] on span at bounding box center [212, 58] width 34 height 34
click at [218, 53] on span at bounding box center [212, 58] width 34 height 34
click at [215, 56] on span at bounding box center [212, 58] width 34 height 34
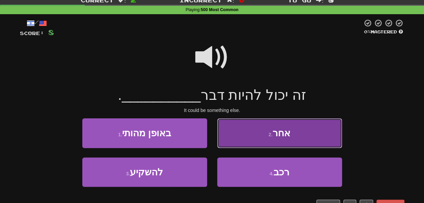
click at [257, 130] on button "2 . אחר" at bounding box center [279, 132] width 125 height 29
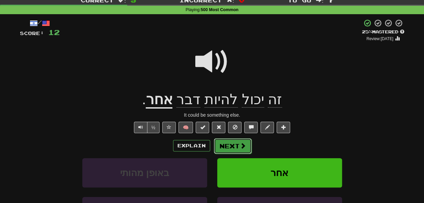
click at [224, 144] on button "Next" at bounding box center [233, 146] width 38 height 16
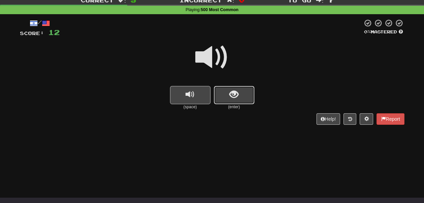
click at [236, 95] on span "show sentence" at bounding box center [234, 94] width 9 height 9
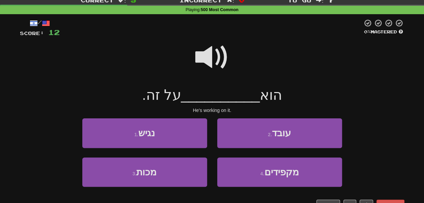
click at [208, 58] on span at bounding box center [212, 58] width 34 height 34
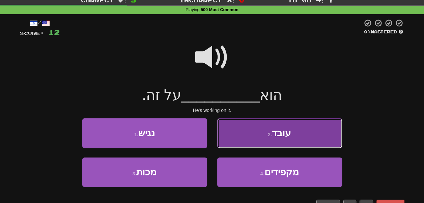
click at [241, 134] on button "2 . עובד" at bounding box center [279, 132] width 125 height 29
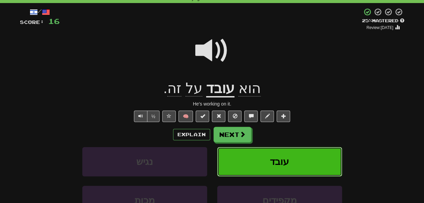
scroll to position [34, 0]
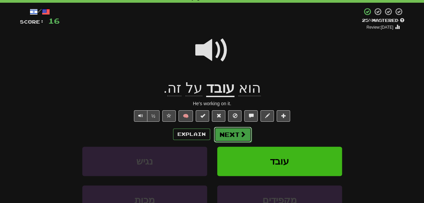
click at [240, 134] on span at bounding box center [243, 134] width 6 height 6
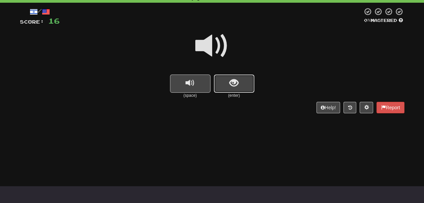
click at [245, 81] on button "show sentence" at bounding box center [234, 84] width 41 height 18
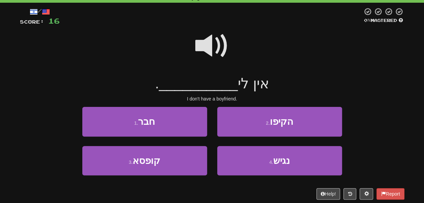
click at [205, 37] on span at bounding box center [212, 46] width 34 height 34
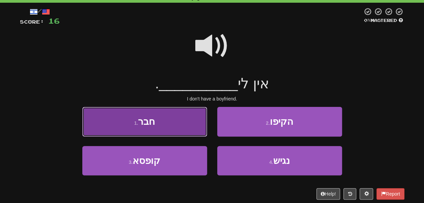
click at [182, 128] on button "1 . חבר" at bounding box center [144, 121] width 125 height 29
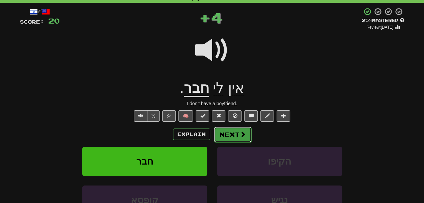
click at [230, 132] on button "Next" at bounding box center [233, 135] width 38 height 16
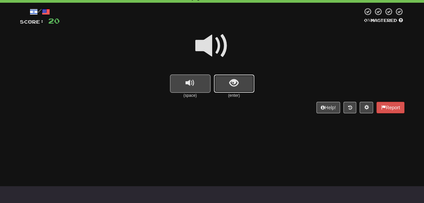
click at [232, 81] on span "show sentence" at bounding box center [234, 83] width 9 height 9
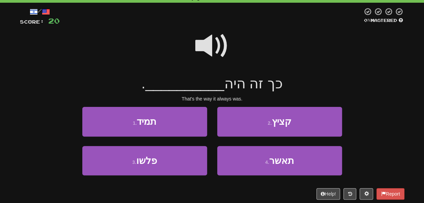
click at [214, 37] on span at bounding box center [212, 46] width 34 height 34
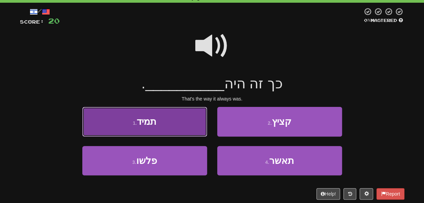
click at [191, 124] on button "1 . תמיד" at bounding box center [144, 121] width 125 height 29
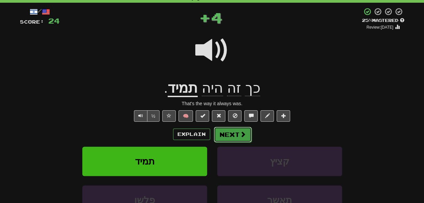
click at [226, 131] on button "Next" at bounding box center [233, 135] width 38 height 16
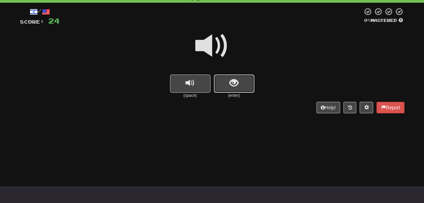
click at [230, 84] on span "show sentence" at bounding box center [234, 83] width 9 height 9
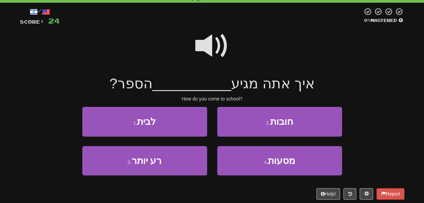
click at [215, 44] on span at bounding box center [212, 46] width 34 height 34
click at [215, 45] on span at bounding box center [212, 46] width 34 height 34
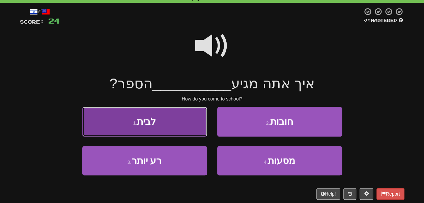
click at [182, 128] on button "1 . לבית" at bounding box center [144, 121] width 125 height 29
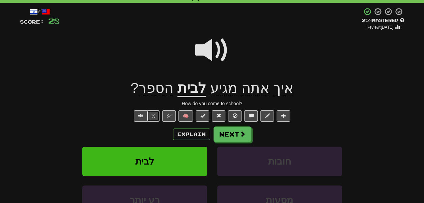
click at [150, 115] on button "½" at bounding box center [153, 115] width 13 height 11
click at [179, 137] on button "Explain" at bounding box center [191, 134] width 37 height 11
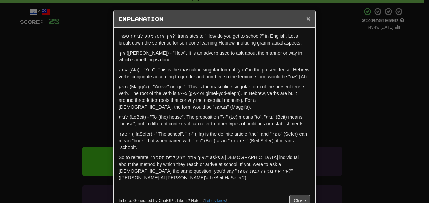
click at [306, 19] on span "×" at bounding box center [308, 19] width 4 height 8
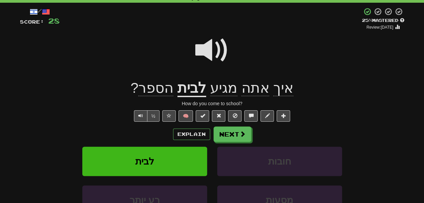
click at [204, 46] on span at bounding box center [212, 50] width 34 height 34
click at [206, 50] on span at bounding box center [212, 50] width 34 height 34
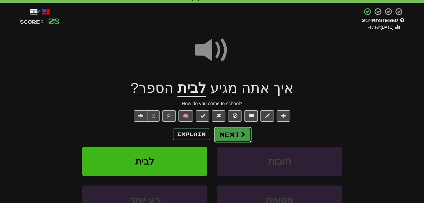
click at [229, 131] on button "Next" at bounding box center [233, 135] width 38 height 16
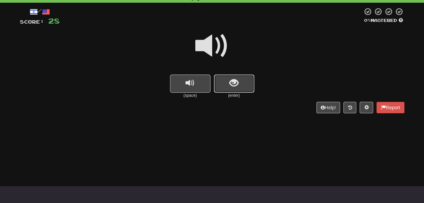
click at [225, 78] on button "show sentence" at bounding box center [234, 84] width 41 height 18
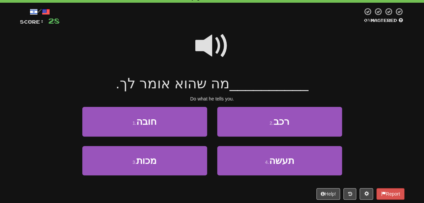
click at [212, 50] on span at bounding box center [212, 46] width 34 height 34
click at [210, 49] on span at bounding box center [212, 46] width 34 height 34
click at [227, 46] on span at bounding box center [212, 46] width 34 height 34
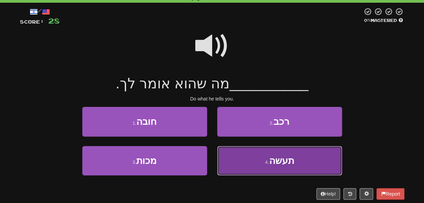
click at [244, 154] on button "4 . תעשה" at bounding box center [279, 160] width 125 height 29
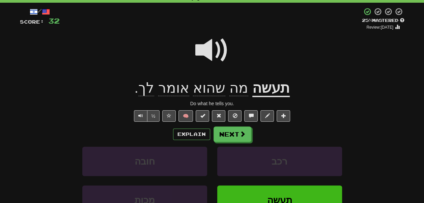
click at [210, 47] on span at bounding box center [212, 50] width 34 height 34
click at [194, 132] on button "Explain" at bounding box center [191, 134] width 37 height 11
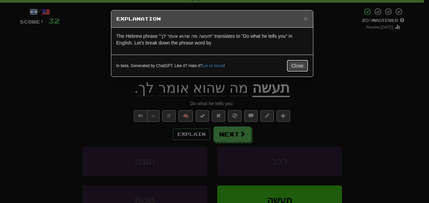
click at [298, 57] on div "In beta. Generated by ChatGPT. Like it? Hate it? Let us know ! Close" at bounding box center [212, 66] width 202 height 22
click at [298, 61] on div "× Explanation The Hebrew phrase "תעשה מה שהוא אומר לך" translates to "Do what h…" at bounding box center [212, 43] width 203 height 67
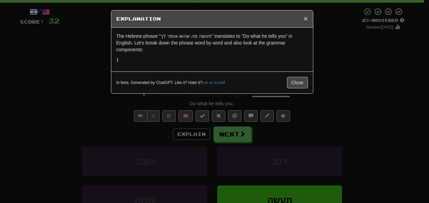
click at [306, 21] on span "×" at bounding box center [306, 19] width 4 height 8
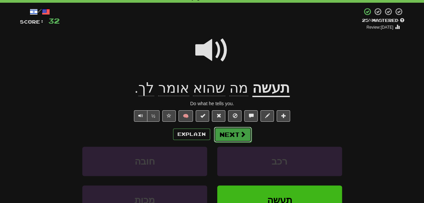
click at [233, 138] on button "Next" at bounding box center [233, 135] width 38 height 16
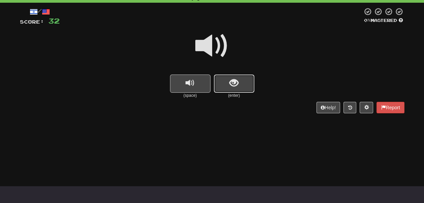
click at [229, 82] on button "show sentence" at bounding box center [234, 84] width 41 height 18
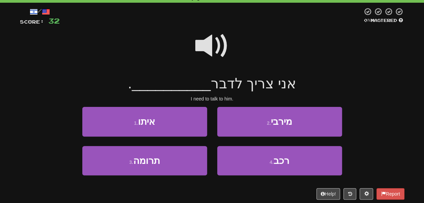
click at [213, 51] on span at bounding box center [212, 46] width 34 height 34
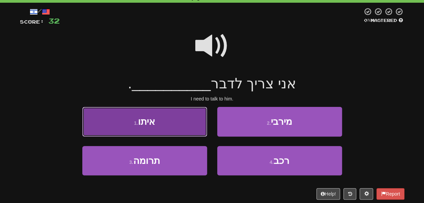
click at [190, 117] on button "1 . איתו" at bounding box center [144, 121] width 125 height 29
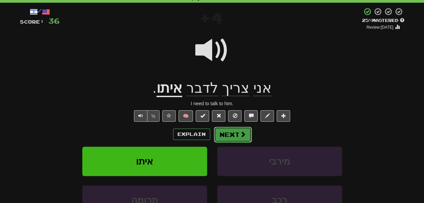
click at [237, 133] on button "Next" at bounding box center [233, 135] width 38 height 16
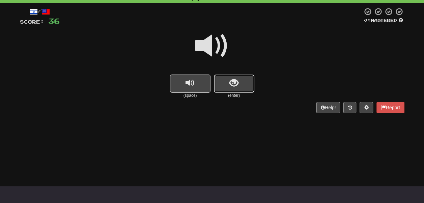
click at [227, 87] on button "show sentence" at bounding box center [234, 84] width 41 height 18
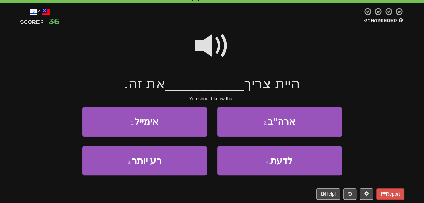
click at [213, 45] on span at bounding box center [212, 46] width 34 height 34
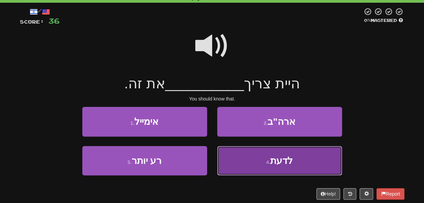
click at [246, 157] on button "4 . לדעת" at bounding box center [279, 160] width 125 height 29
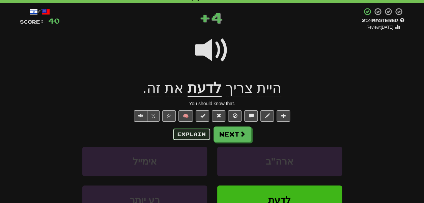
click at [200, 136] on button "Explain" at bounding box center [191, 134] width 37 height 11
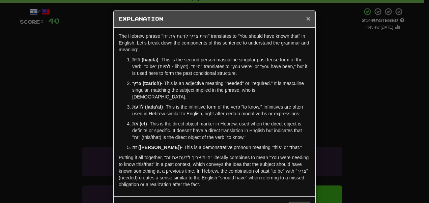
click at [306, 15] on span "×" at bounding box center [308, 19] width 4 height 8
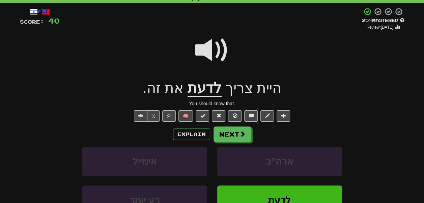
click at [213, 46] on span at bounding box center [212, 50] width 34 height 34
click at [194, 132] on button "Explain" at bounding box center [191, 134] width 37 height 11
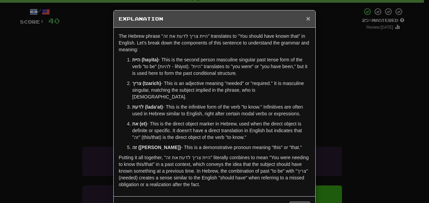
click at [307, 18] on span "×" at bounding box center [308, 19] width 4 height 8
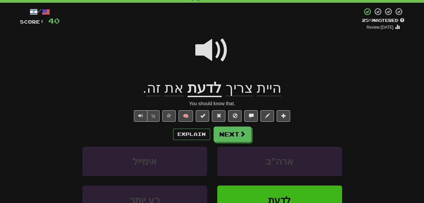
click at [211, 53] on span at bounding box center [212, 50] width 34 height 34
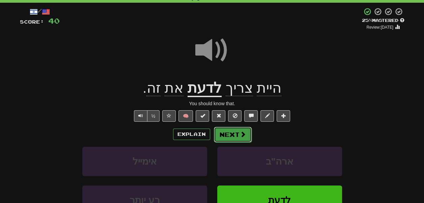
click at [221, 132] on button "Next" at bounding box center [233, 135] width 38 height 16
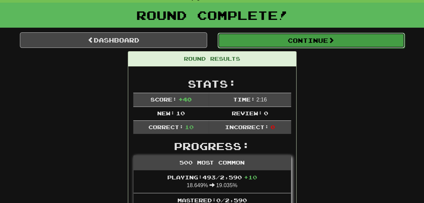
click at [257, 43] on button "Continue" at bounding box center [311, 41] width 187 height 16
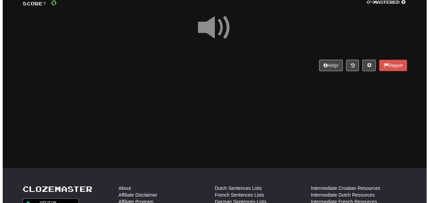
scroll to position [46, 0]
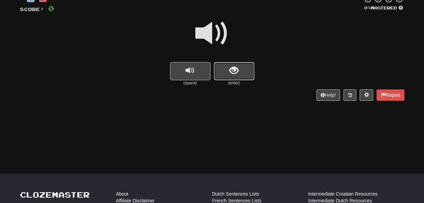
click at [244, 67] on button "show sentence" at bounding box center [234, 71] width 41 height 18
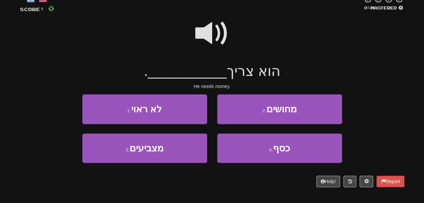
click at [215, 34] on span at bounding box center [212, 34] width 34 height 34
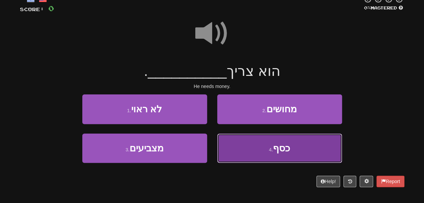
click at [242, 140] on button "4 . כסף" at bounding box center [279, 148] width 125 height 29
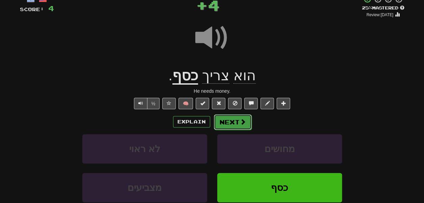
click at [233, 116] on button "Next" at bounding box center [233, 122] width 38 height 16
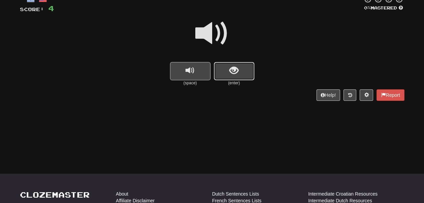
click at [236, 72] on span "show sentence" at bounding box center [234, 70] width 9 height 9
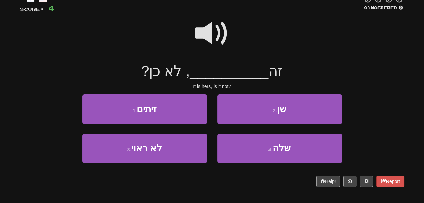
click at [214, 26] on span at bounding box center [212, 34] width 34 height 34
click at [207, 33] on span at bounding box center [212, 34] width 34 height 34
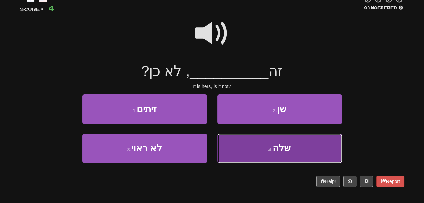
click at [257, 147] on button "4 . שלה" at bounding box center [279, 148] width 125 height 29
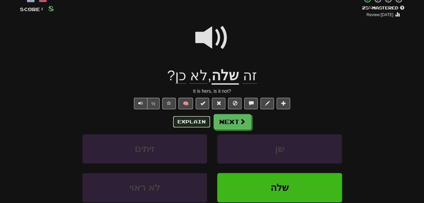
click at [200, 119] on button "Explain" at bounding box center [191, 121] width 37 height 11
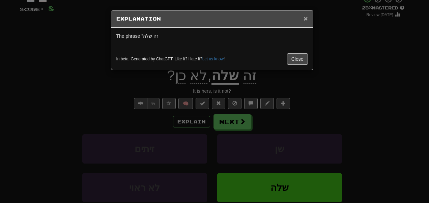
click at [307, 18] on span "×" at bounding box center [306, 19] width 4 height 8
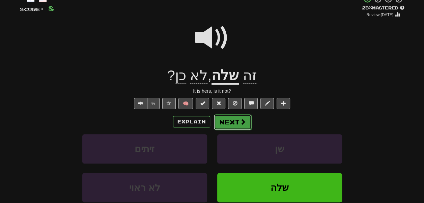
click at [237, 123] on button "Next" at bounding box center [233, 122] width 38 height 16
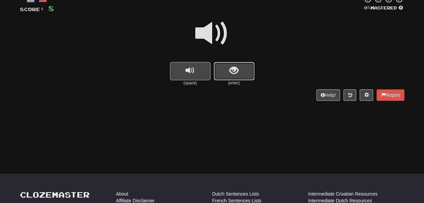
click at [226, 71] on button "show sentence" at bounding box center [234, 71] width 41 height 18
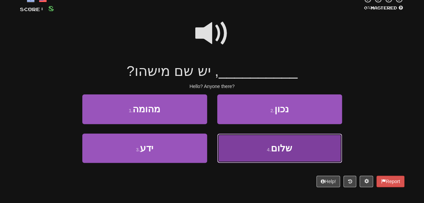
click at [239, 150] on button "4 . שלום" at bounding box center [279, 148] width 125 height 29
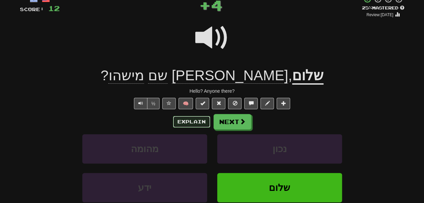
click at [196, 127] on button "Explain" at bounding box center [191, 121] width 37 height 11
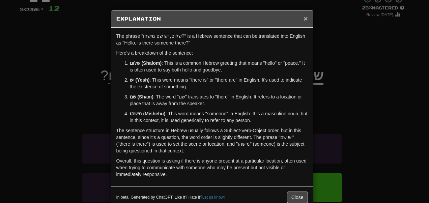
click at [304, 19] on span "×" at bounding box center [306, 19] width 4 height 8
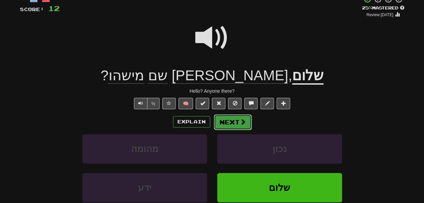
click at [231, 125] on button "Next" at bounding box center [233, 122] width 38 height 16
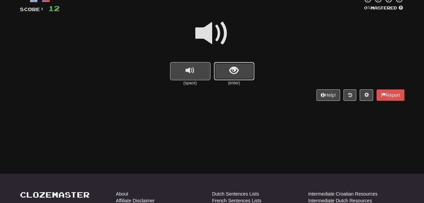
click at [234, 70] on span "show sentence" at bounding box center [234, 70] width 9 height 9
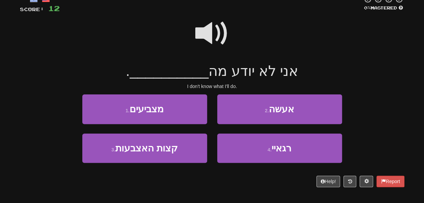
click at [218, 32] on span at bounding box center [212, 34] width 34 height 34
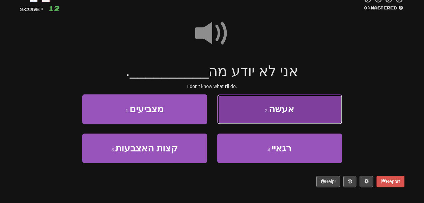
click at [242, 107] on button "2 . אעשה" at bounding box center [279, 109] width 125 height 29
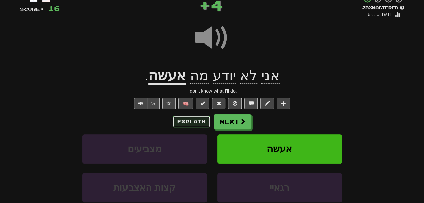
click at [198, 124] on button "Explain" at bounding box center [191, 121] width 37 height 11
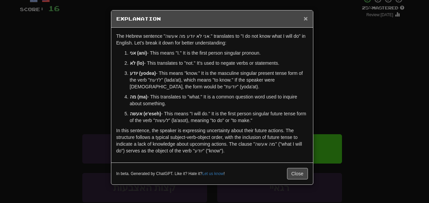
click at [306, 19] on span "×" at bounding box center [306, 19] width 4 height 8
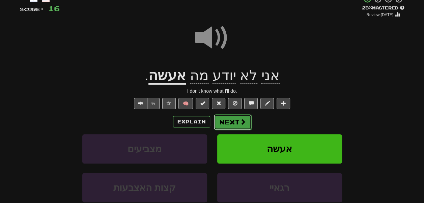
click at [237, 126] on button "Next" at bounding box center [233, 122] width 38 height 16
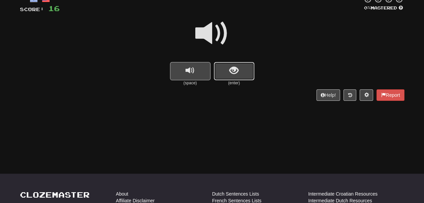
click at [234, 71] on span "show sentence" at bounding box center [234, 70] width 9 height 9
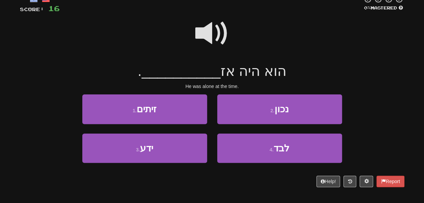
click at [208, 25] on span at bounding box center [212, 34] width 34 height 34
click at [210, 42] on span at bounding box center [212, 34] width 34 height 34
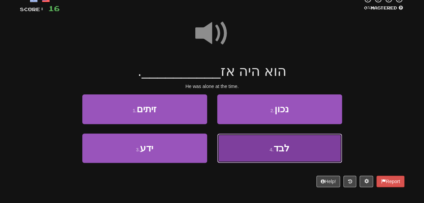
click at [253, 151] on button "4 . לבד" at bounding box center [279, 148] width 125 height 29
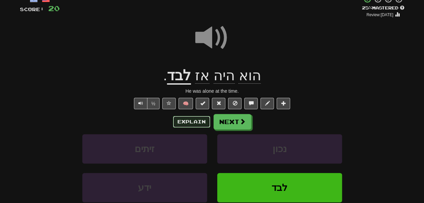
click at [202, 126] on button "Explain" at bounding box center [191, 121] width 37 height 11
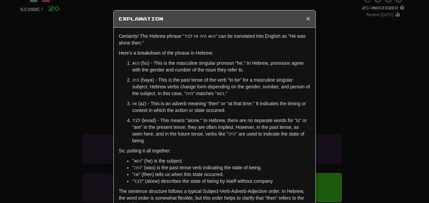
click at [306, 19] on span "×" at bounding box center [308, 19] width 4 height 8
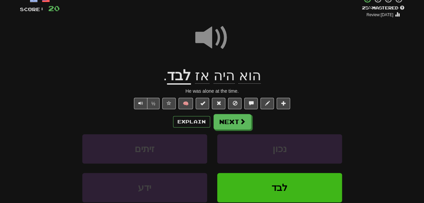
click at [215, 32] on span at bounding box center [212, 38] width 34 height 34
click at [184, 127] on button "Explain" at bounding box center [191, 121] width 37 height 11
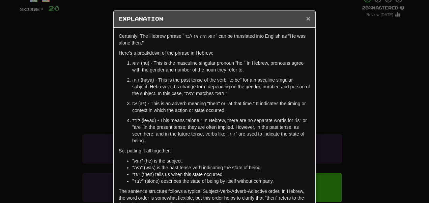
click at [306, 19] on span "×" at bounding box center [308, 19] width 4 height 8
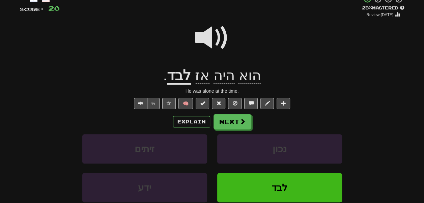
click at [207, 38] on span at bounding box center [212, 38] width 34 height 34
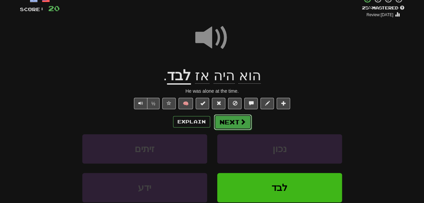
click at [224, 123] on button "Next" at bounding box center [233, 122] width 38 height 16
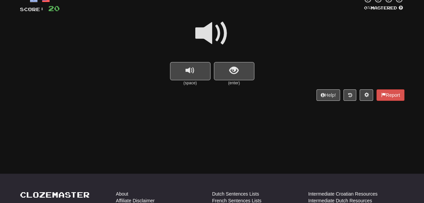
click at [233, 62] on div at bounding box center [212, 38] width 385 height 48
click at [234, 66] on span "show sentence" at bounding box center [234, 70] width 9 height 9
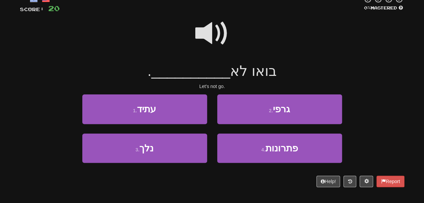
click at [210, 38] on span at bounding box center [212, 34] width 34 height 34
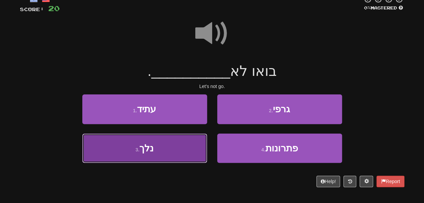
click at [179, 143] on button "3 . נלך" at bounding box center [144, 148] width 125 height 29
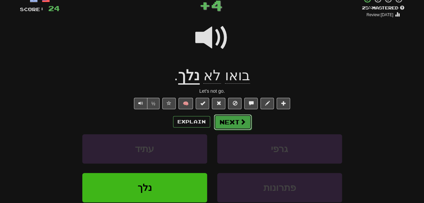
click at [231, 124] on button "Next" at bounding box center [233, 122] width 38 height 16
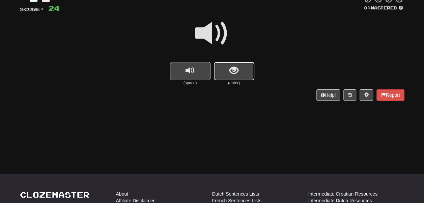
click at [232, 70] on span "show sentence" at bounding box center [234, 70] width 9 height 9
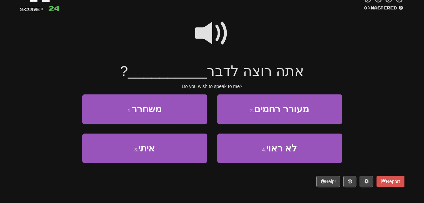
click at [209, 25] on span at bounding box center [212, 34] width 34 height 34
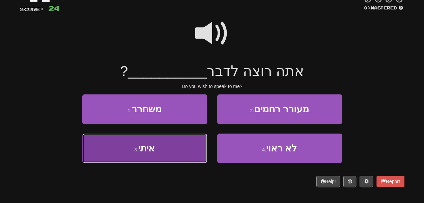
click at [188, 145] on button "3 . איתי" at bounding box center [144, 148] width 125 height 29
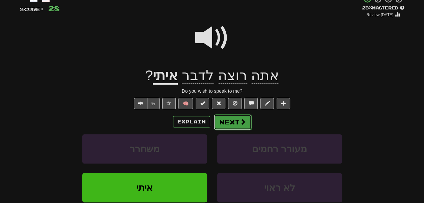
click at [224, 124] on button "Next" at bounding box center [233, 122] width 38 height 16
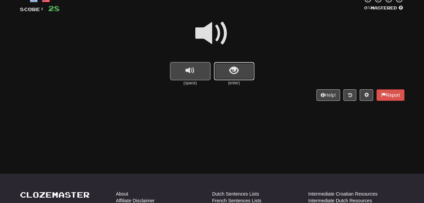
click at [235, 75] on span "show sentence" at bounding box center [234, 70] width 9 height 9
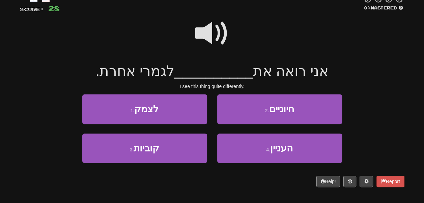
click at [207, 24] on span at bounding box center [212, 34] width 34 height 34
click at [206, 37] on span at bounding box center [212, 34] width 34 height 34
click at [207, 24] on span at bounding box center [212, 34] width 34 height 34
click at [211, 30] on span at bounding box center [212, 34] width 34 height 34
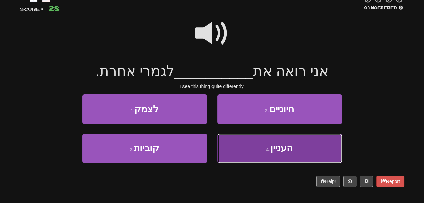
click at [243, 138] on button "4 . העניין" at bounding box center [279, 148] width 125 height 29
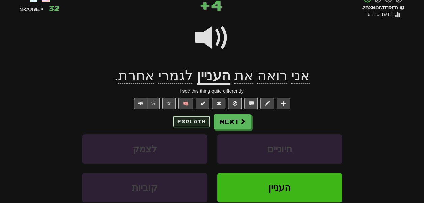
click at [202, 124] on button "Explain" at bounding box center [191, 121] width 37 height 11
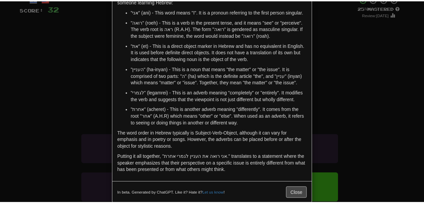
scroll to position [0, 0]
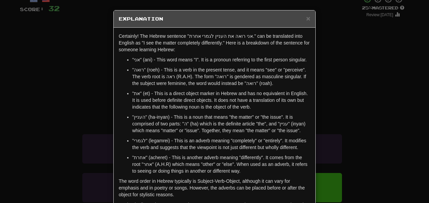
click at [303, 17] on h5 "Explanation" at bounding box center [215, 19] width 192 height 7
click at [306, 17] on span "×" at bounding box center [308, 19] width 4 height 8
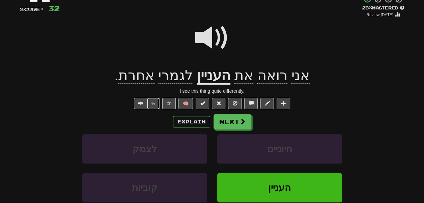
click at [155, 107] on button "½" at bounding box center [153, 103] width 13 height 11
click at [230, 124] on button "Next" at bounding box center [233, 122] width 38 height 16
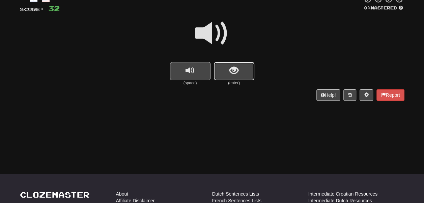
click at [229, 71] on button "show sentence" at bounding box center [234, 71] width 41 height 18
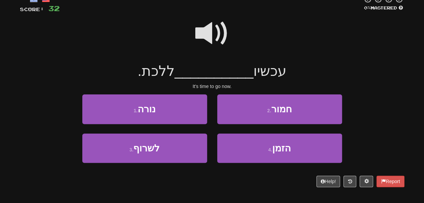
click at [205, 28] on span at bounding box center [212, 34] width 34 height 34
click at [210, 37] on span at bounding box center [212, 34] width 34 height 34
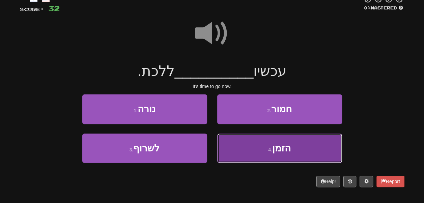
click at [248, 140] on button "4 . הזמן" at bounding box center [279, 148] width 125 height 29
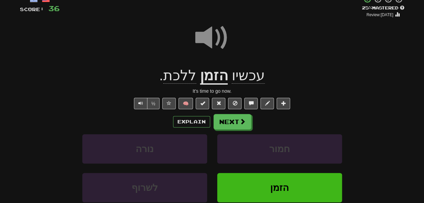
click at [232, 132] on div "Explain Next נורה חמור לשרוף הזמן Learn more: נורה חמור לשרוף הזמן" at bounding box center [212, 168] width 385 height 108
click at [227, 122] on button "Next" at bounding box center [233, 122] width 38 height 16
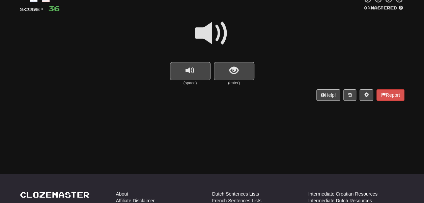
click at [223, 70] on button "show sentence" at bounding box center [234, 71] width 41 height 18
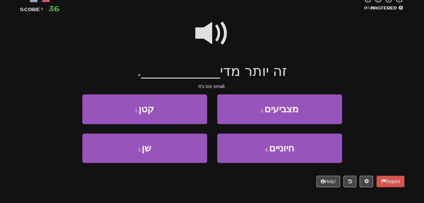
click at [211, 28] on span at bounding box center [212, 34] width 34 height 34
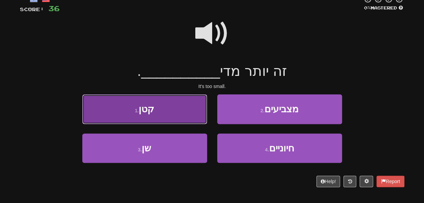
click at [176, 112] on button "1 . קטן" at bounding box center [144, 109] width 125 height 29
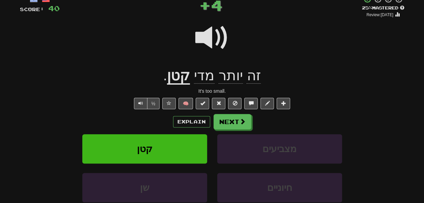
click at [189, 116] on div "Explain Next" at bounding box center [212, 122] width 385 height 16
click at [190, 120] on button "Explain" at bounding box center [191, 121] width 37 height 11
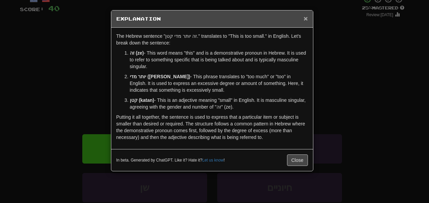
click at [307, 18] on span "×" at bounding box center [306, 19] width 4 height 8
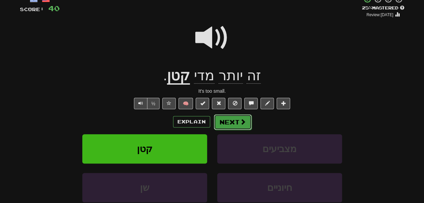
click at [225, 124] on button "Next" at bounding box center [233, 122] width 38 height 16
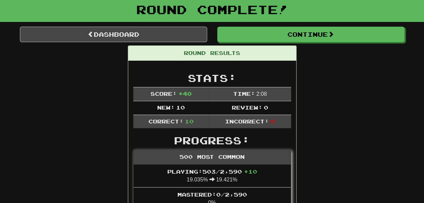
scroll to position [38, 0]
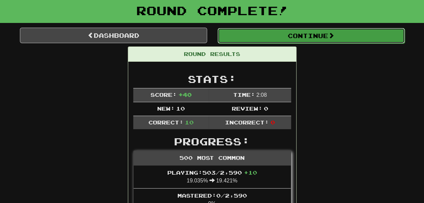
click at [252, 36] on button "Continue" at bounding box center [311, 36] width 187 height 16
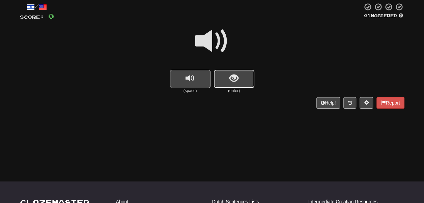
click at [233, 74] on span "show sentence" at bounding box center [234, 78] width 9 height 9
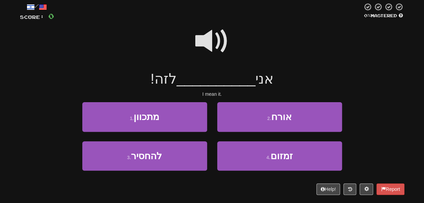
click at [213, 39] on span at bounding box center [212, 41] width 34 height 34
click at [211, 43] on span at bounding box center [212, 41] width 34 height 34
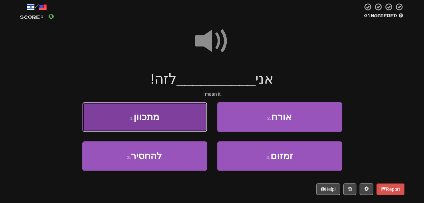
click at [184, 125] on button "1 . מתכוון" at bounding box center [144, 116] width 125 height 29
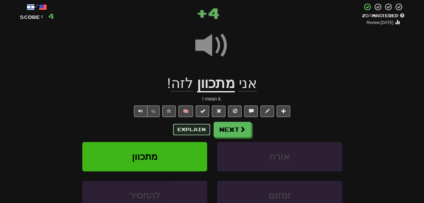
click at [195, 130] on button "Explain" at bounding box center [191, 129] width 37 height 11
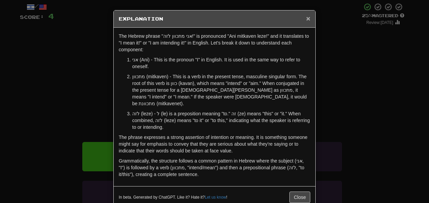
click at [306, 16] on span "×" at bounding box center [308, 19] width 4 height 8
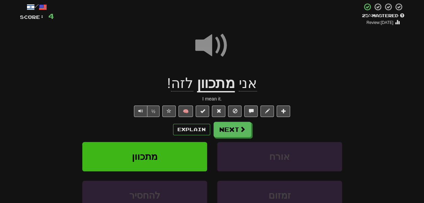
click at [204, 39] on span at bounding box center [212, 46] width 34 height 34
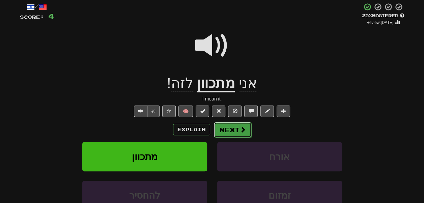
click at [241, 130] on span at bounding box center [243, 130] width 6 height 6
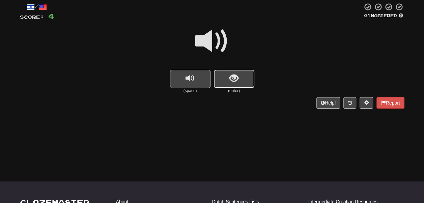
click at [228, 87] on button "show sentence" at bounding box center [234, 79] width 41 height 18
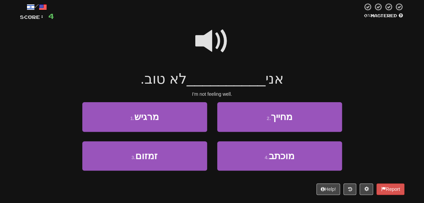
click at [214, 29] on span at bounding box center [212, 41] width 34 height 34
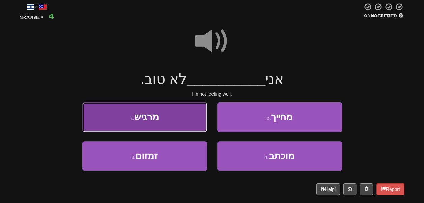
click at [187, 122] on button "1 . מרגיש" at bounding box center [144, 116] width 125 height 29
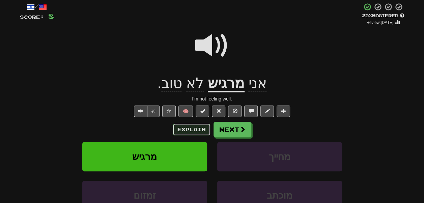
click at [192, 132] on button "Explain" at bounding box center [191, 129] width 37 height 11
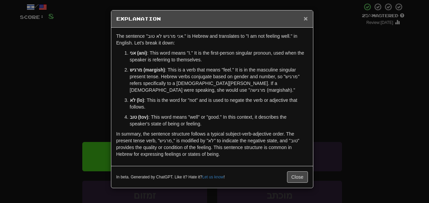
click at [305, 20] on span "×" at bounding box center [306, 19] width 4 height 8
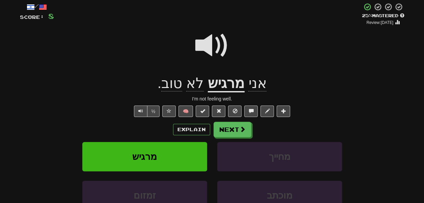
click at [215, 46] on span at bounding box center [212, 46] width 34 height 34
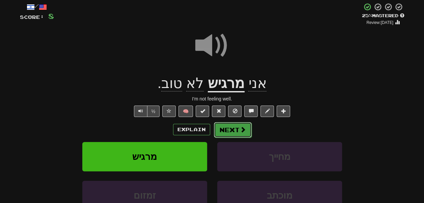
click at [240, 132] on span at bounding box center [243, 130] width 6 height 6
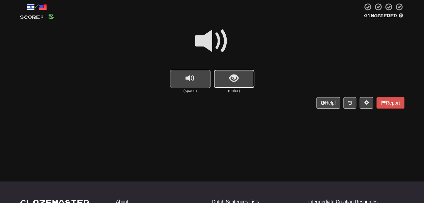
click at [225, 80] on button "show sentence" at bounding box center [234, 79] width 41 height 18
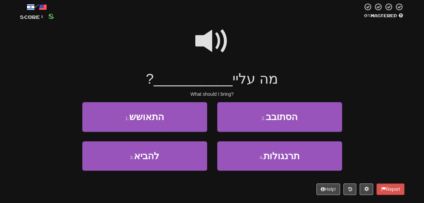
click at [209, 40] on span at bounding box center [212, 41] width 34 height 34
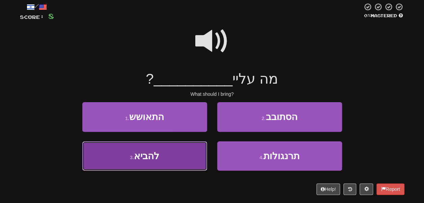
click at [184, 147] on button "3 . להביא" at bounding box center [144, 155] width 125 height 29
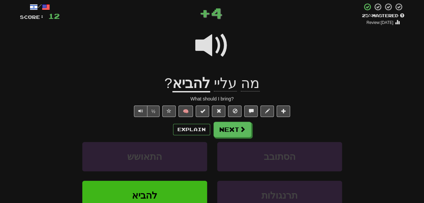
click at [212, 44] on span at bounding box center [212, 46] width 34 height 34
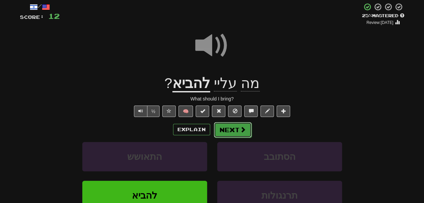
click at [225, 134] on button "Next" at bounding box center [233, 130] width 38 height 16
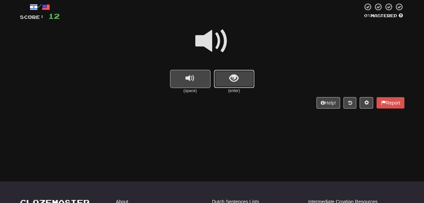
click at [226, 86] on button "show sentence" at bounding box center [234, 79] width 41 height 18
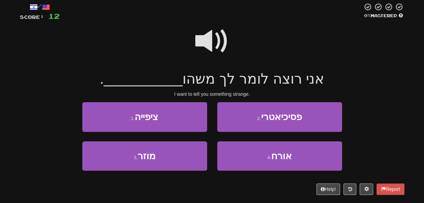
click at [211, 32] on span at bounding box center [212, 41] width 34 height 34
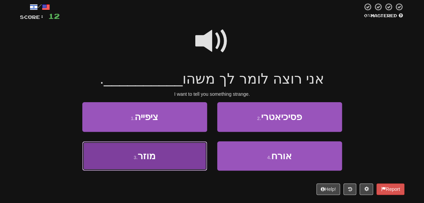
click at [193, 154] on button "3 . מוזר" at bounding box center [144, 155] width 125 height 29
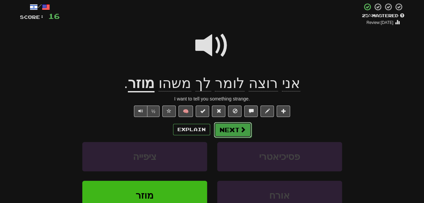
click at [236, 132] on button "Next" at bounding box center [233, 130] width 38 height 16
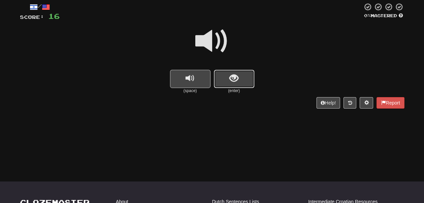
click at [224, 82] on button "show sentence" at bounding box center [234, 79] width 41 height 18
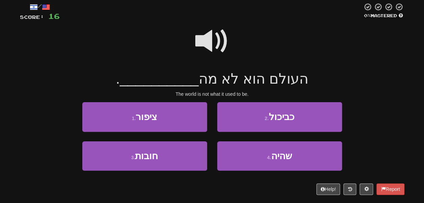
click at [207, 32] on span at bounding box center [212, 41] width 34 height 34
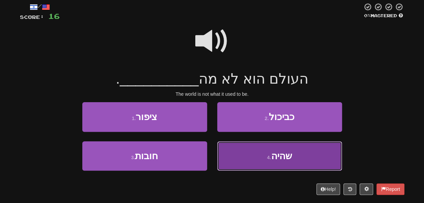
click at [232, 151] on button "4 . שהיה" at bounding box center [279, 155] width 125 height 29
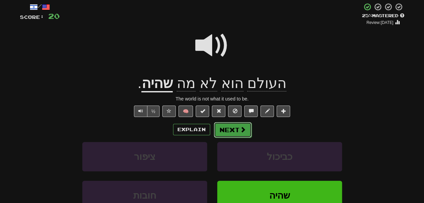
click at [228, 132] on button "Next" at bounding box center [233, 130] width 38 height 16
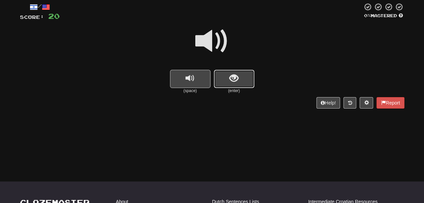
click at [231, 80] on span "show sentence" at bounding box center [234, 78] width 9 height 9
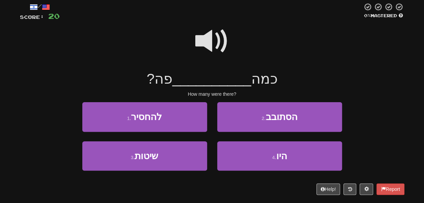
click at [213, 40] on span at bounding box center [212, 41] width 34 height 34
click at [208, 44] on span at bounding box center [212, 41] width 34 height 34
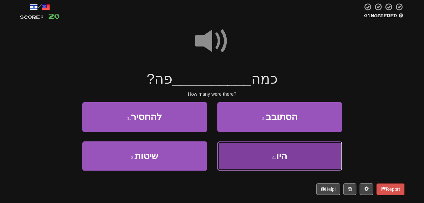
click at [241, 163] on button "4 . היו" at bounding box center [279, 155] width 125 height 29
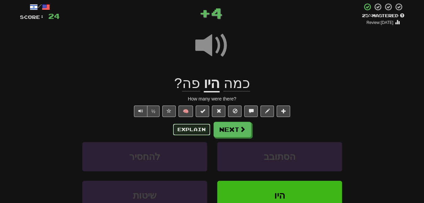
click at [192, 127] on button "Explain" at bounding box center [191, 129] width 37 height 11
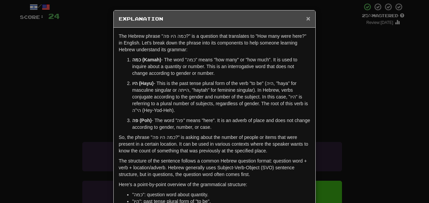
click at [306, 18] on span "×" at bounding box center [308, 19] width 4 height 8
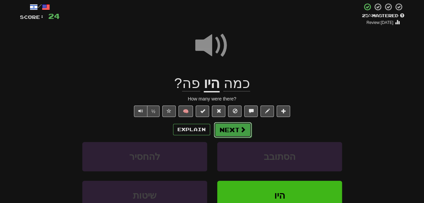
click at [238, 125] on button "Next" at bounding box center [233, 130] width 38 height 16
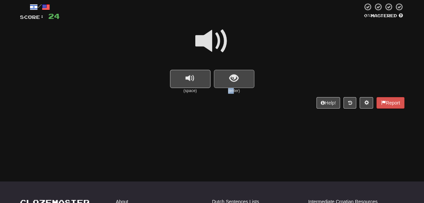
drag, startPoint x: 234, startPoint y: 96, endPoint x: 232, endPoint y: 85, distance: 11.3
click at [232, 85] on div "(enter)" at bounding box center [234, 82] width 41 height 24
click at [232, 85] on button "show sentence" at bounding box center [234, 79] width 41 height 18
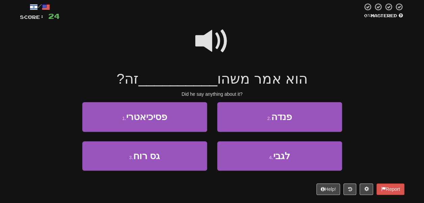
click at [217, 43] on span at bounding box center [212, 41] width 34 height 34
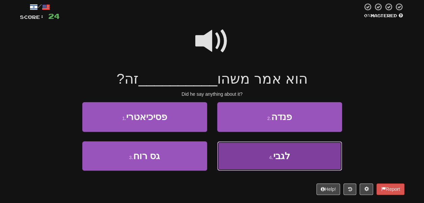
click at [236, 153] on button "4 . לגבי" at bounding box center [279, 155] width 125 height 29
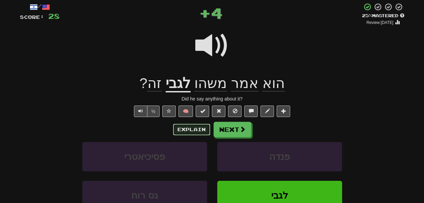
click at [189, 127] on button "Explain" at bounding box center [191, 129] width 37 height 11
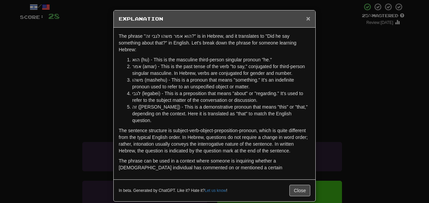
click at [306, 16] on span "×" at bounding box center [308, 19] width 4 height 8
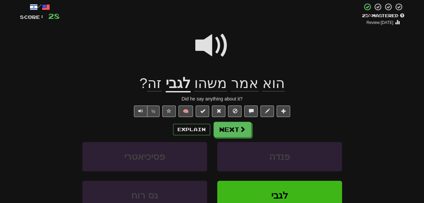
click at [213, 44] on span at bounding box center [212, 46] width 34 height 34
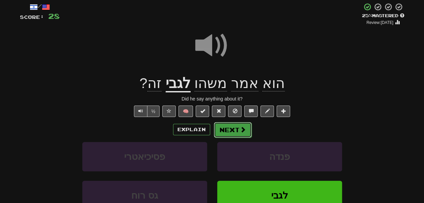
click at [231, 123] on button "Next" at bounding box center [233, 130] width 38 height 16
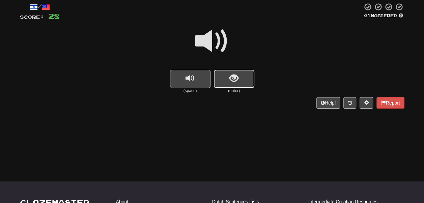
click at [235, 76] on span "show sentence" at bounding box center [234, 78] width 9 height 9
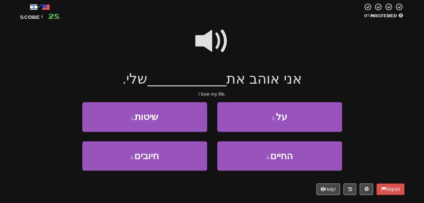
click at [214, 39] on span at bounding box center [212, 41] width 34 height 34
click at [206, 38] on span at bounding box center [212, 41] width 34 height 34
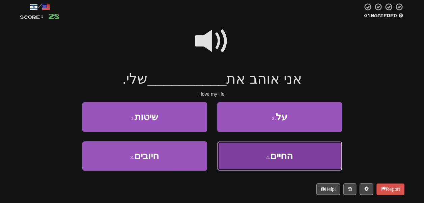
click at [234, 153] on button "4 . החיים" at bounding box center [279, 155] width 125 height 29
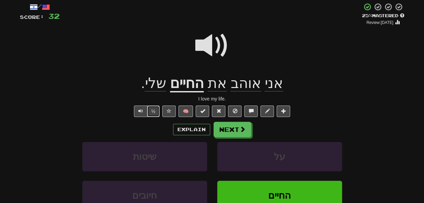
click at [154, 112] on button "½" at bounding box center [153, 111] width 13 height 11
click at [237, 131] on button "Next" at bounding box center [233, 130] width 38 height 16
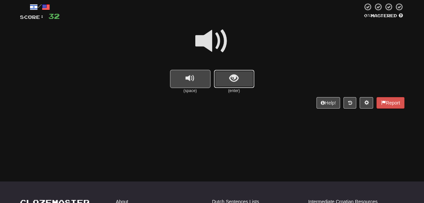
click at [244, 81] on button "show sentence" at bounding box center [234, 79] width 41 height 18
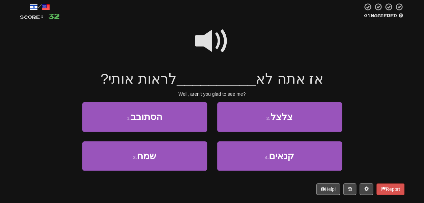
click at [213, 34] on span at bounding box center [212, 41] width 34 height 34
click at [212, 45] on span at bounding box center [212, 41] width 34 height 34
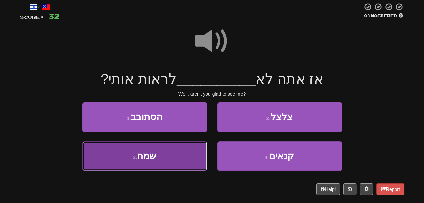
click at [199, 145] on button "3 . שמח" at bounding box center [144, 155] width 125 height 29
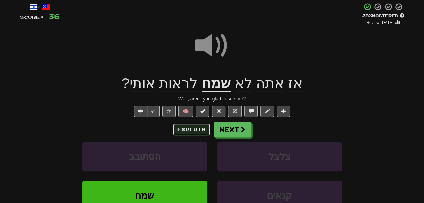
click at [194, 132] on button "Explain" at bounding box center [191, 129] width 37 height 11
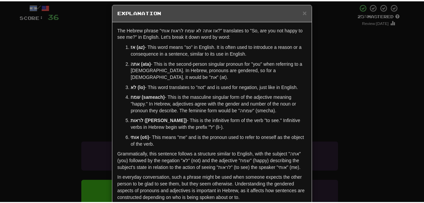
scroll to position [7, 0]
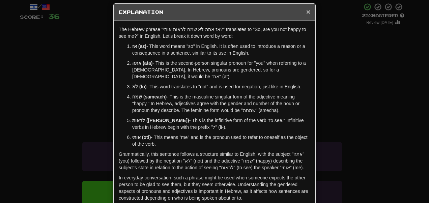
click at [307, 11] on span "×" at bounding box center [308, 12] width 4 height 8
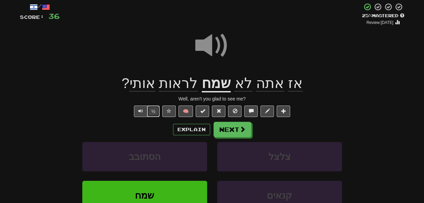
click at [153, 110] on button "½" at bounding box center [153, 111] width 13 height 11
click at [192, 126] on button "Explain" at bounding box center [191, 129] width 37 height 11
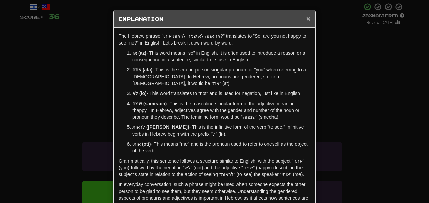
click at [307, 19] on span "×" at bounding box center [308, 19] width 4 height 8
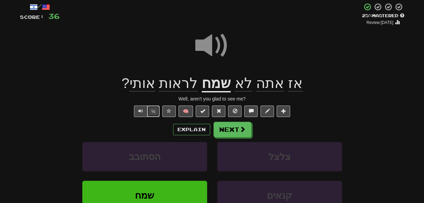
click at [153, 117] on button "½" at bounding box center [153, 111] width 13 height 11
click at [226, 133] on button "Next" at bounding box center [233, 130] width 38 height 16
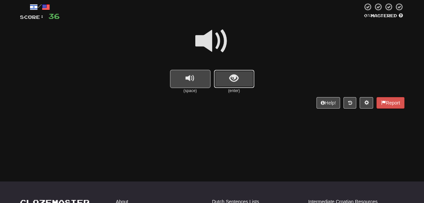
click at [232, 73] on button "show sentence" at bounding box center [234, 79] width 41 height 18
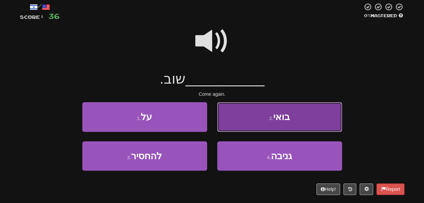
click at [227, 125] on button "2 . בואי" at bounding box center [279, 116] width 125 height 29
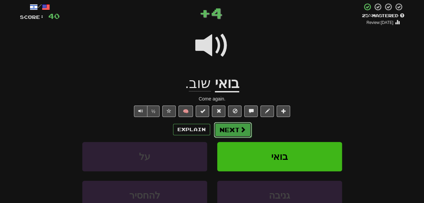
click at [233, 130] on button "Next" at bounding box center [233, 130] width 38 height 16
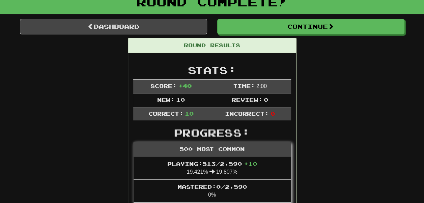
scroll to position [46, 0]
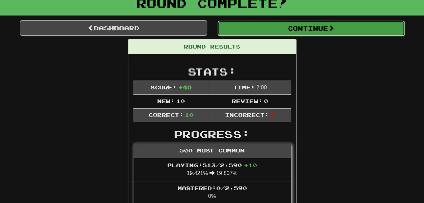
click at [244, 30] on button "Continue" at bounding box center [311, 29] width 187 height 16
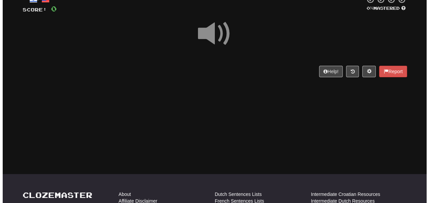
scroll to position [41, 0]
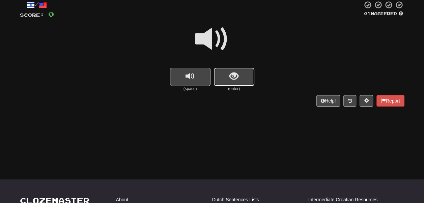
click at [233, 80] on span "show sentence" at bounding box center [234, 76] width 9 height 9
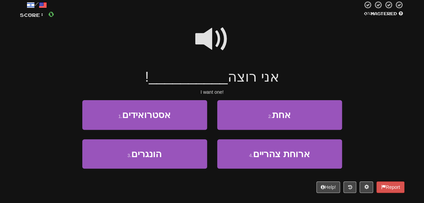
click at [215, 42] on span at bounding box center [212, 39] width 34 height 34
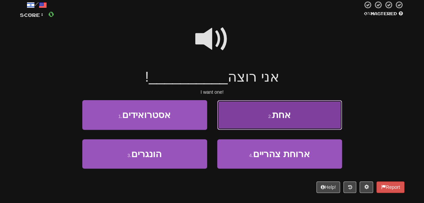
click at [243, 111] on button "2 . אחת" at bounding box center [279, 114] width 125 height 29
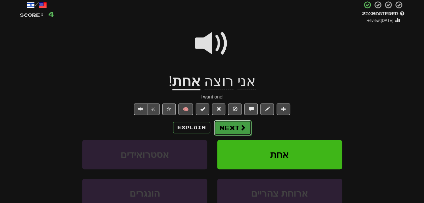
click at [232, 129] on button "Next" at bounding box center [233, 128] width 38 height 16
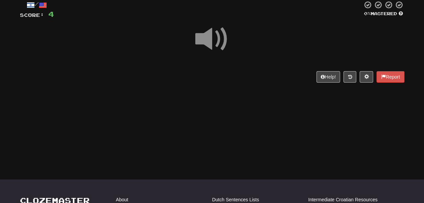
click at [221, 114] on div "Dashboard Clozemaster knowfroh / Toggle Dropdown Dashboard Leaderboard Activity…" at bounding box center [212, 60] width 424 height 203
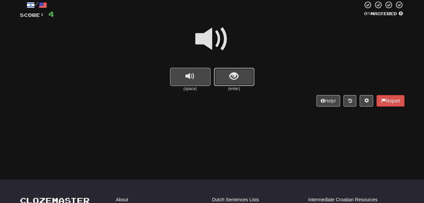
click at [224, 73] on button "show sentence" at bounding box center [234, 77] width 41 height 18
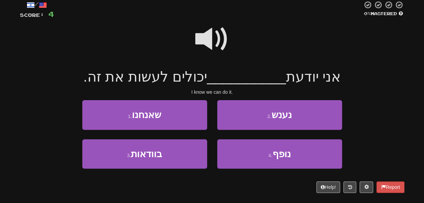
click at [208, 32] on span at bounding box center [212, 39] width 34 height 34
click at [213, 41] on span at bounding box center [212, 39] width 34 height 34
click at [202, 46] on span at bounding box center [212, 39] width 34 height 34
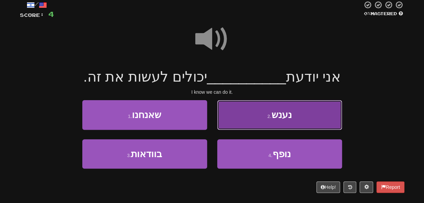
click at [253, 117] on button "2 . נענש" at bounding box center [279, 114] width 125 height 29
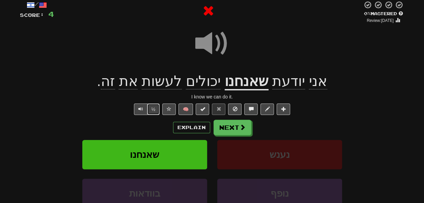
click at [157, 111] on button "½" at bounding box center [153, 109] width 13 height 11
click at [153, 111] on button "½" at bounding box center [153, 109] width 13 height 11
click at [189, 126] on button "Explain" at bounding box center [191, 127] width 37 height 11
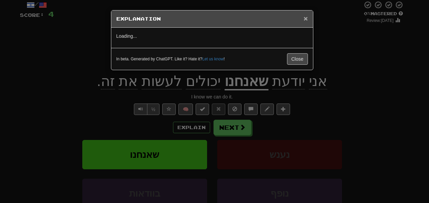
click at [307, 20] on span "×" at bounding box center [306, 19] width 4 height 8
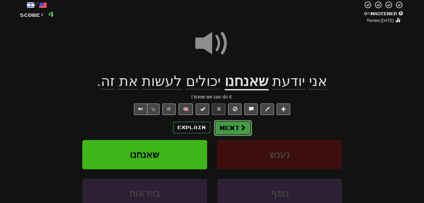
click at [232, 134] on button "Next" at bounding box center [233, 128] width 38 height 16
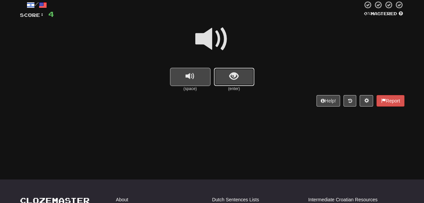
click at [233, 81] on span "show sentence" at bounding box center [234, 76] width 9 height 9
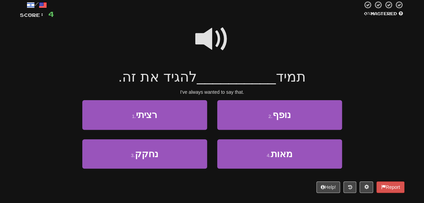
click at [196, 39] on span at bounding box center [212, 39] width 34 height 34
click at [201, 35] on span at bounding box center [212, 39] width 34 height 34
click at [207, 47] on span at bounding box center [212, 39] width 34 height 34
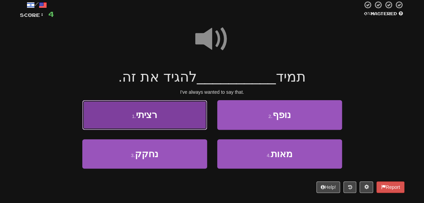
click at [181, 111] on button "1 . רציתי" at bounding box center [144, 114] width 125 height 29
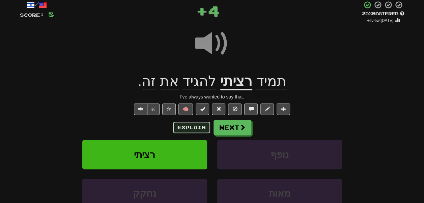
click at [187, 128] on button "Explain" at bounding box center [191, 127] width 37 height 11
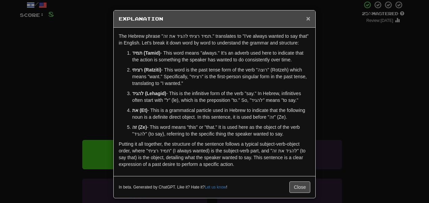
click at [306, 20] on span "×" at bounding box center [308, 19] width 4 height 8
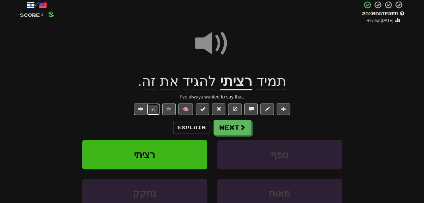
click at [153, 107] on button "½" at bounding box center [153, 109] width 13 height 11
click at [155, 108] on button "½" at bounding box center [153, 109] width 13 height 11
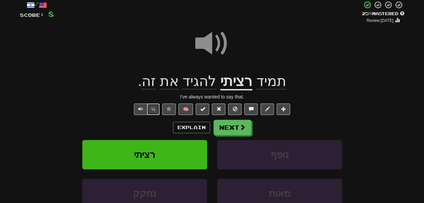
click at [155, 108] on button "½" at bounding box center [153, 109] width 13 height 11
click at [221, 126] on button "Next" at bounding box center [233, 128] width 38 height 16
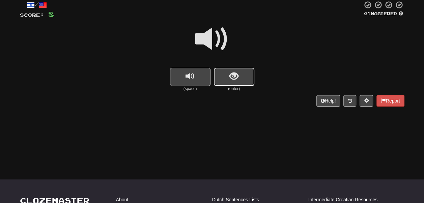
click at [234, 85] on button "show sentence" at bounding box center [234, 77] width 41 height 18
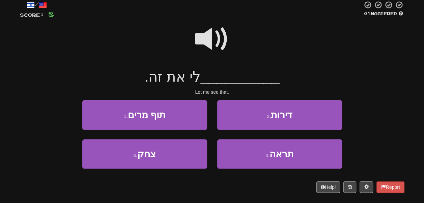
click at [219, 41] on span at bounding box center [212, 39] width 34 height 34
click at [216, 50] on span at bounding box center [212, 39] width 34 height 34
click at [216, 47] on span at bounding box center [212, 39] width 34 height 34
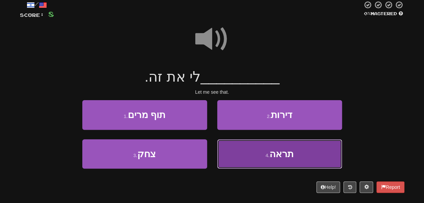
click at [236, 148] on button "4 . תראה" at bounding box center [279, 153] width 125 height 29
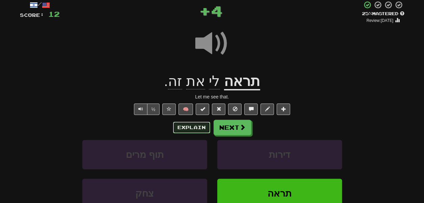
click at [202, 127] on button "Explain" at bounding box center [191, 127] width 37 height 11
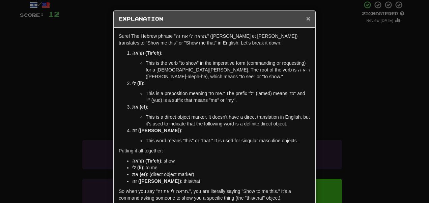
click at [307, 17] on span "×" at bounding box center [308, 19] width 4 height 8
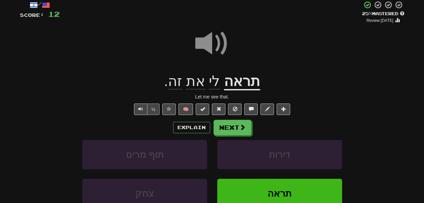
drag, startPoint x: 153, startPoint y: 116, endPoint x: 153, endPoint y: 108, distance: 7.8
click at [153, 108] on div "/ Score: 12 + 4 25 % Mastered Review: 2025-09-09 תראה לי את זה . Let me see tha…" at bounding box center [212, 127] width 385 height 253
click at [153, 108] on button "½" at bounding box center [153, 109] width 13 height 11
click at [238, 128] on button "Next" at bounding box center [233, 128] width 38 height 16
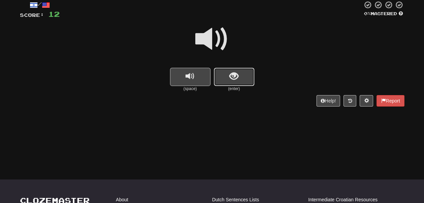
click at [231, 77] on span "show sentence" at bounding box center [234, 76] width 9 height 9
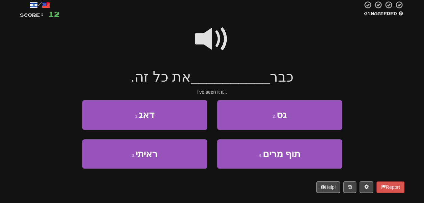
click at [212, 32] on span at bounding box center [212, 39] width 34 height 34
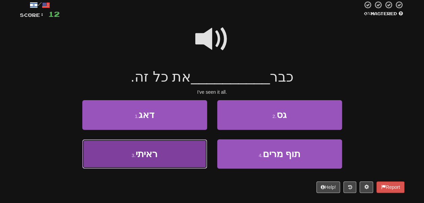
click at [196, 155] on button "3 . ראיתי" at bounding box center [144, 153] width 125 height 29
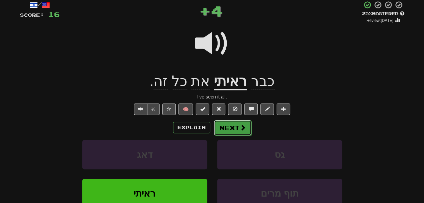
click at [231, 127] on button "Next" at bounding box center [233, 128] width 38 height 16
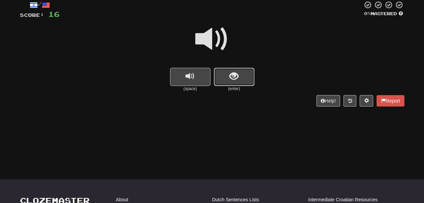
click at [218, 74] on button "show sentence" at bounding box center [234, 77] width 41 height 18
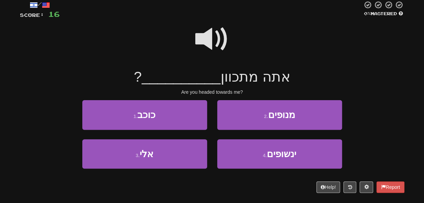
click at [208, 27] on span at bounding box center [212, 39] width 34 height 34
click at [211, 33] on span at bounding box center [212, 39] width 34 height 34
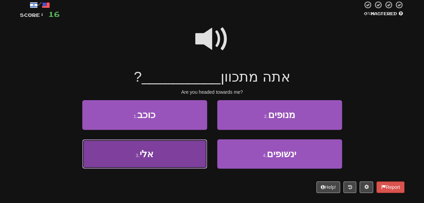
click at [181, 149] on button "3 . אלי" at bounding box center [144, 153] width 125 height 29
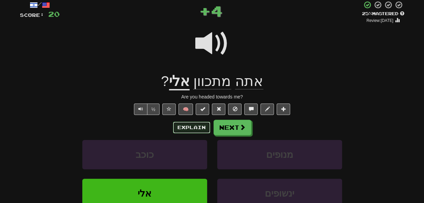
click at [195, 123] on button "Explain" at bounding box center [191, 127] width 37 height 11
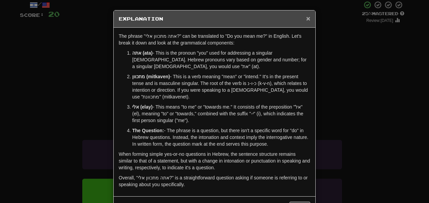
click at [306, 19] on span "×" at bounding box center [308, 19] width 4 height 8
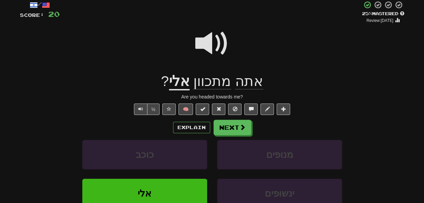
click at [212, 40] on span at bounding box center [212, 44] width 34 height 34
click at [235, 125] on button "Next" at bounding box center [233, 128] width 38 height 16
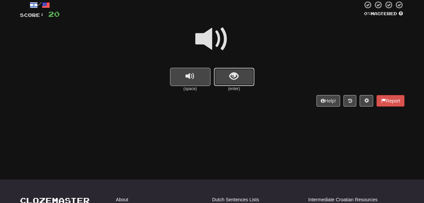
click at [227, 80] on button "show sentence" at bounding box center [234, 77] width 41 height 18
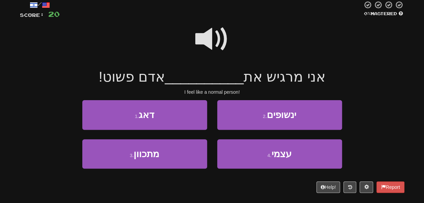
click at [213, 37] on span at bounding box center [212, 39] width 34 height 34
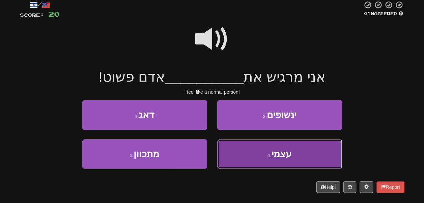
click at [244, 153] on button "4 . עצמי" at bounding box center [279, 153] width 125 height 29
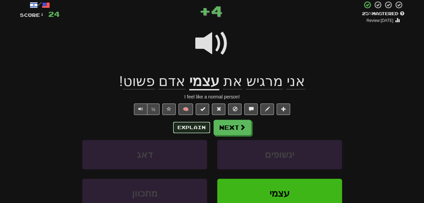
click at [195, 130] on button "Explain" at bounding box center [191, 127] width 37 height 11
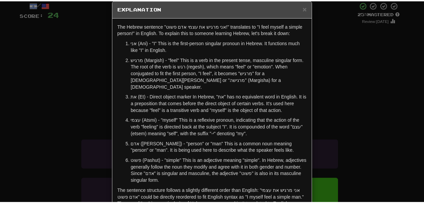
scroll to position [0, 0]
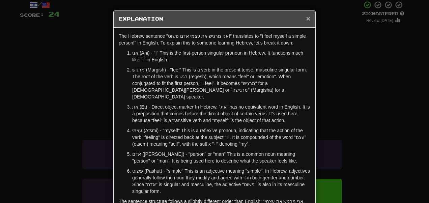
click at [306, 20] on span "×" at bounding box center [308, 19] width 4 height 8
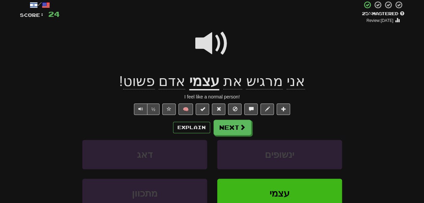
click at [197, 41] on span at bounding box center [212, 44] width 34 height 34
click at [232, 135] on button "Next" at bounding box center [233, 128] width 38 height 16
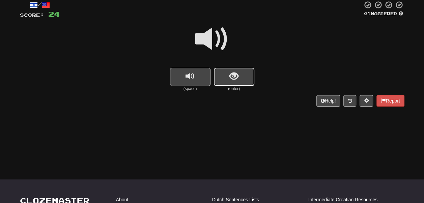
click at [232, 80] on span "show sentence" at bounding box center [234, 76] width 9 height 9
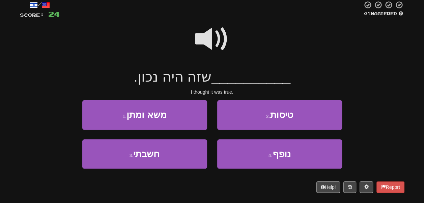
click at [211, 36] on span at bounding box center [212, 39] width 34 height 34
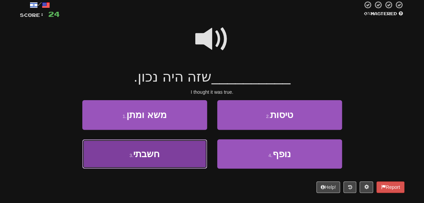
click at [194, 152] on button "3 . חשבתי" at bounding box center [144, 153] width 125 height 29
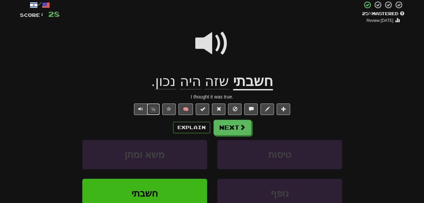
click at [153, 111] on button "½" at bounding box center [153, 109] width 13 height 11
click at [226, 131] on button "Next" at bounding box center [233, 128] width 38 height 16
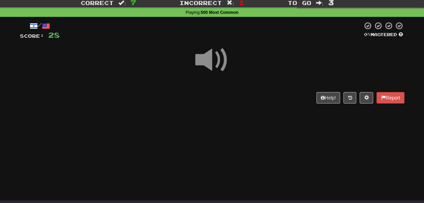
scroll to position [20, 0]
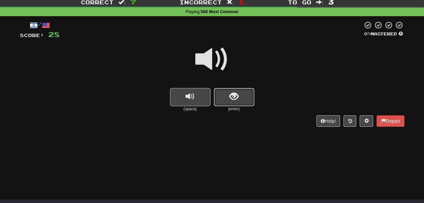
click at [224, 101] on button "show sentence" at bounding box center [234, 97] width 41 height 18
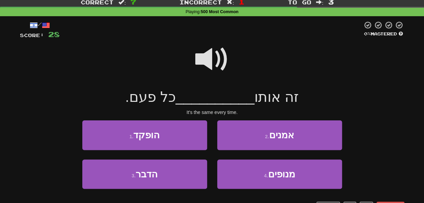
click at [210, 59] on span at bounding box center [212, 60] width 34 height 34
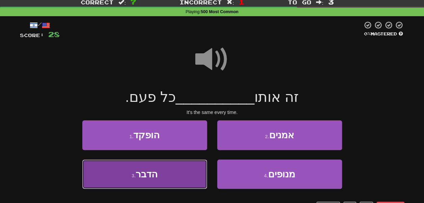
click at [187, 167] on button "3 . הדבר" at bounding box center [144, 174] width 125 height 29
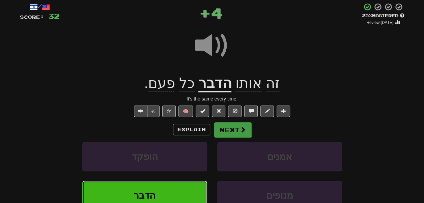
scroll to position [41, 0]
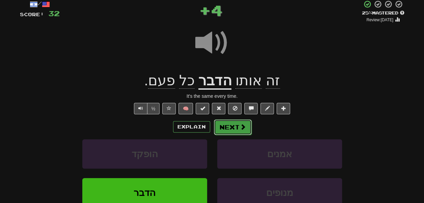
click at [227, 128] on button "Next" at bounding box center [233, 127] width 38 height 16
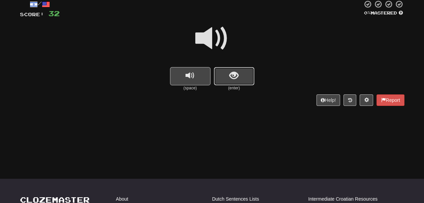
click at [221, 78] on button "show sentence" at bounding box center [234, 76] width 41 height 18
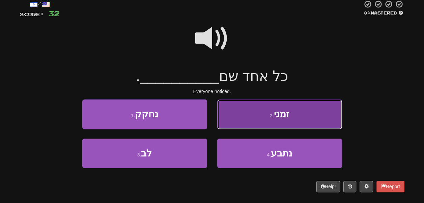
click at [244, 117] on button "2 . זמני" at bounding box center [279, 114] width 125 height 29
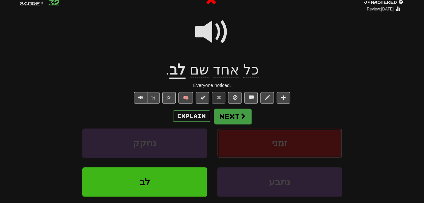
scroll to position [53, 0]
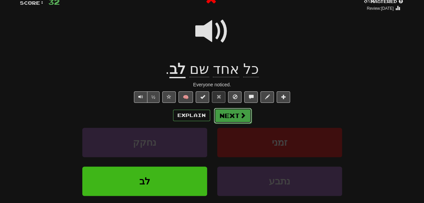
click at [227, 118] on button "Next" at bounding box center [233, 116] width 38 height 16
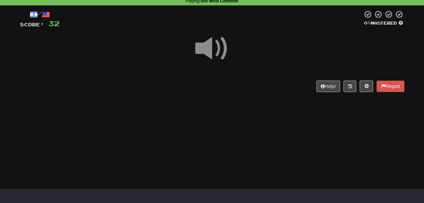
scroll to position [32, 0]
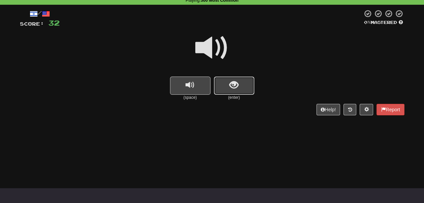
click at [228, 80] on button "show sentence" at bounding box center [234, 86] width 41 height 18
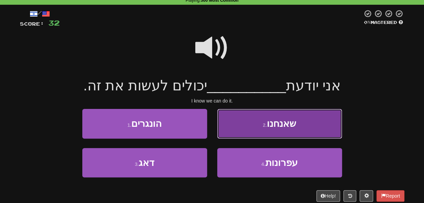
click at [218, 117] on button "2 . שאנחנו" at bounding box center [279, 123] width 125 height 29
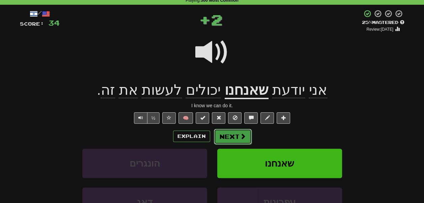
click at [228, 137] on button "Next" at bounding box center [233, 137] width 38 height 16
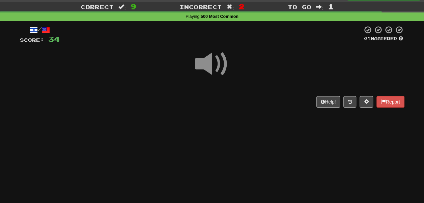
scroll to position [15, 0]
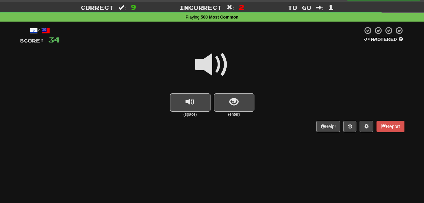
click at [219, 93] on div at bounding box center [212, 69] width 385 height 48
click at [221, 99] on button "show sentence" at bounding box center [234, 102] width 41 height 18
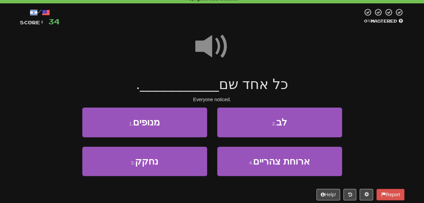
scroll to position [34, 0]
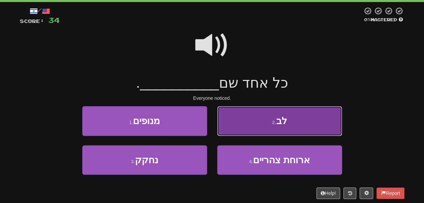
click at [229, 117] on button "2 . לב" at bounding box center [279, 120] width 125 height 29
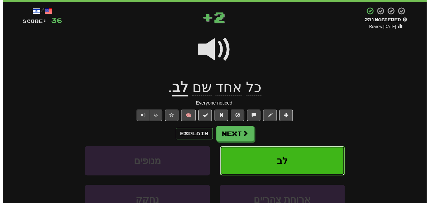
scroll to position [41, 0]
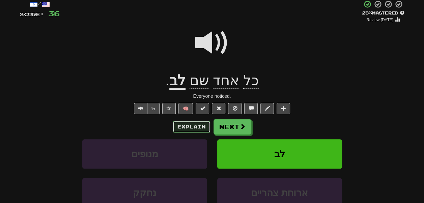
click at [182, 132] on button "Explain" at bounding box center [191, 126] width 37 height 11
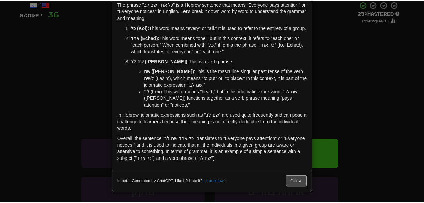
scroll to position [37, 0]
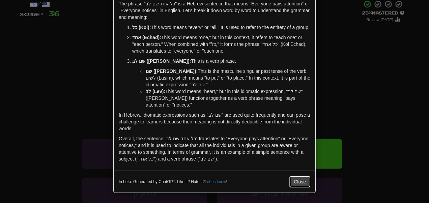
click at [296, 183] on button "Close" at bounding box center [300, 181] width 21 height 11
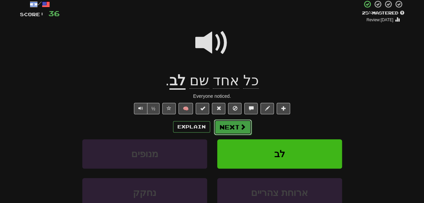
click at [241, 124] on span at bounding box center [243, 127] width 6 height 6
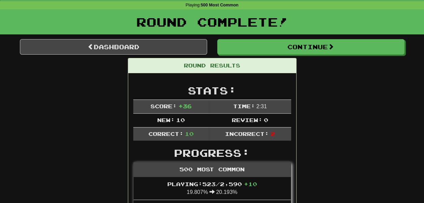
scroll to position [26, 0]
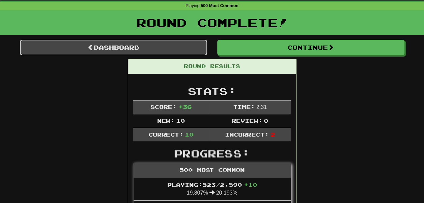
click at [170, 47] on link "Dashboard" at bounding box center [113, 48] width 187 height 16
